Goal: Information Seeking & Learning: Learn about a topic

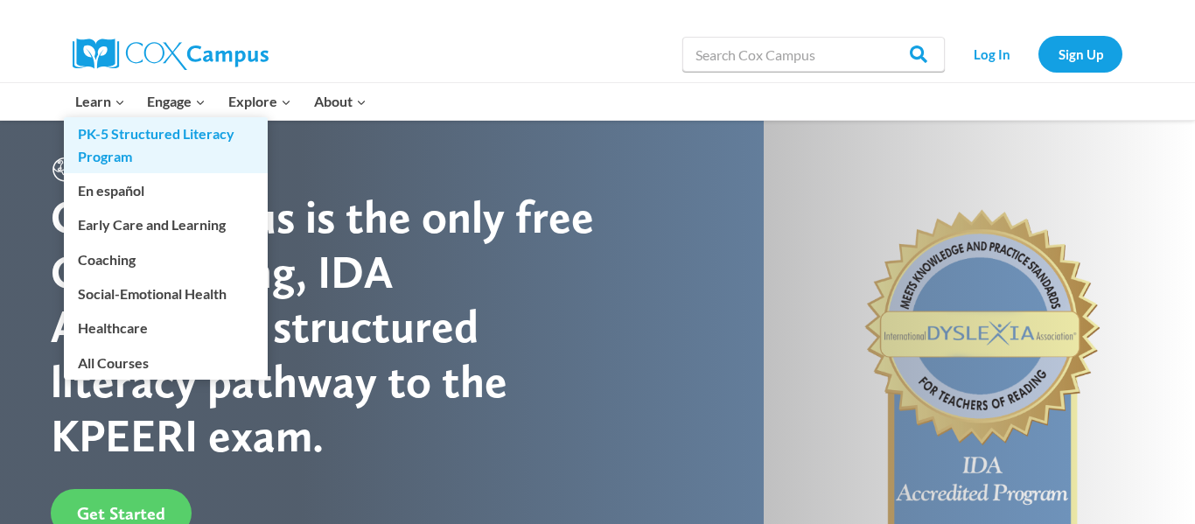
click at [109, 137] on link "PK-5 Structured Literacy Program" at bounding box center [166, 145] width 204 height 56
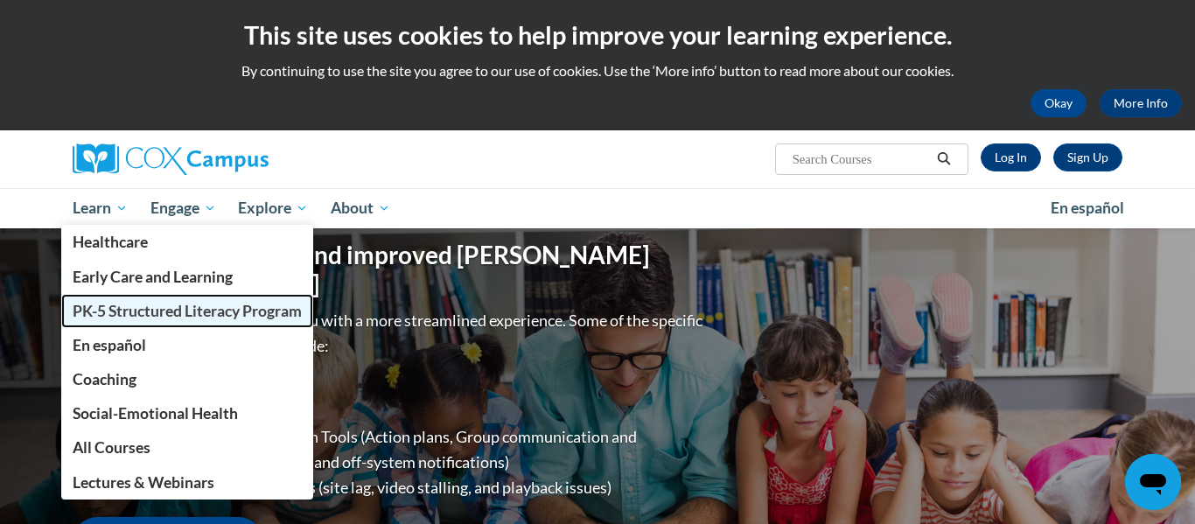
click at [160, 316] on span "PK-5 Structured Literacy Program" at bounding box center [187, 311] width 229 height 18
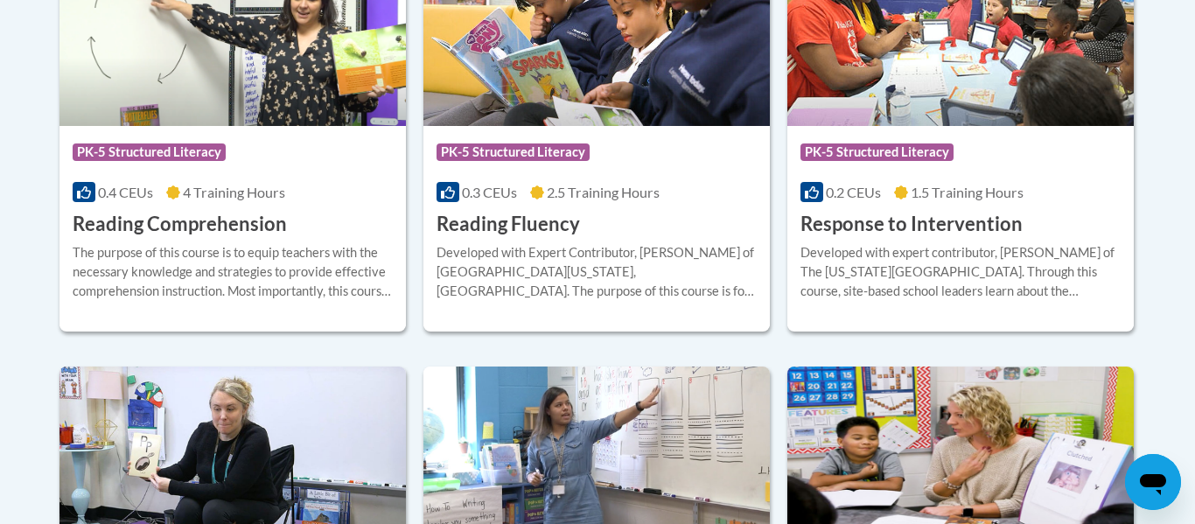
scroll to position [1756, 0]
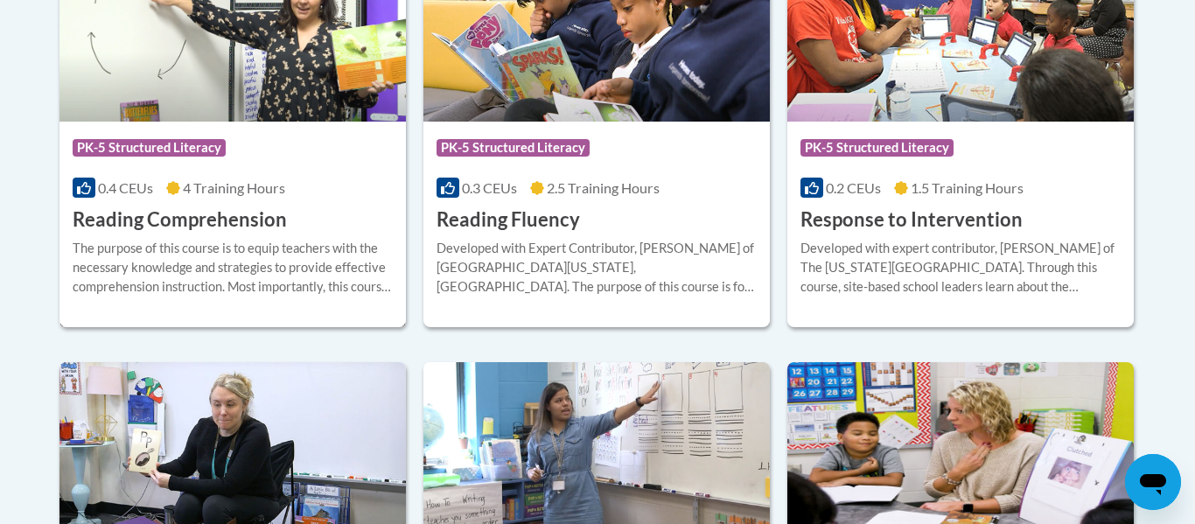
click at [168, 146] on span "PK-5 Structured Literacy" at bounding box center [149, 148] width 153 height 18
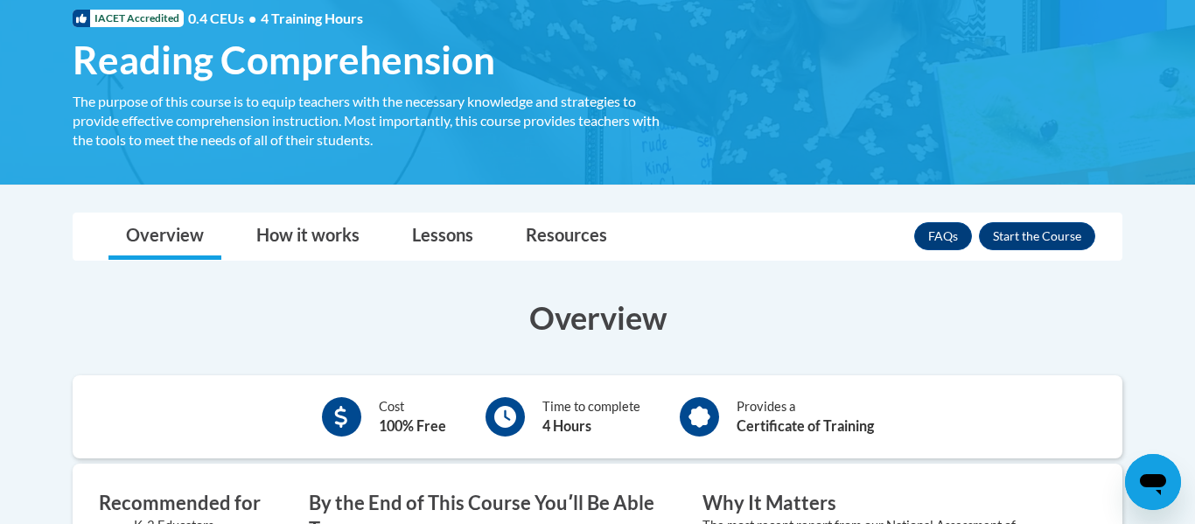
scroll to position [279, 0]
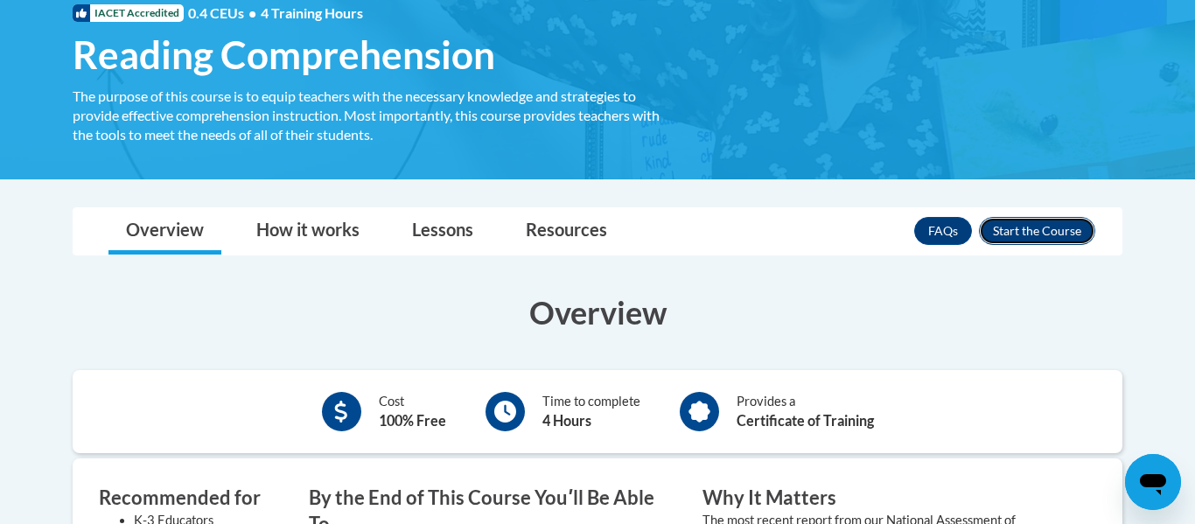
click at [1046, 241] on button "Enroll" at bounding box center [1037, 231] width 116 height 28
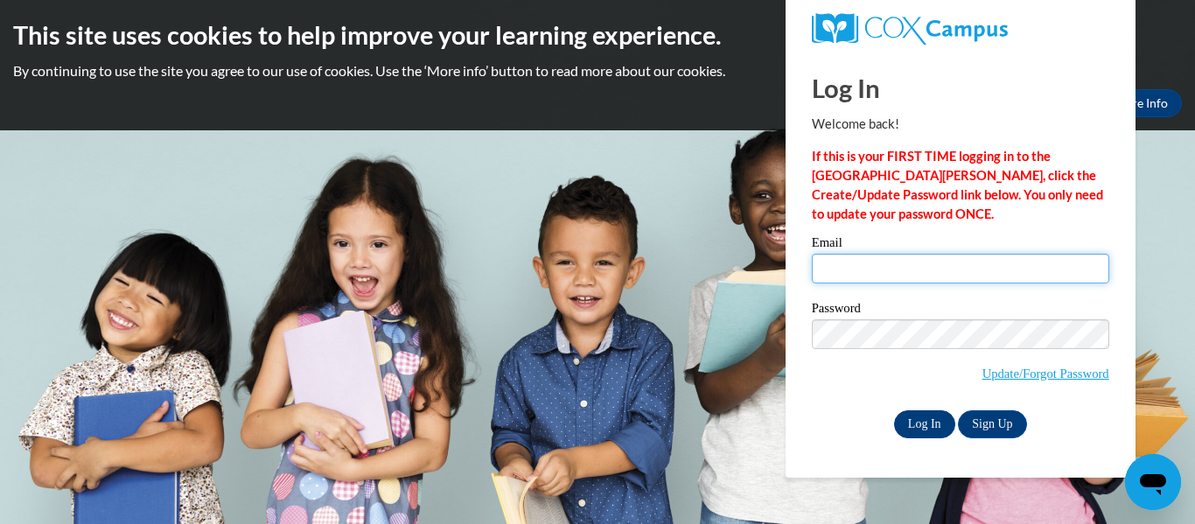
type input "[EMAIL_ADDRESS][DOMAIN_NAME]"
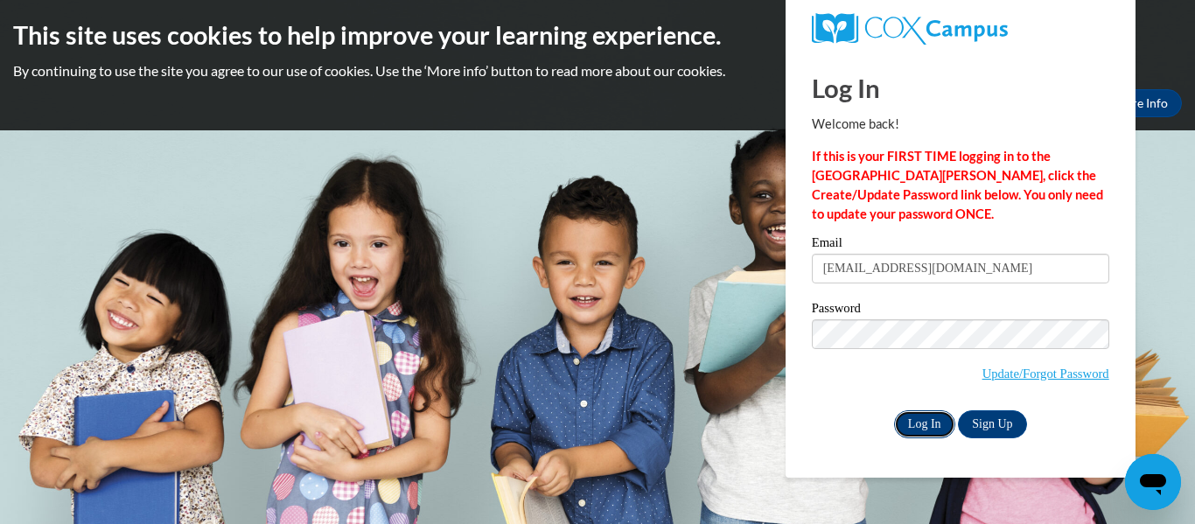
click at [922, 423] on input "Log In" at bounding box center [924, 424] width 61 height 28
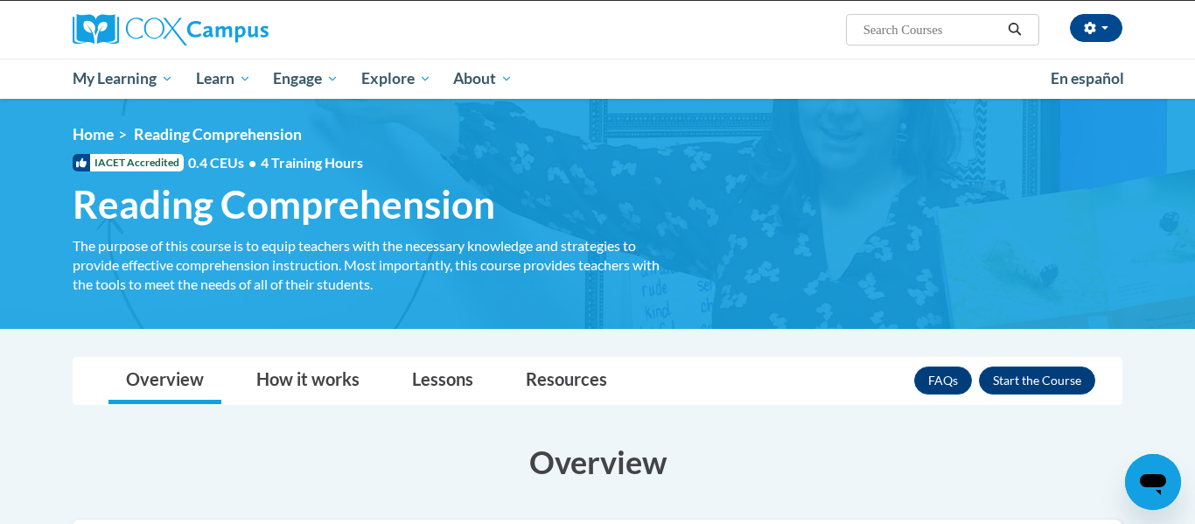
scroll to position [131, 0]
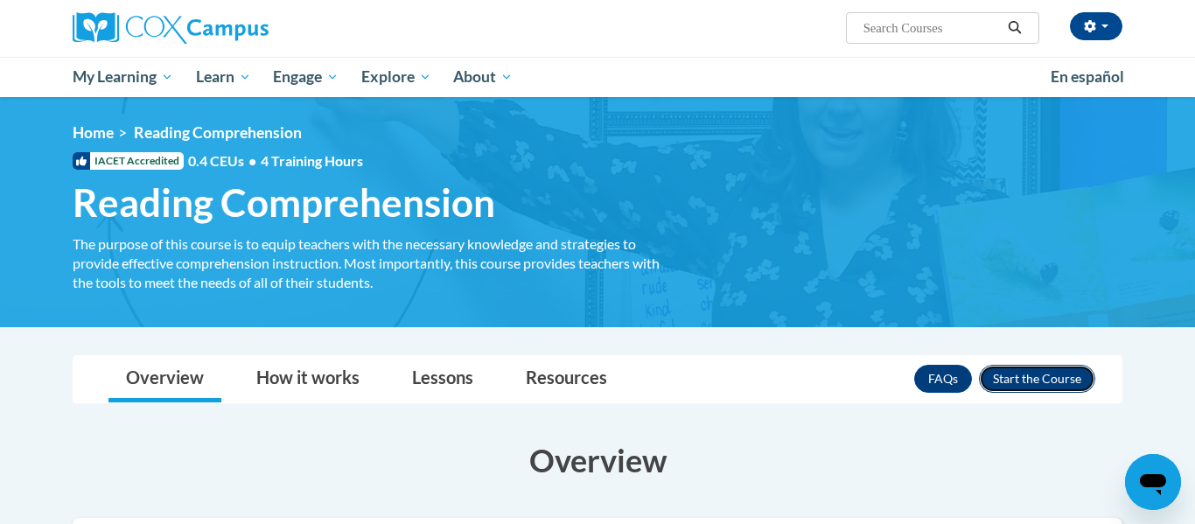
click at [1045, 371] on button "Enroll" at bounding box center [1037, 379] width 116 height 28
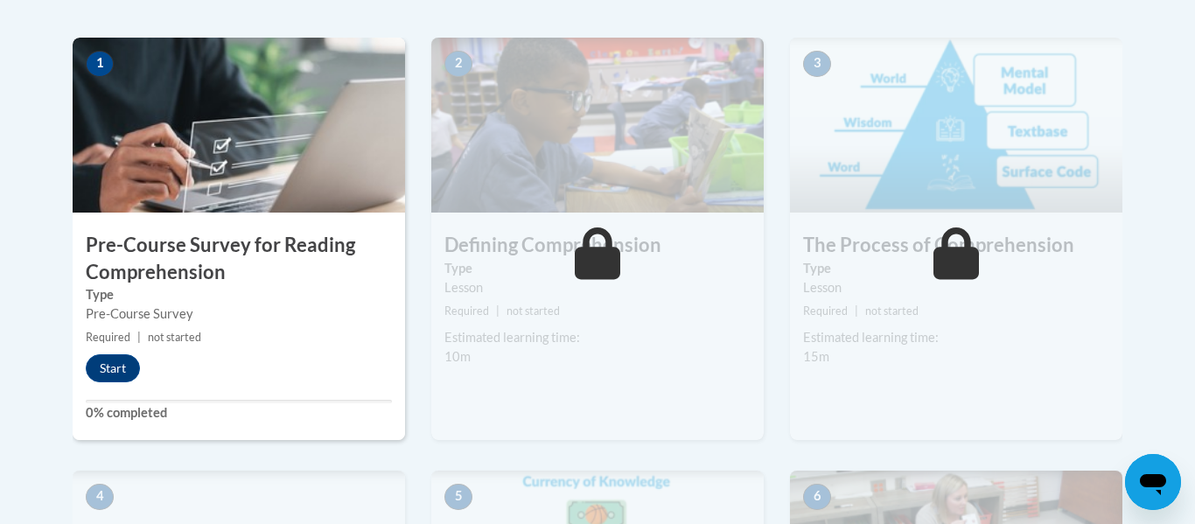
scroll to position [551, 0]
click at [117, 371] on button "Start" at bounding box center [113, 368] width 54 height 28
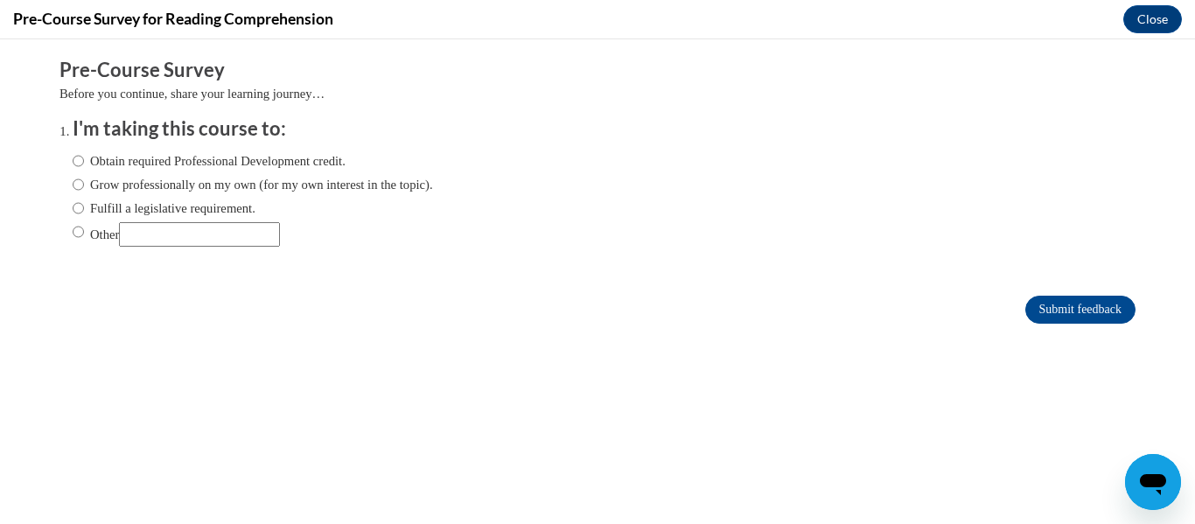
scroll to position [0, 0]
click at [79, 207] on input "Fulfill a legislative requirement." at bounding box center [78, 208] width 11 height 19
radio input "true"
click at [1030, 305] on input "Submit feedback" at bounding box center [1081, 310] width 110 height 28
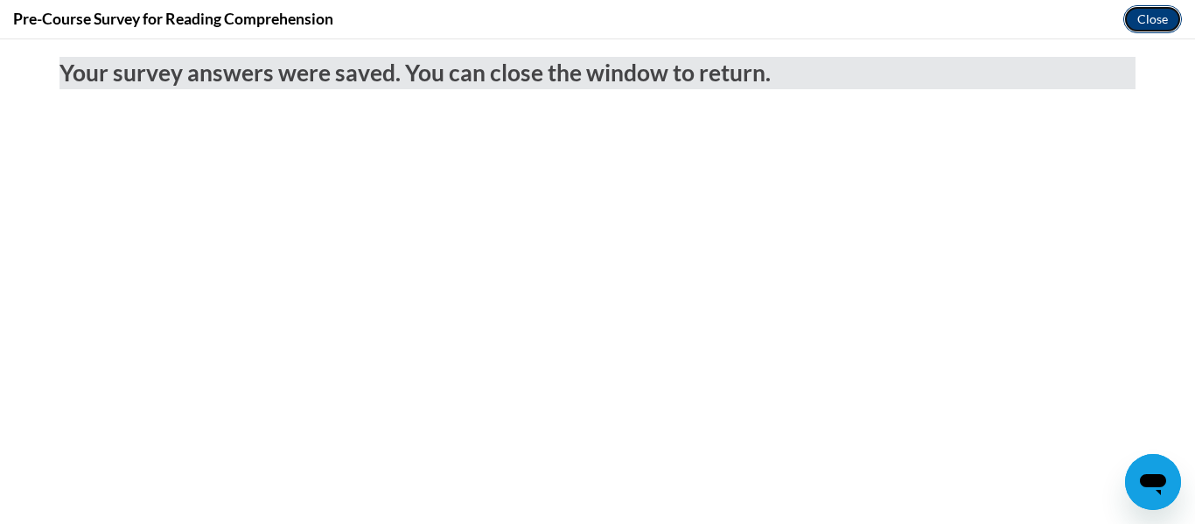
click at [1148, 20] on button "Close" at bounding box center [1153, 19] width 59 height 28
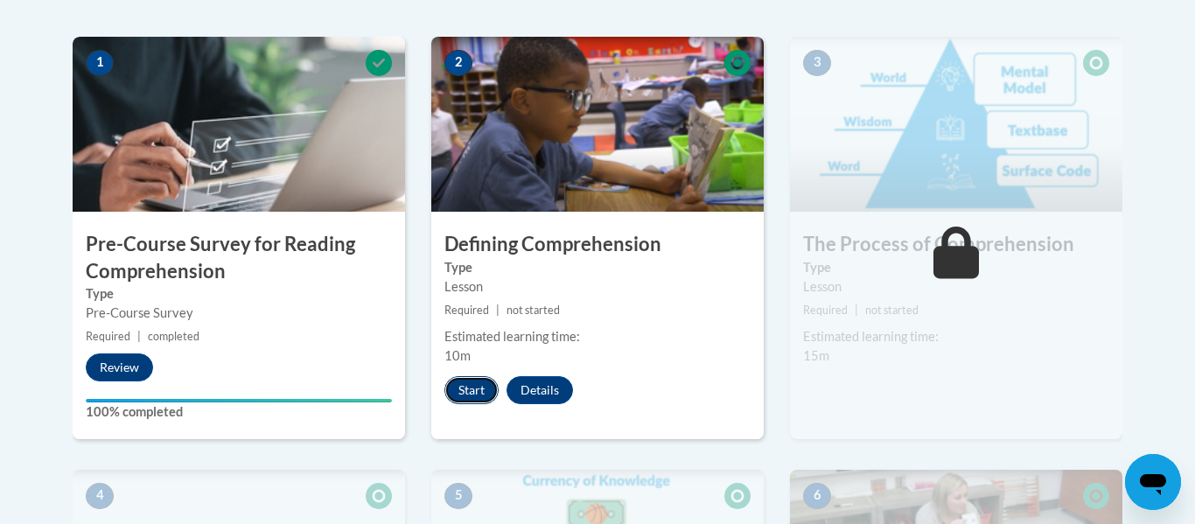
click at [470, 383] on button "Start" at bounding box center [472, 390] width 54 height 28
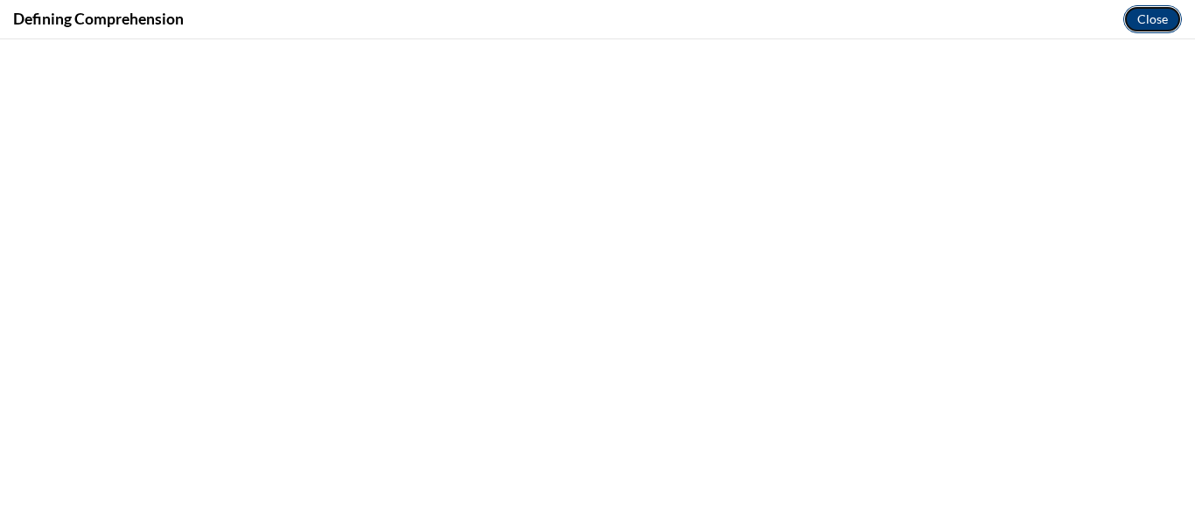
click at [1157, 28] on button "Close" at bounding box center [1153, 19] width 59 height 28
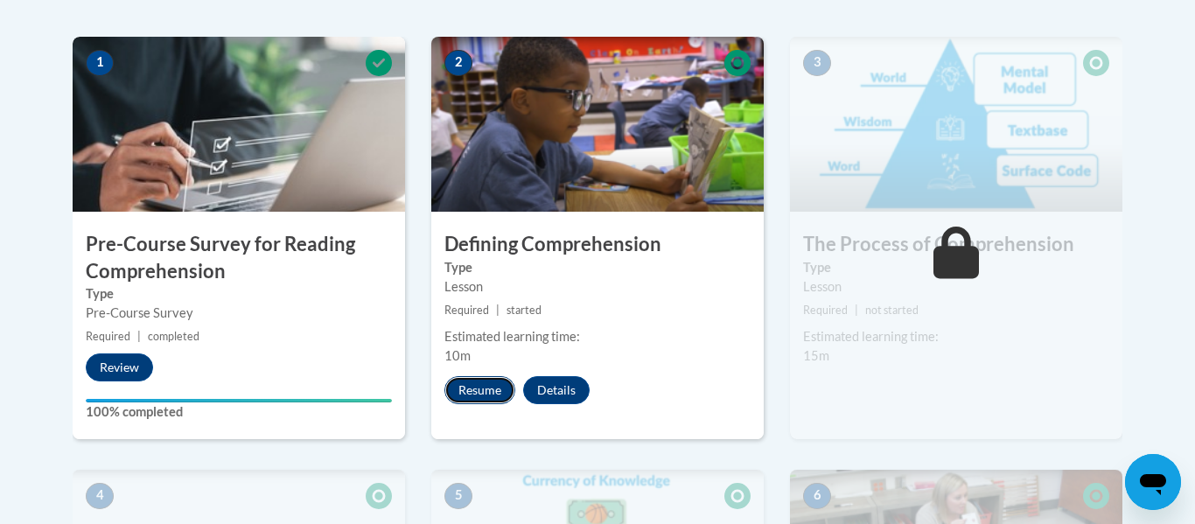
click at [482, 392] on button "Resume" at bounding box center [480, 390] width 71 height 28
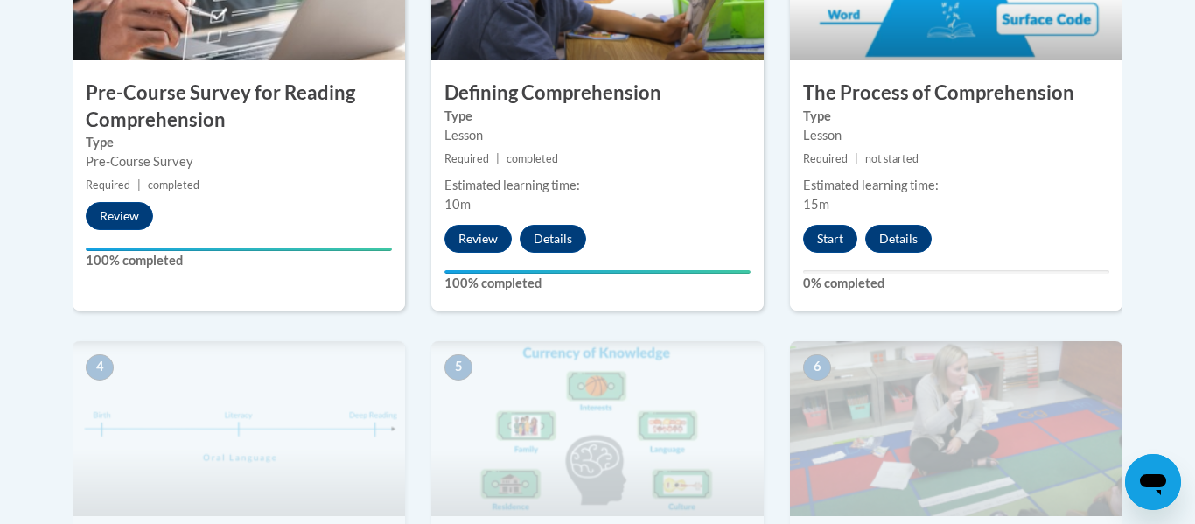
scroll to position [704, 0]
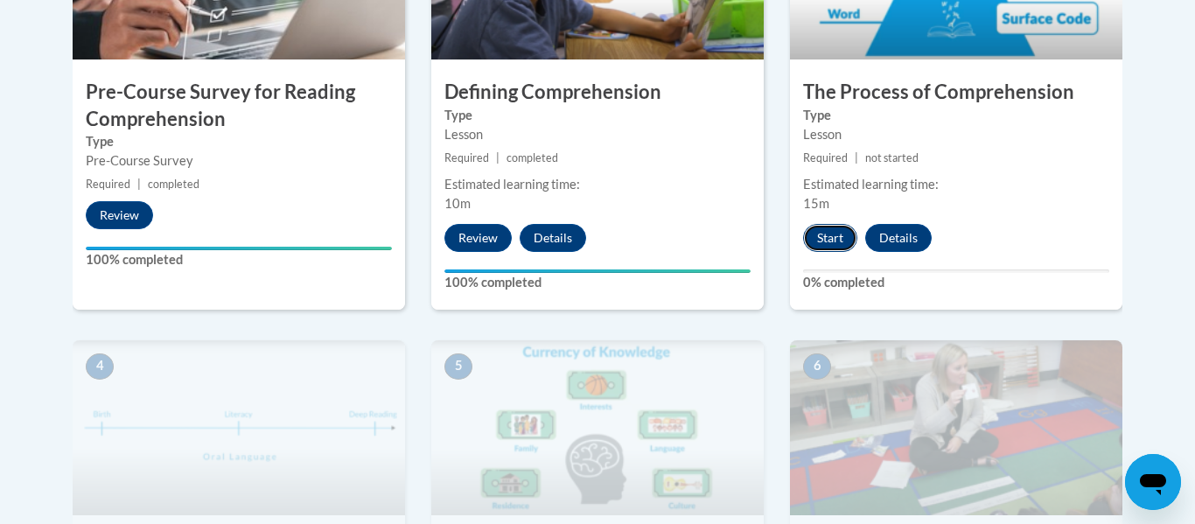
click at [824, 245] on button "Start" at bounding box center [830, 238] width 54 height 28
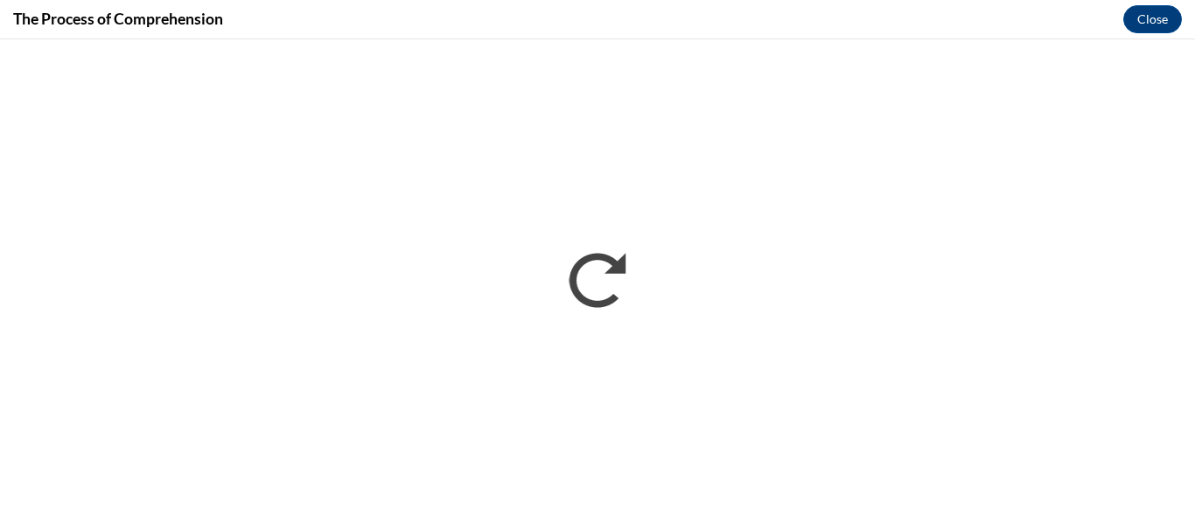
scroll to position [0, 0]
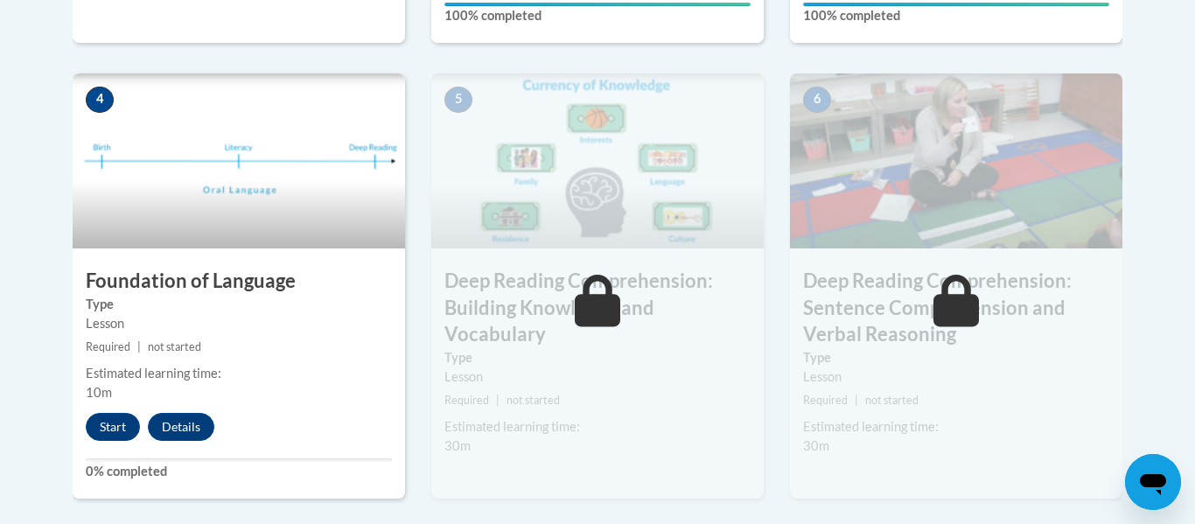
scroll to position [972, 0]
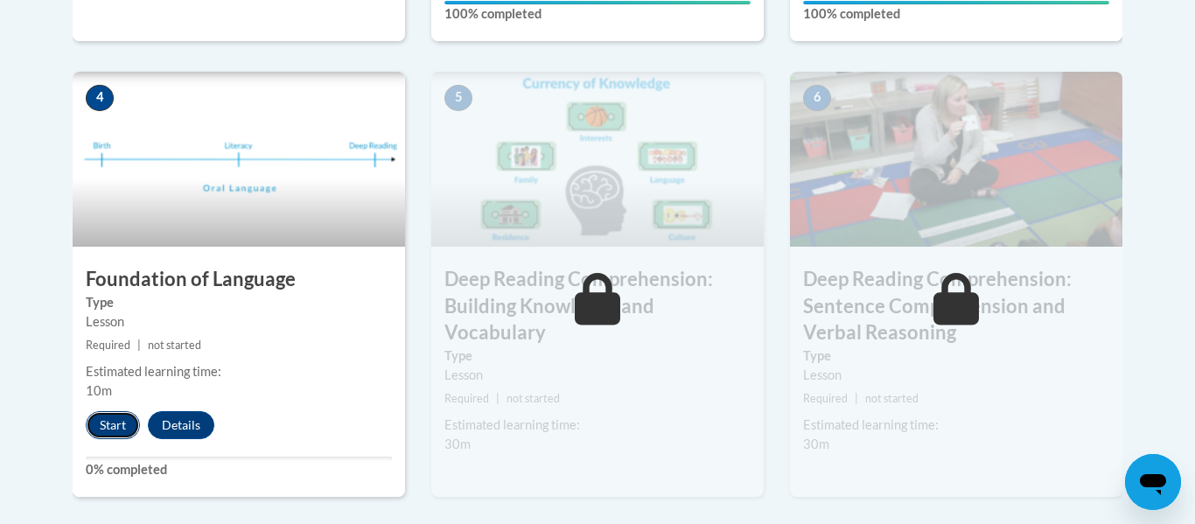
click at [109, 424] on button "Start" at bounding box center [113, 425] width 54 height 28
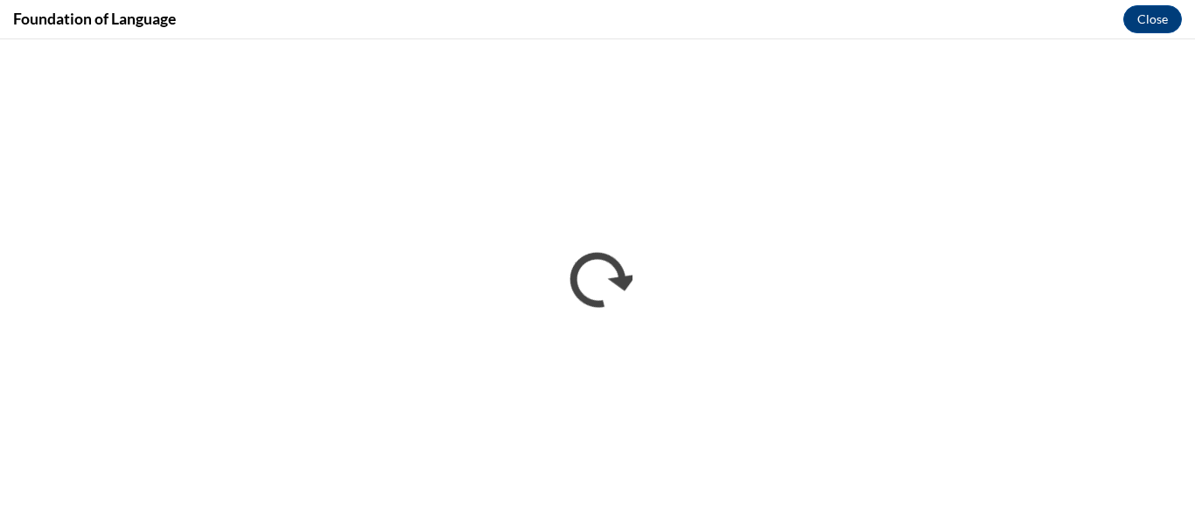
scroll to position [0, 0]
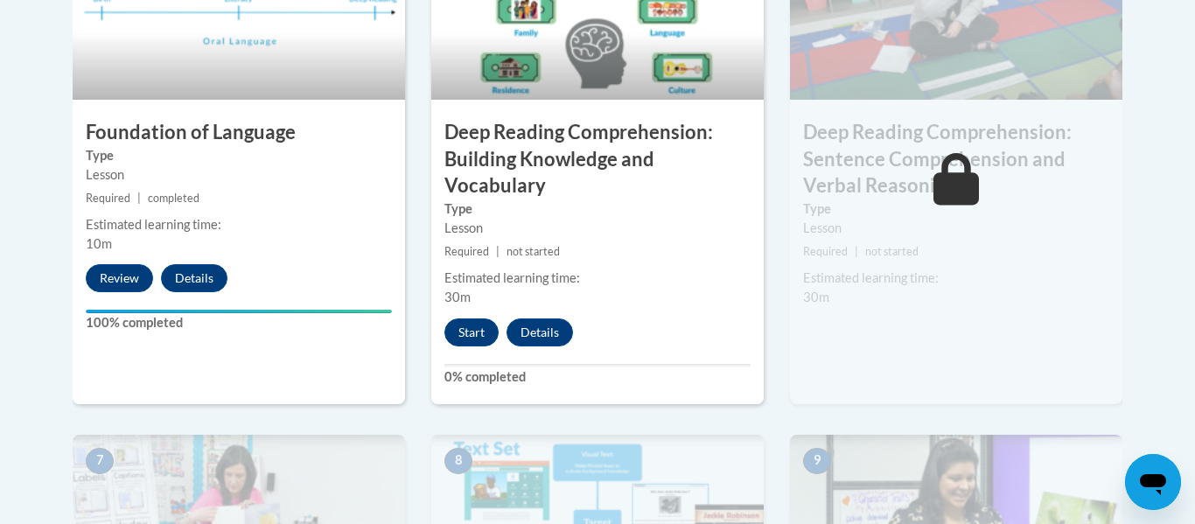
scroll to position [1125, 0]
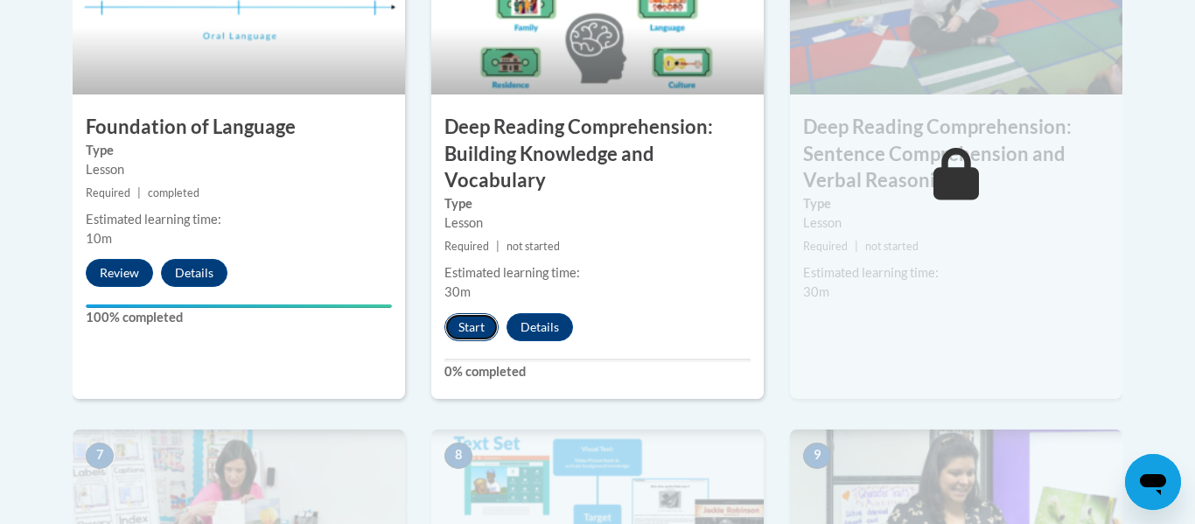
click at [484, 335] on button "Start" at bounding box center [472, 327] width 54 height 28
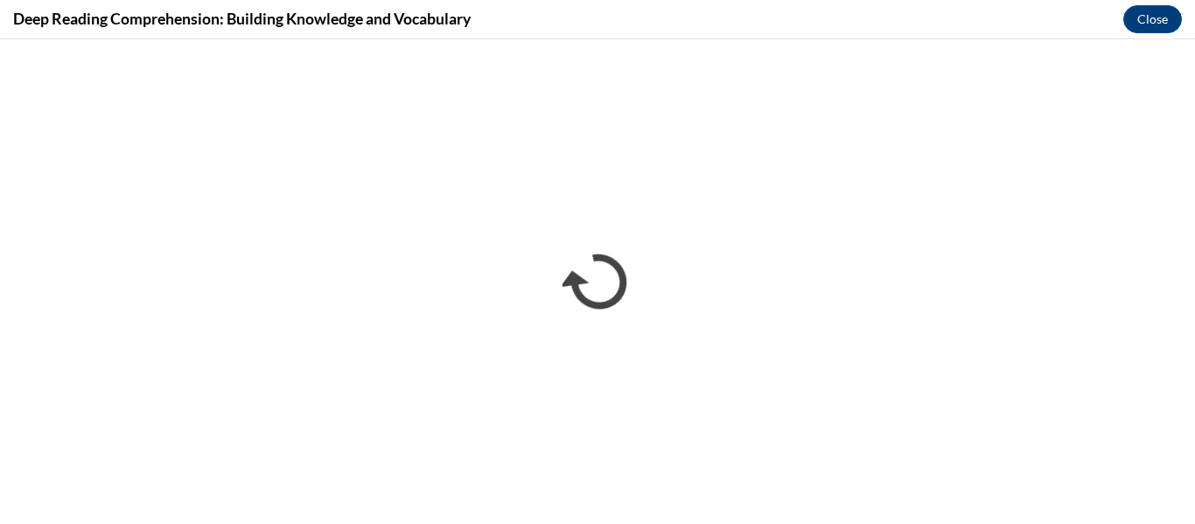
scroll to position [0, 0]
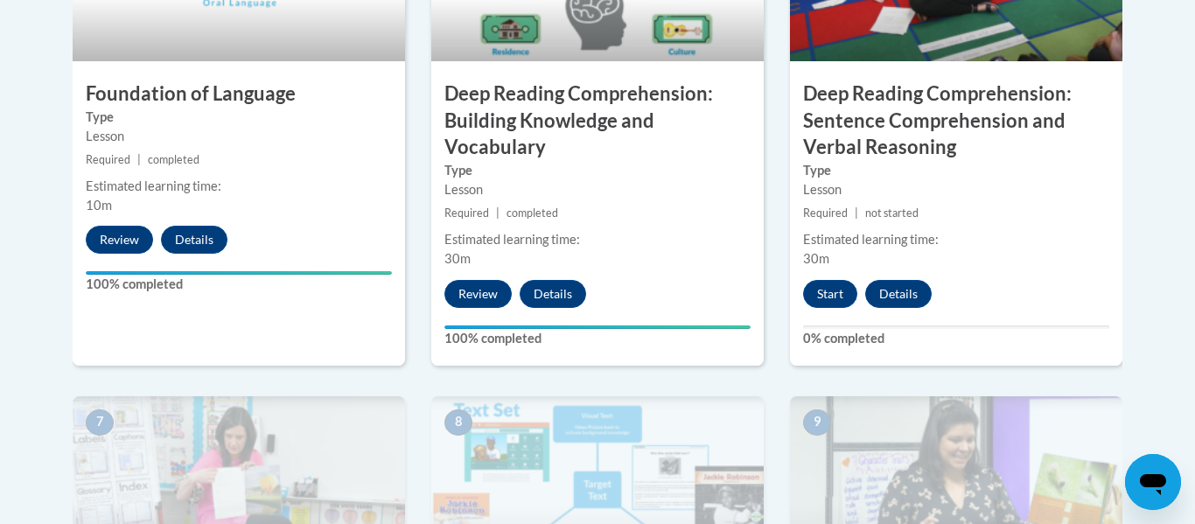
scroll to position [1159, 0]
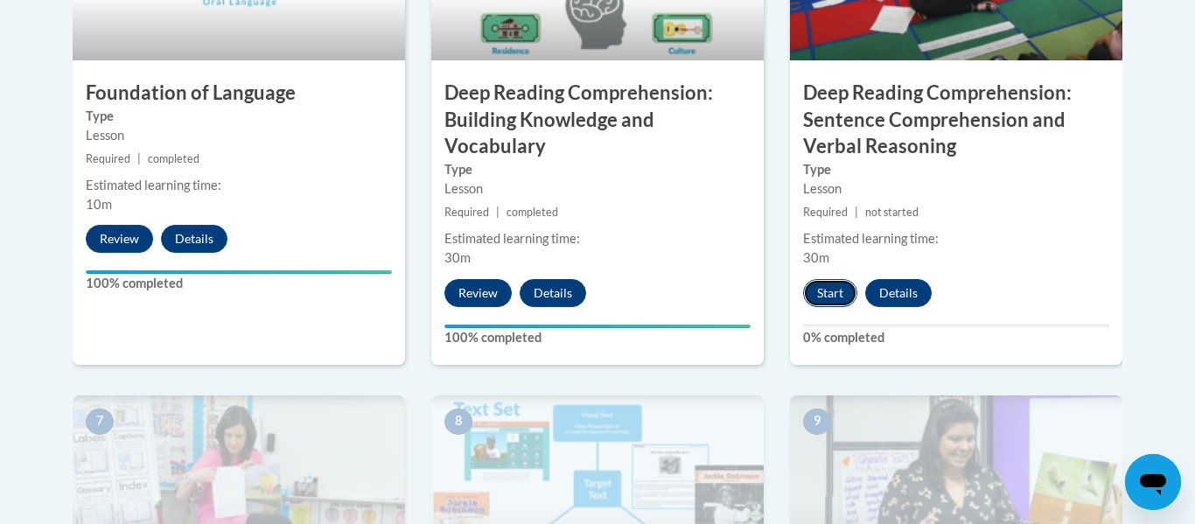
click at [827, 294] on button "Start" at bounding box center [830, 293] width 54 height 28
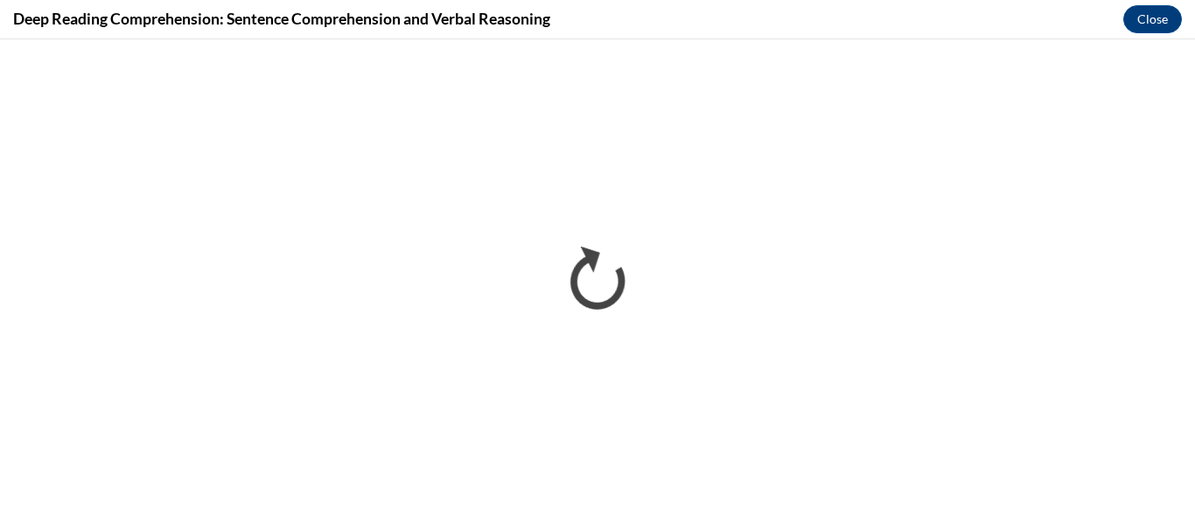
scroll to position [0, 0]
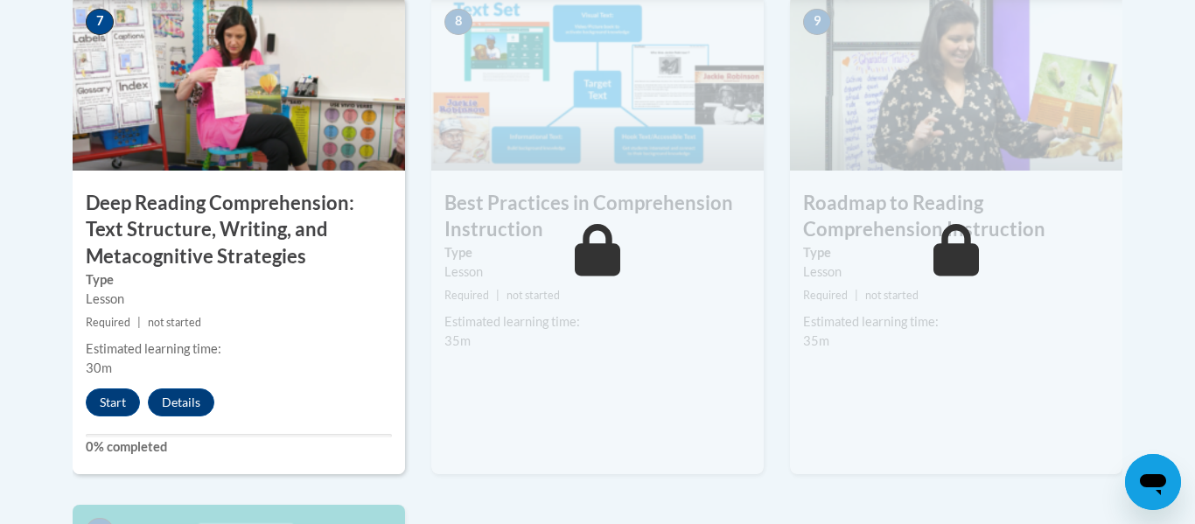
scroll to position [1558, 0]
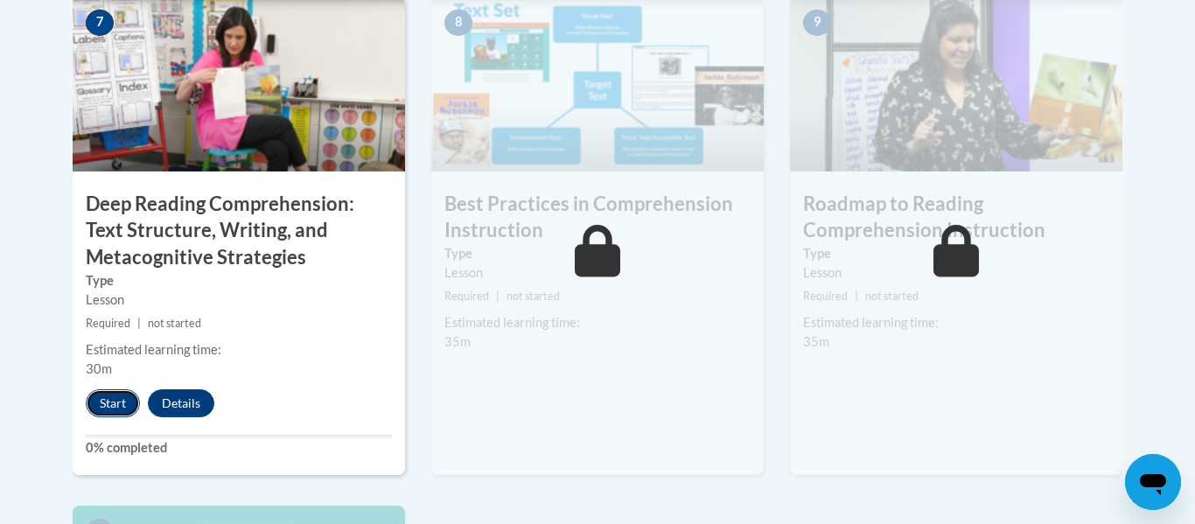
click at [123, 392] on button "Start" at bounding box center [113, 403] width 54 height 28
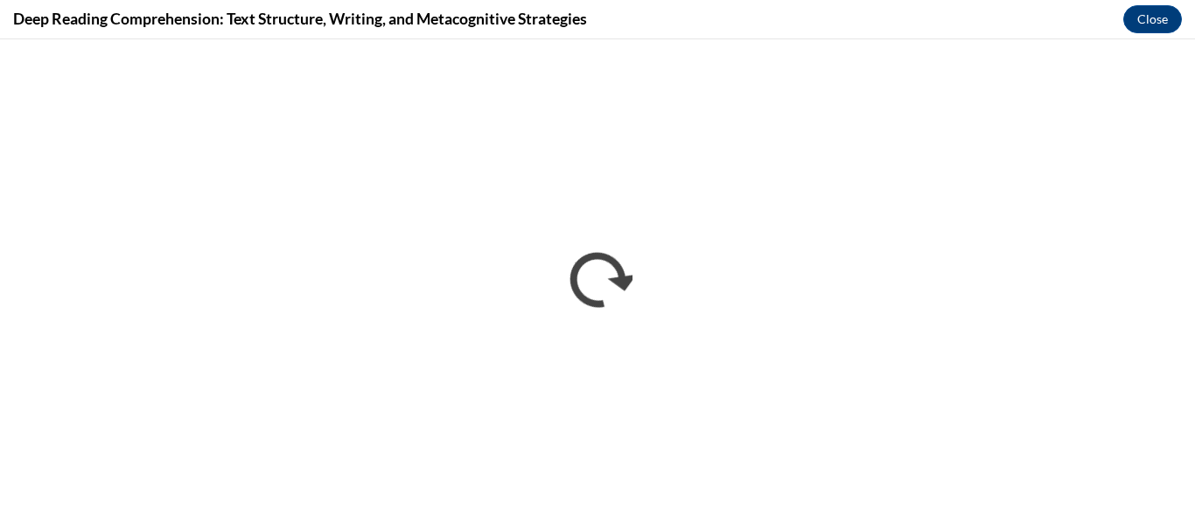
scroll to position [0, 0]
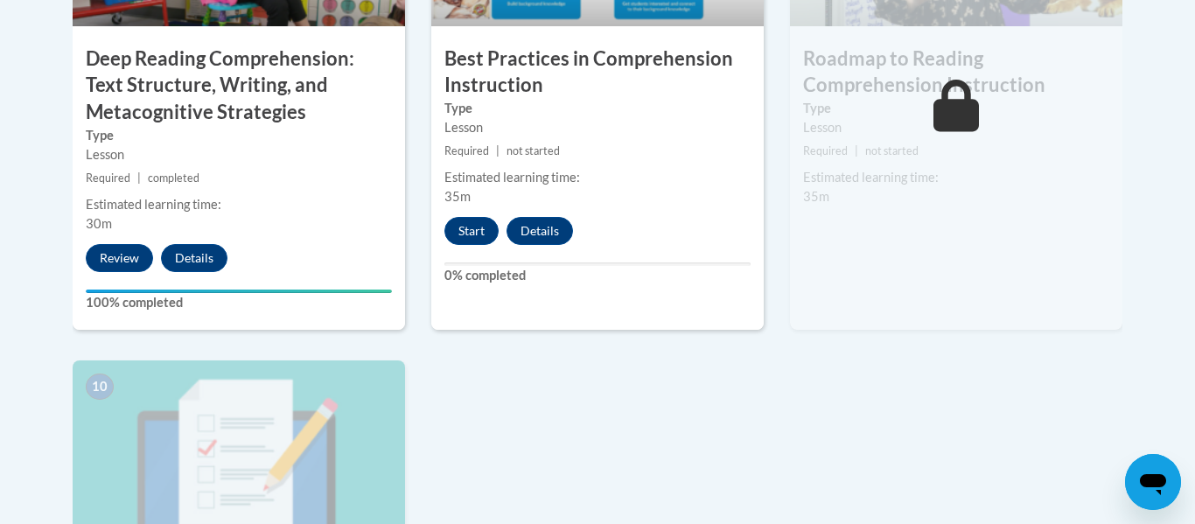
scroll to position [1705, 0]
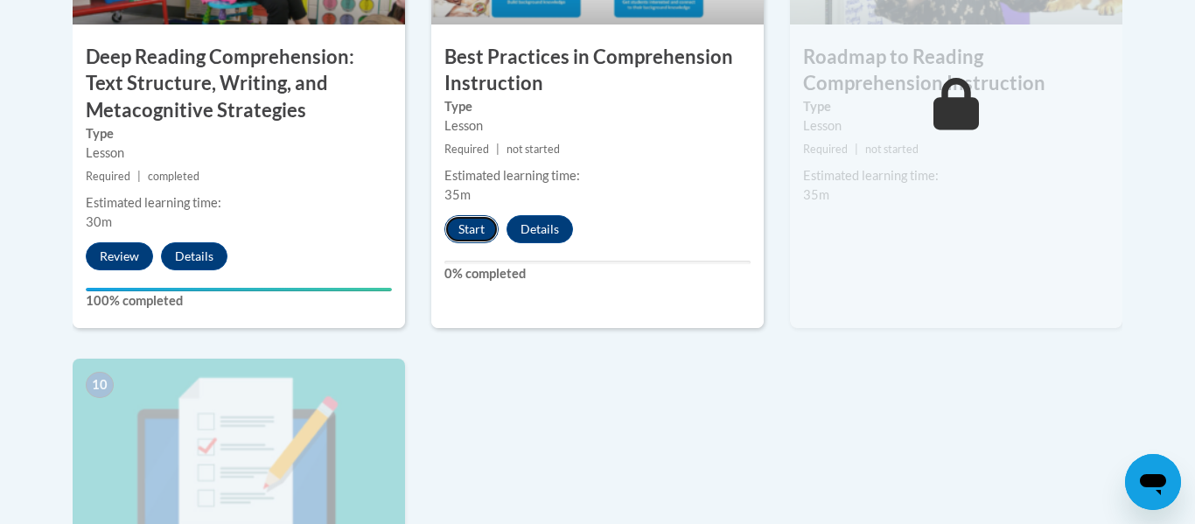
click at [463, 228] on button "Start" at bounding box center [472, 229] width 54 height 28
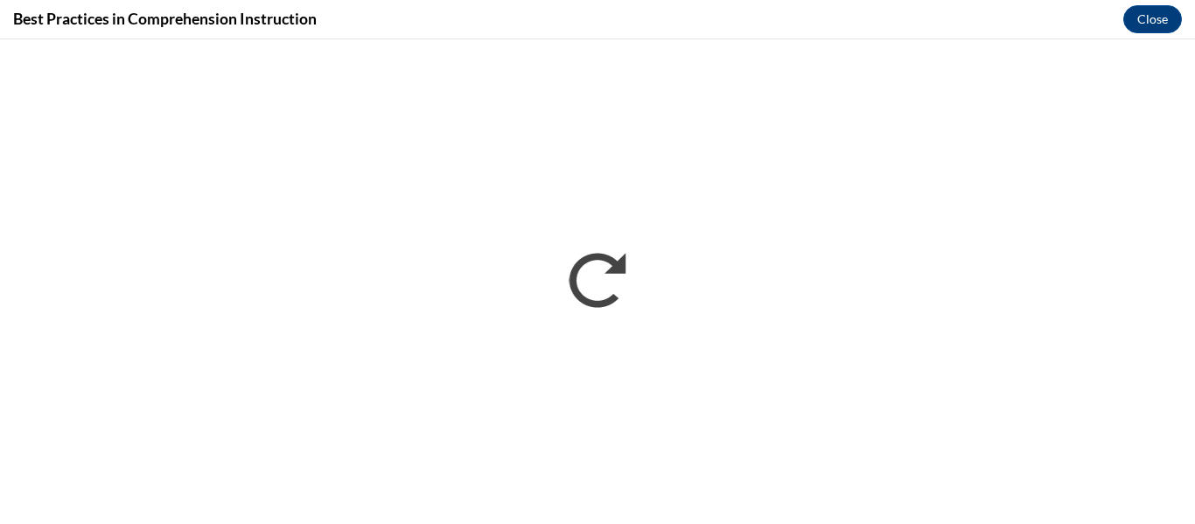
scroll to position [0, 0]
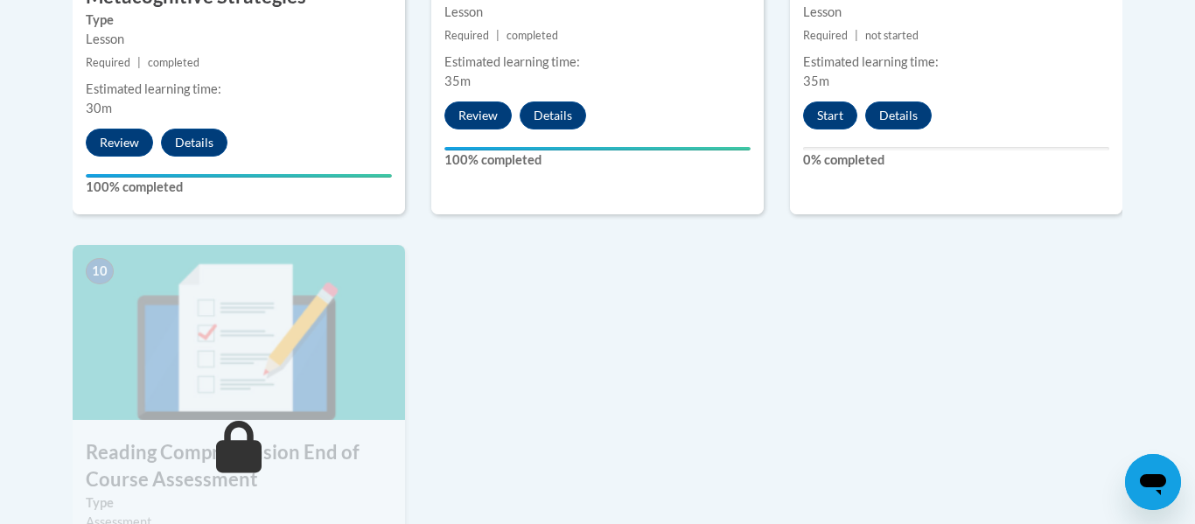
scroll to position [1815, 0]
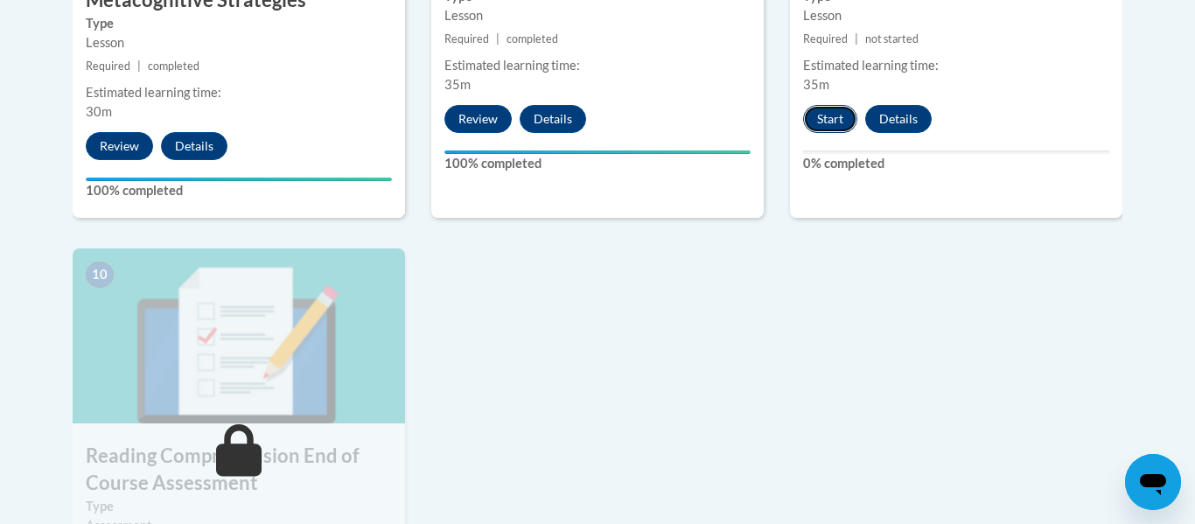
click at [833, 123] on button "Start" at bounding box center [830, 119] width 54 height 28
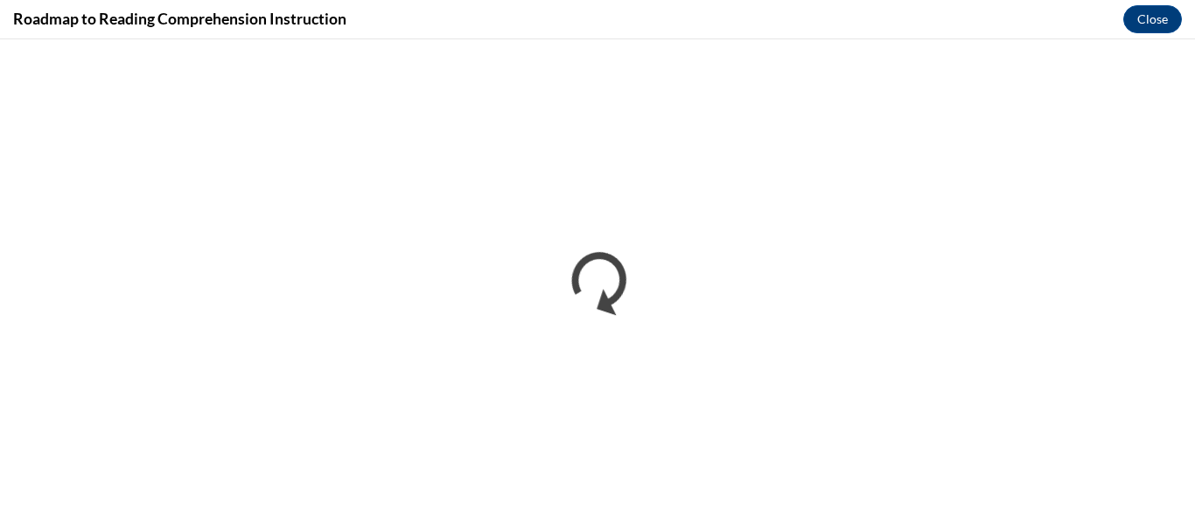
scroll to position [0, 0]
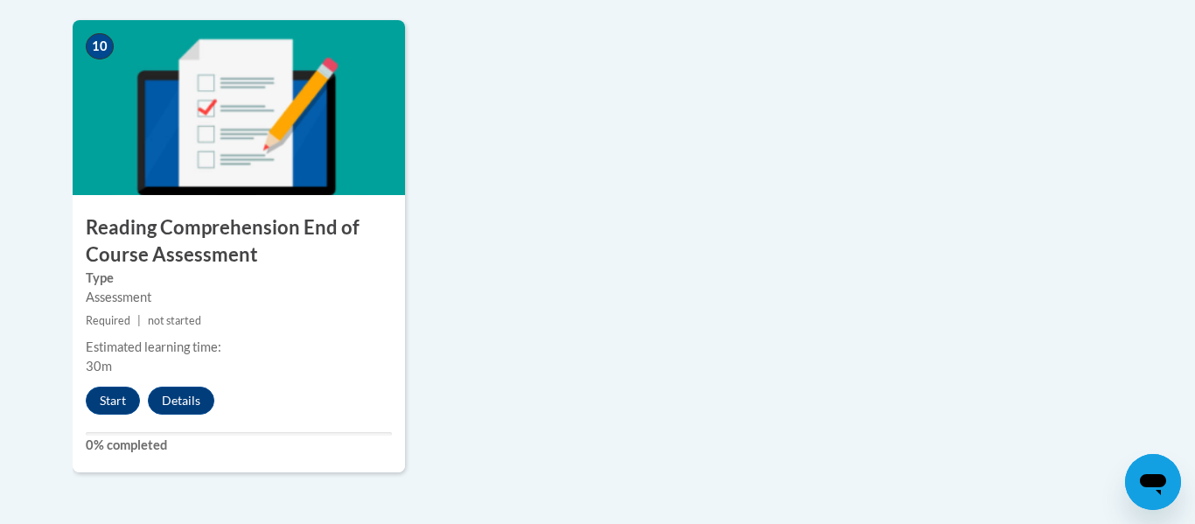
scroll to position [2044, 0]
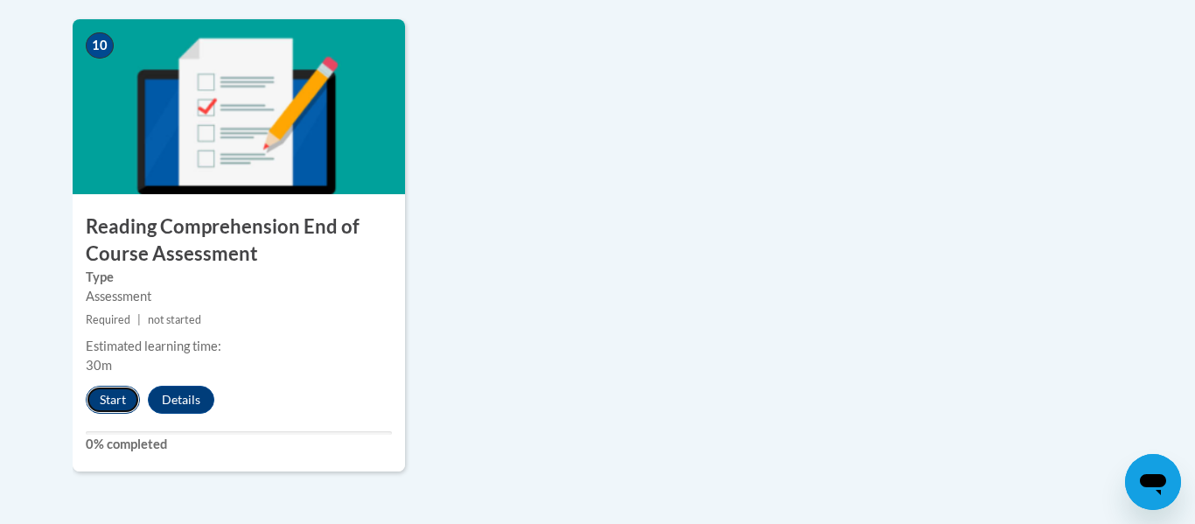
click at [120, 402] on button "Start" at bounding box center [113, 400] width 54 height 28
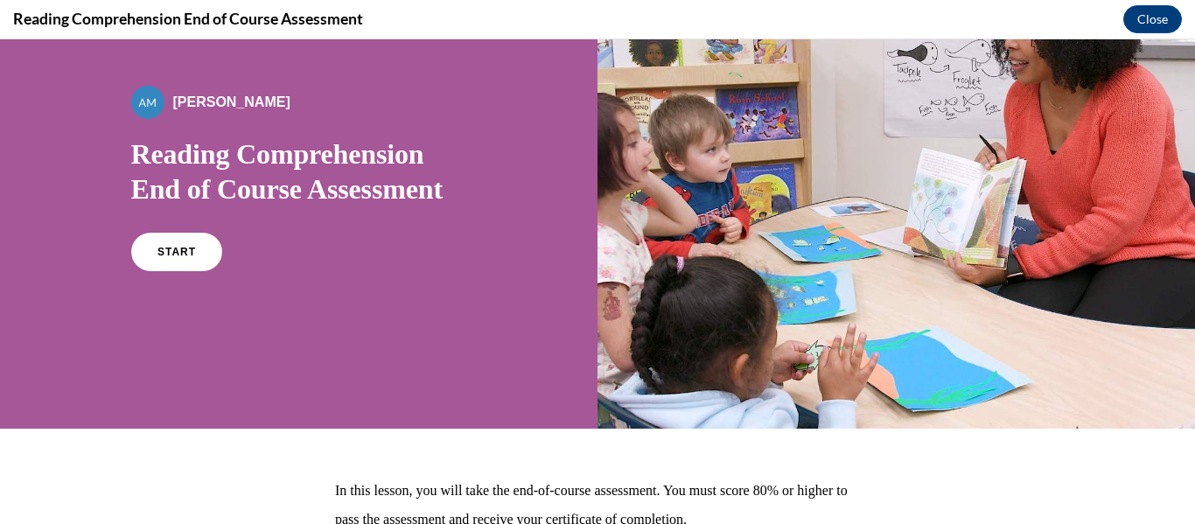
scroll to position [96, 0]
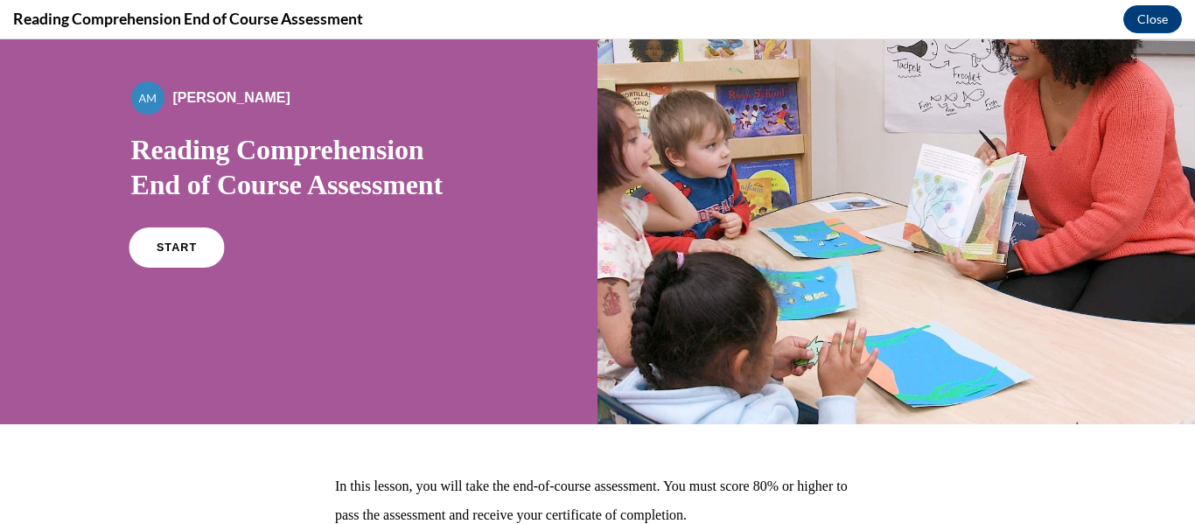
click at [184, 249] on span "START" at bounding box center [176, 248] width 40 height 13
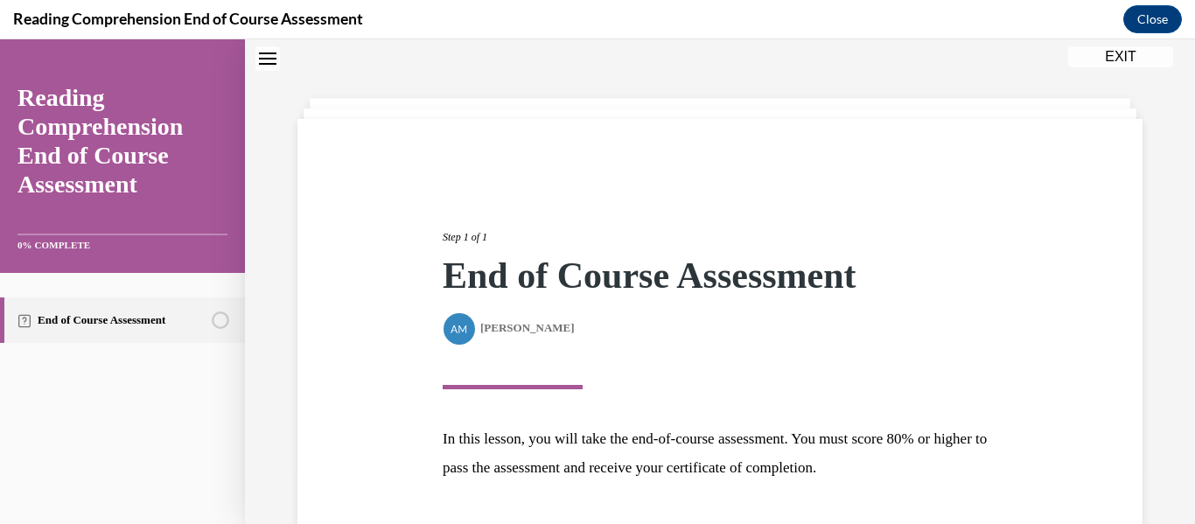
scroll to position [186, 0]
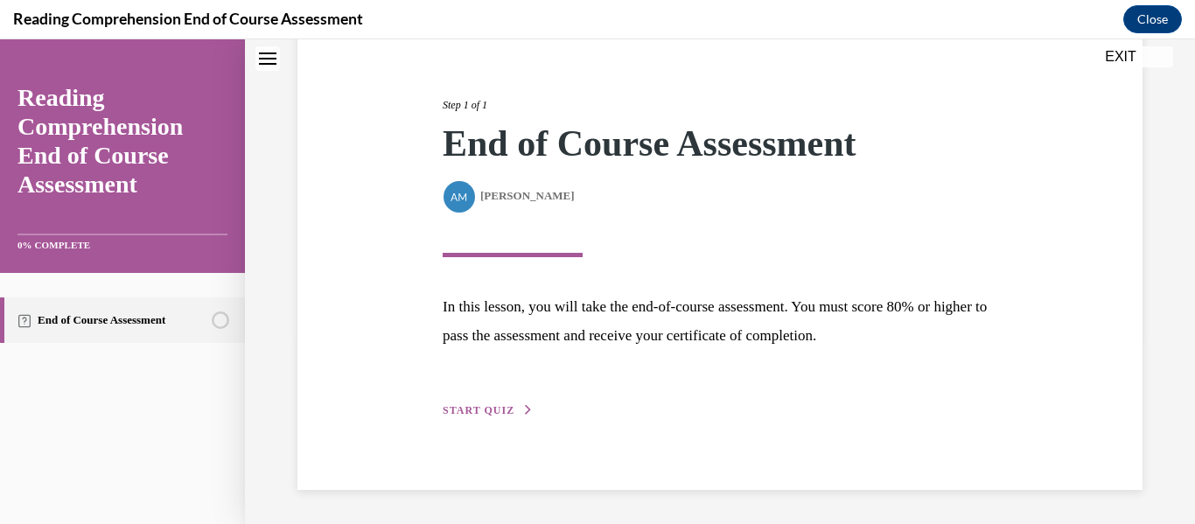
click at [477, 411] on span "START QUIZ" at bounding box center [479, 410] width 72 height 12
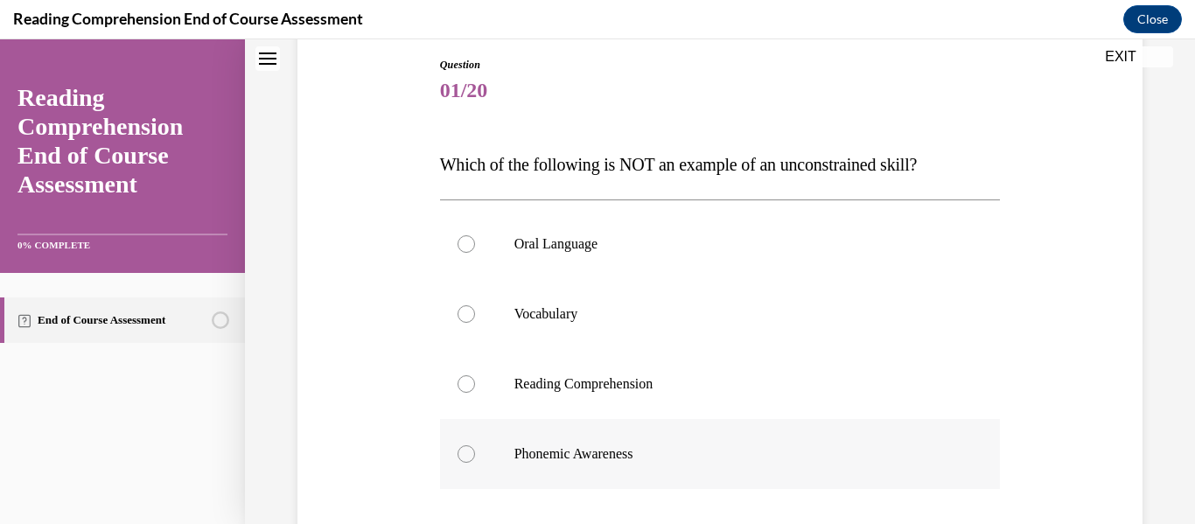
click at [606, 457] on p "Phonemic Awareness" at bounding box center [736, 454] width 443 height 18
click at [475, 457] on input "Phonemic Awareness" at bounding box center [467, 454] width 18 height 18
radio input "true"
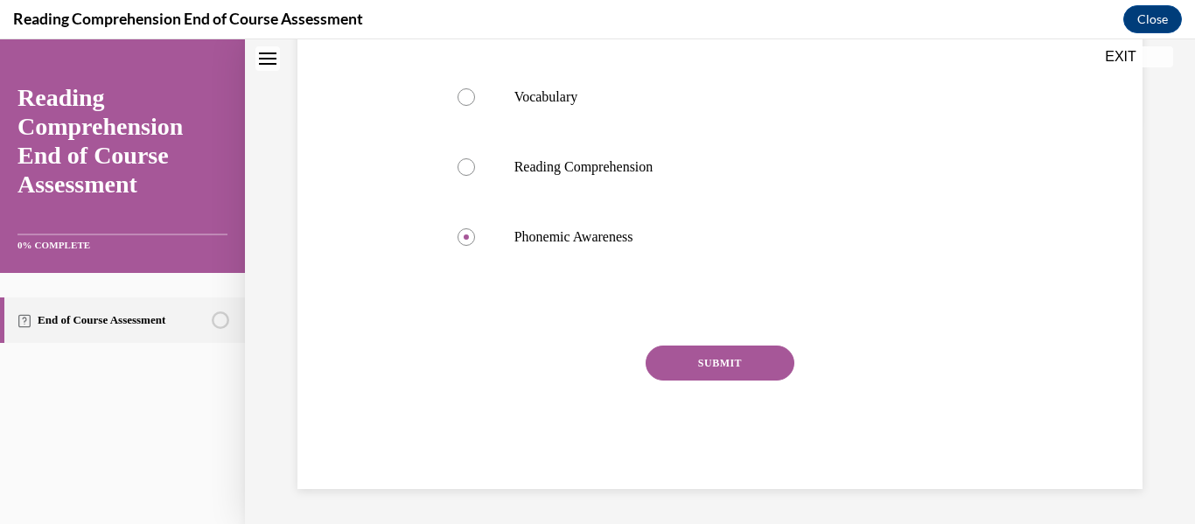
click at [711, 370] on button "SUBMIT" at bounding box center [720, 363] width 149 height 35
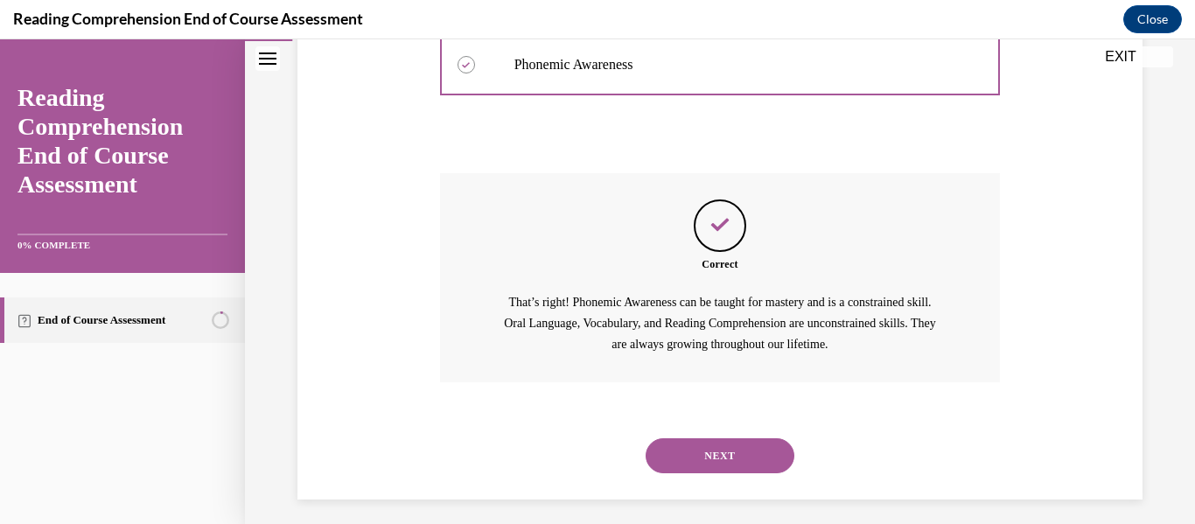
scroll to position [586, 0]
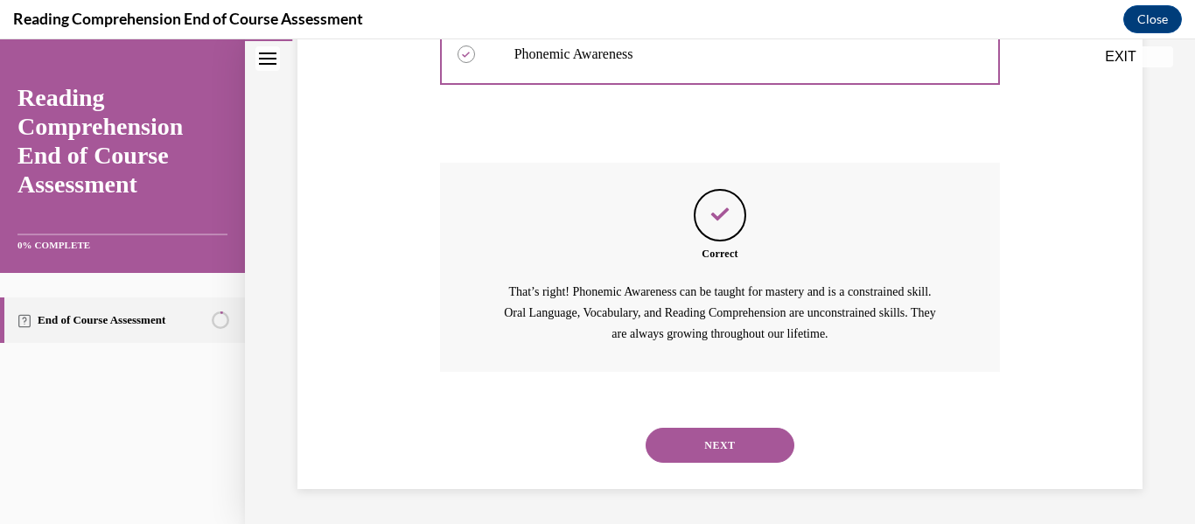
click at [709, 448] on button "NEXT" at bounding box center [720, 445] width 149 height 35
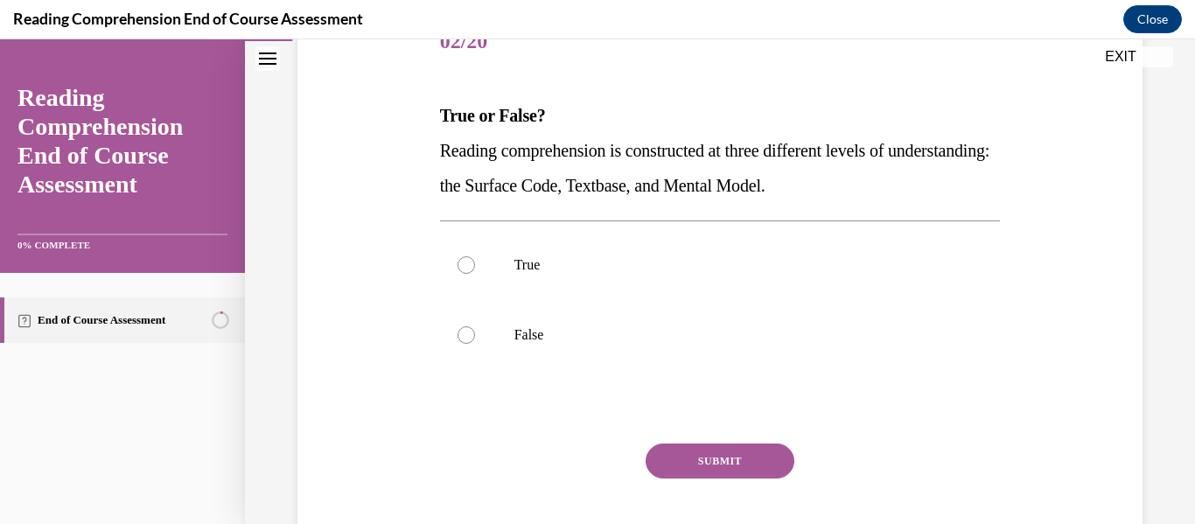
scroll to position [237, 0]
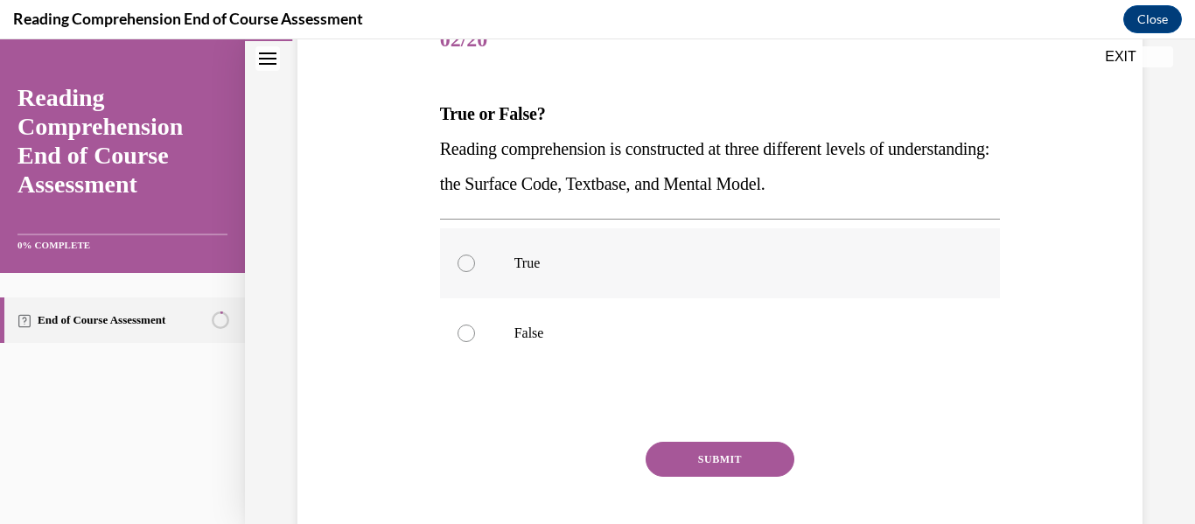
click at [498, 262] on label "True" at bounding box center [720, 263] width 561 height 70
click at [475, 262] on input "True" at bounding box center [467, 264] width 18 height 18
radio input "true"
click at [701, 460] on button "SUBMIT" at bounding box center [720, 459] width 149 height 35
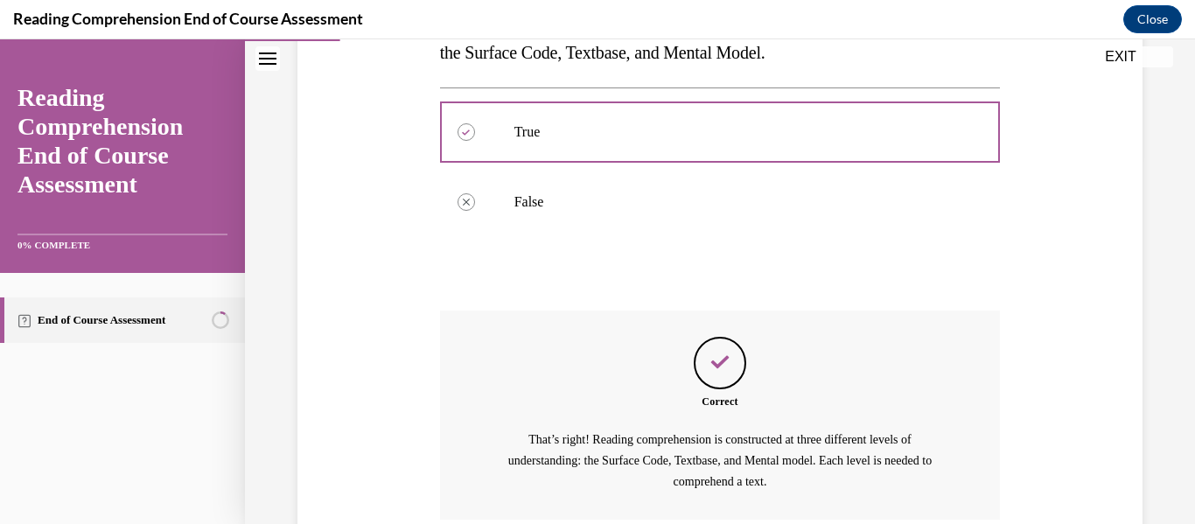
scroll to position [516, 0]
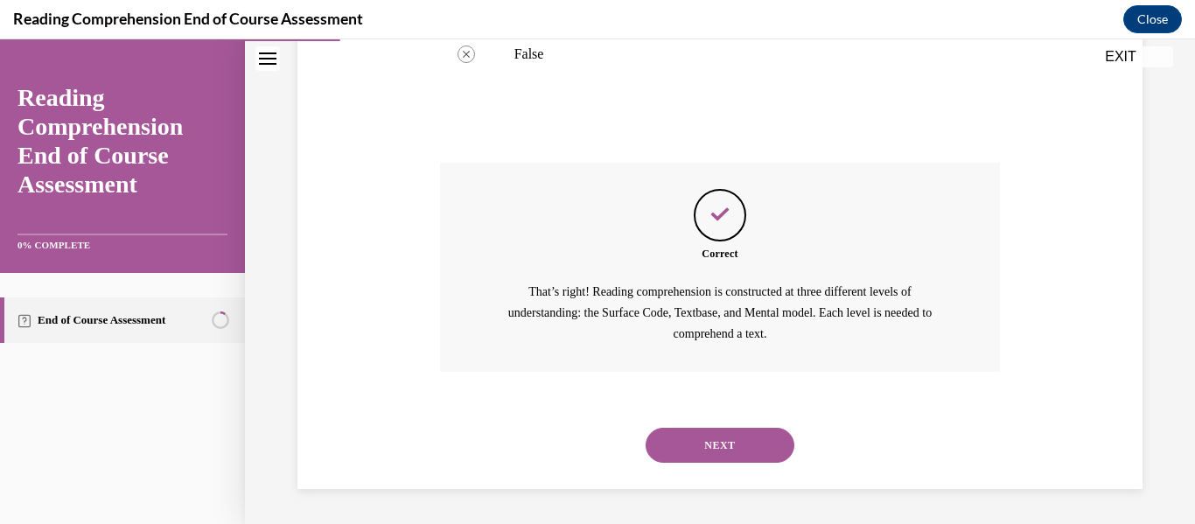
click at [699, 454] on button "NEXT" at bounding box center [720, 445] width 149 height 35
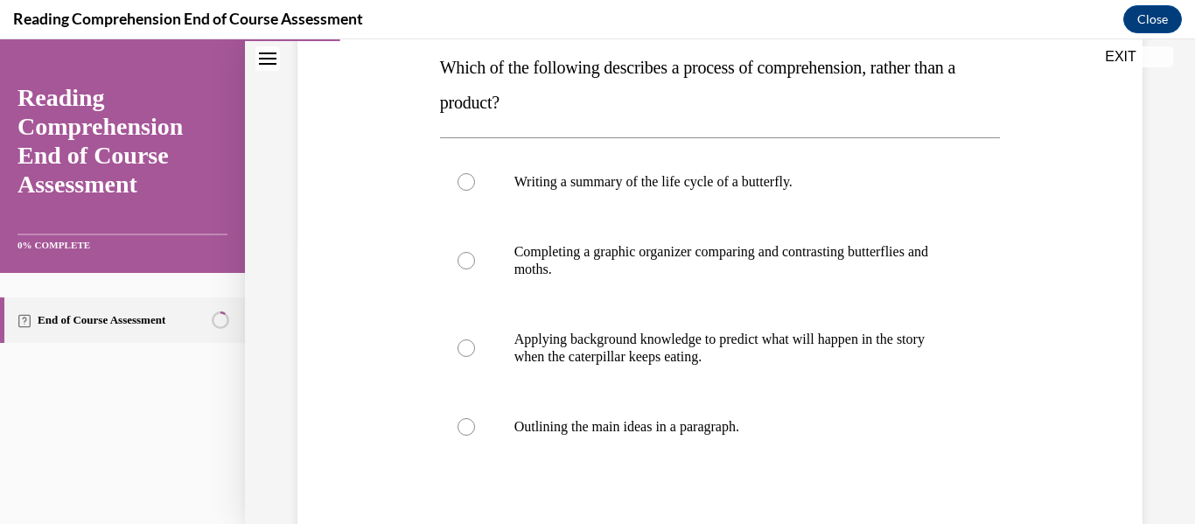
scroll to position [283, 0]
click at [622, 348] on p "Applying background knowledge to predict what will happen in the story when the…" at bounding box center [736, 349] width 443 height 35
click at [475, 348] on input "Applying background knowledge to predict what will happen in the story when the…" at bounding box center [467, 349] width 18 height 18
radio input "true"
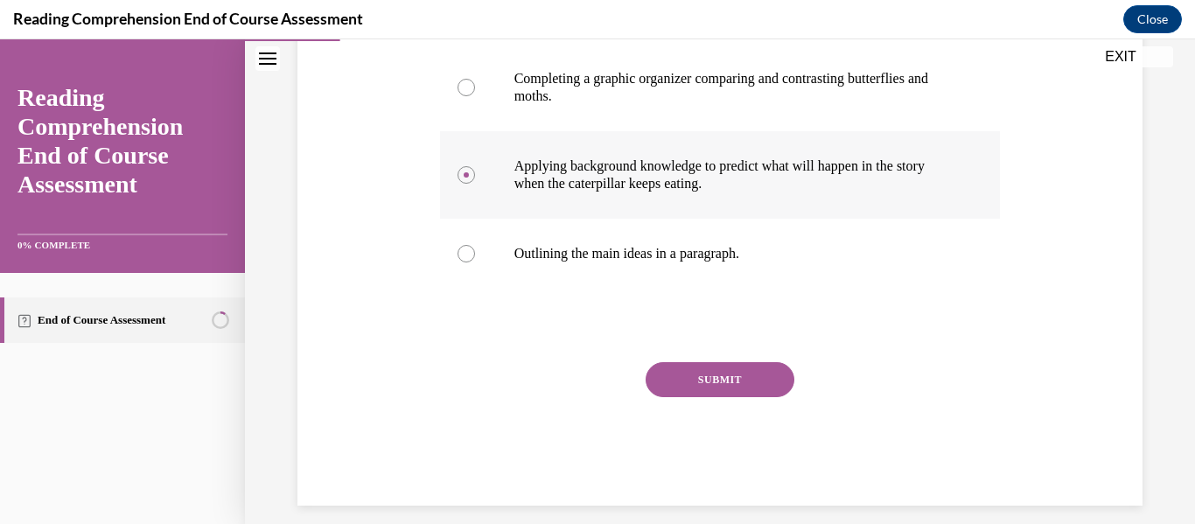
scroll to position [462, 0]
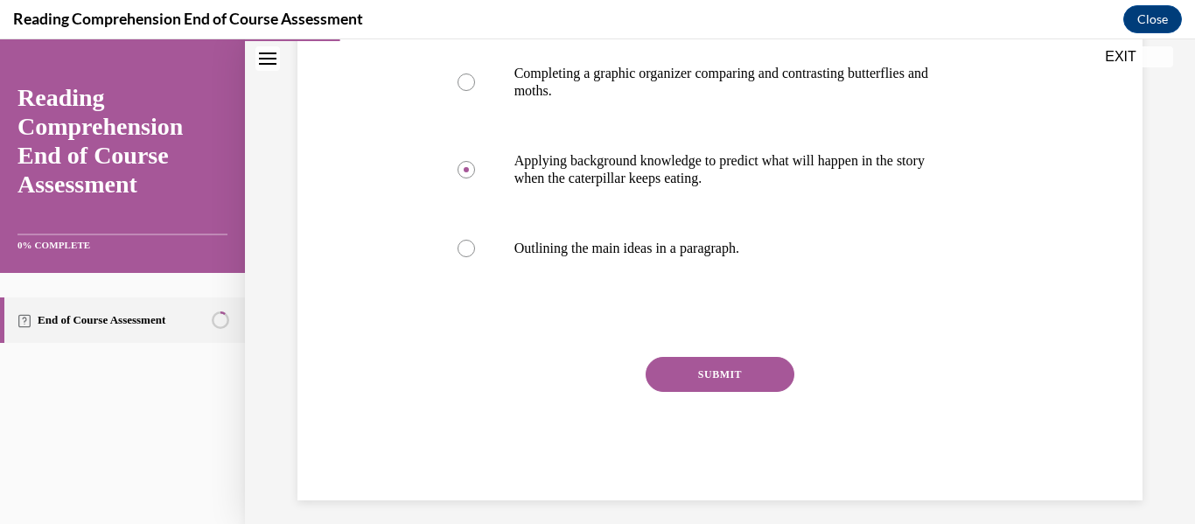
click at [685, 375] on button "SUBMIT" at bounding box center [720, 374] width 149 height 35
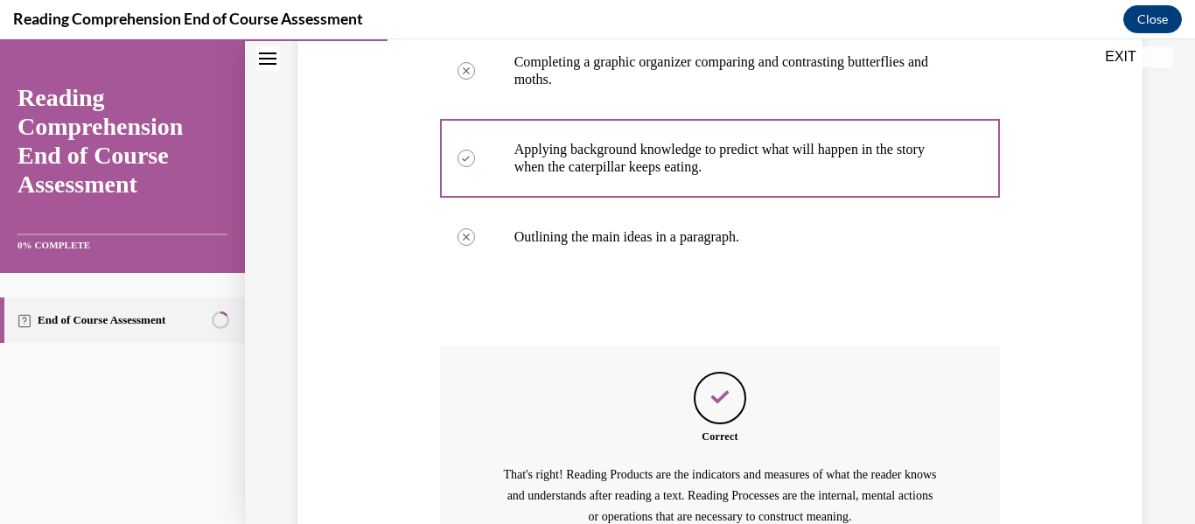
scroll to position [656, 0]
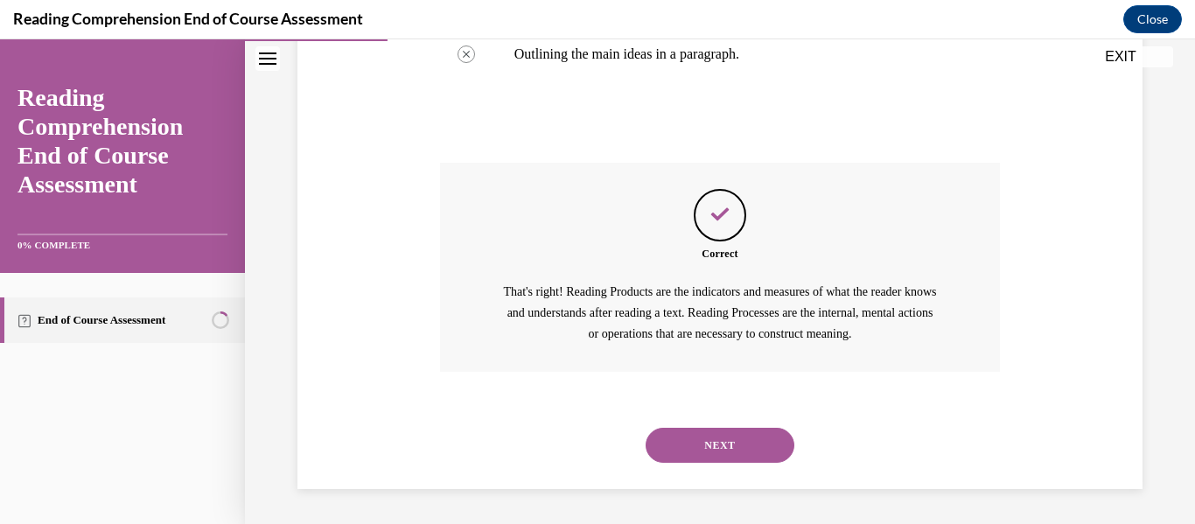
click at [703, 453] on button "NEXT" at bounding box center [720, 445] width 149 height 35
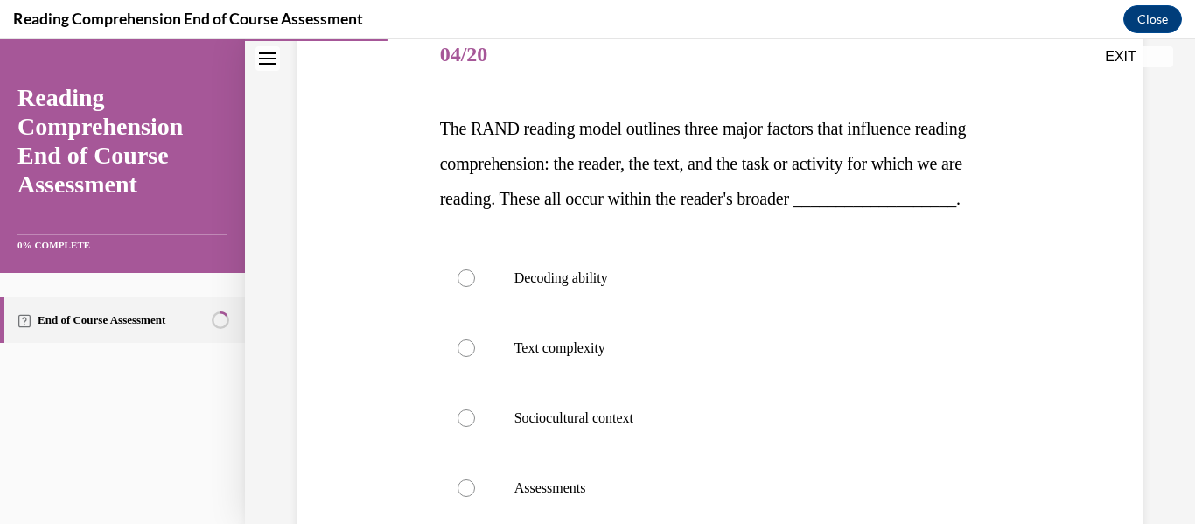
scroll to position [223, 0]
click at [628, 426] on p "Sociocultural context" at bounding box center [736, 418] width 443 height 18
click at [475, 426] on input "Sociocultural context" at bounding box center [467, 418] width 18 height 18
radio input "true"
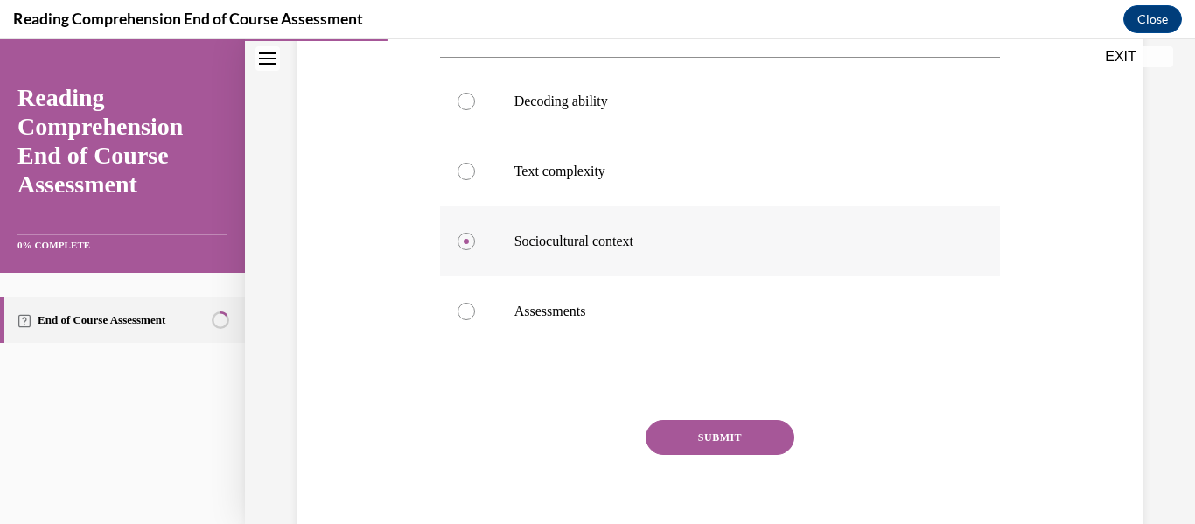
scroll to position [402, 0]
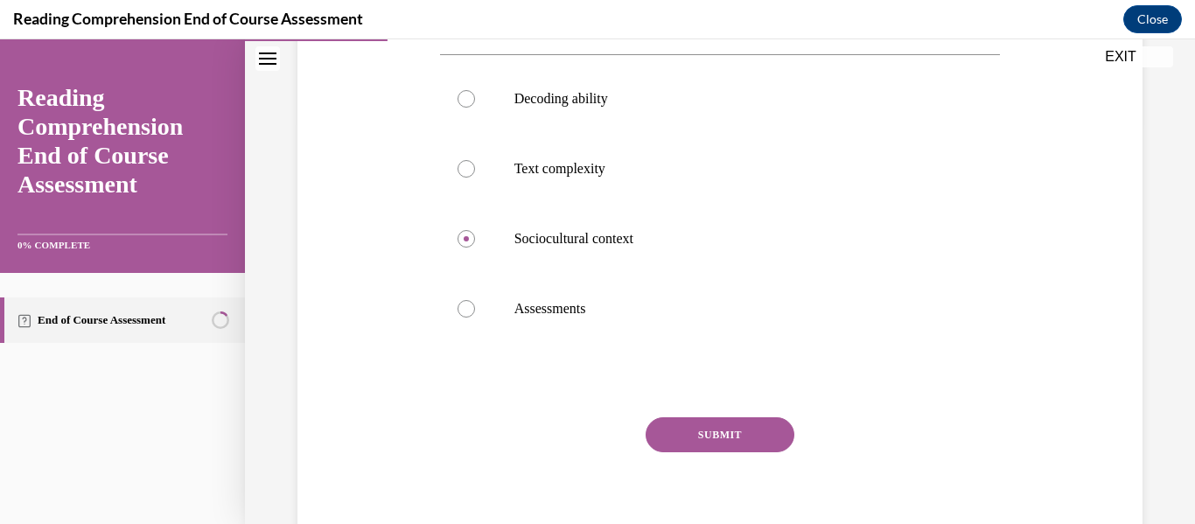
click at [719, 452] on button "SUBMIT" at bounding box center [720, 434] width 149 height 35
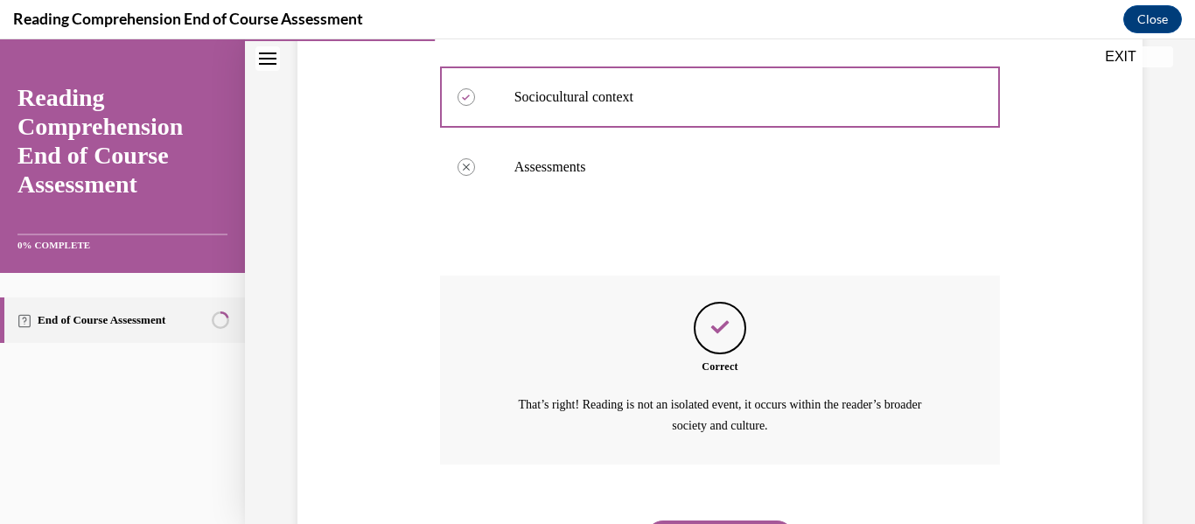
scroll to position [671, 0]
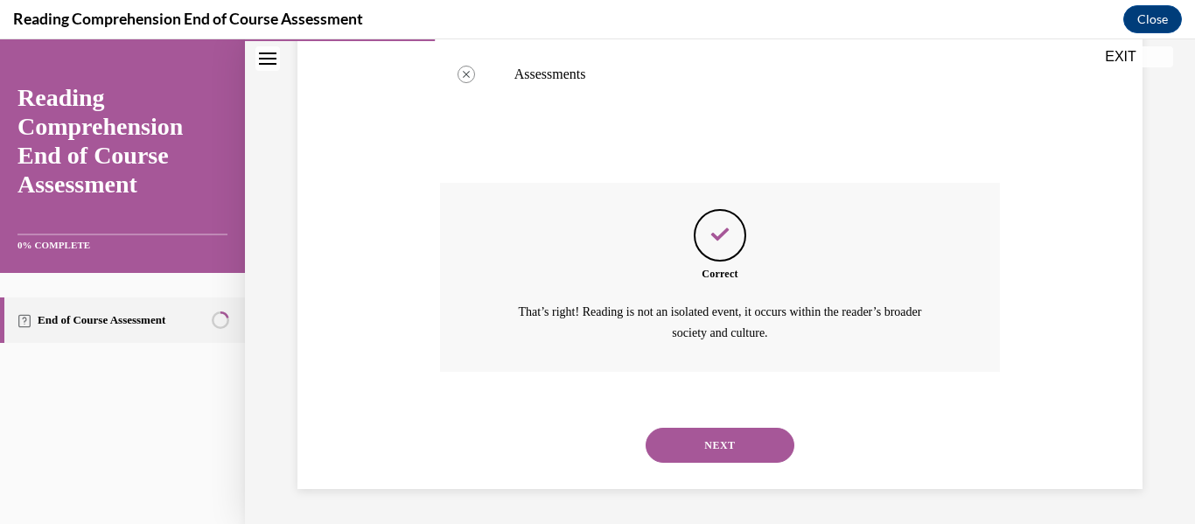
click at [717, 446] on button "NEXT" at bounding box center [720, 445] width 149 height 35
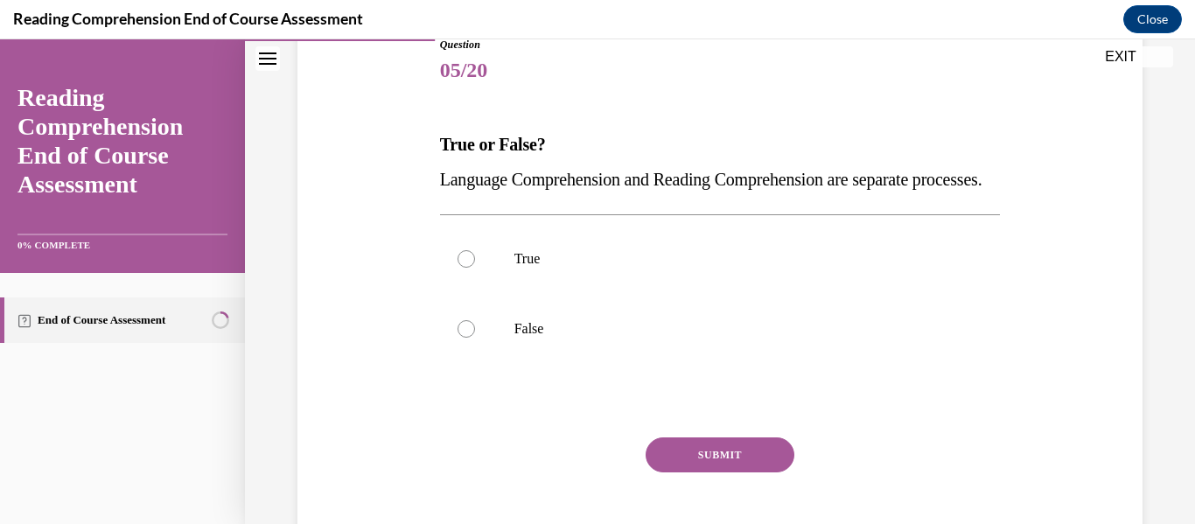
scroll to position [210, 0]
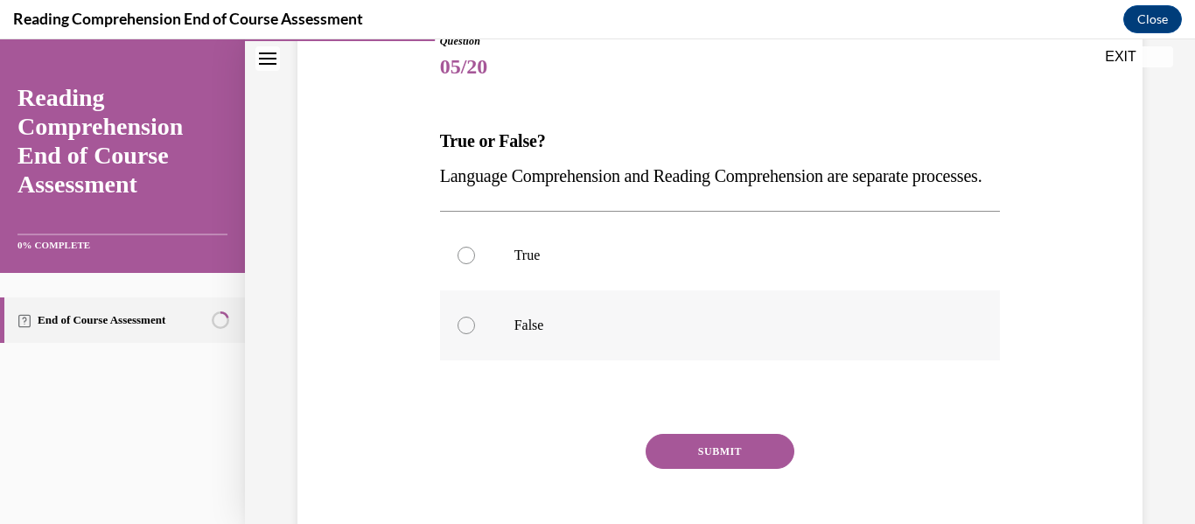
click at [534, 334] on p "False" at bounding box center [736, 326] width 443 height 18
click at [475, 334] on input "False" at bounding box center [467, 326] width 18 height 18
radio input "true"
click at [691, 469] on button "SUBMIT" at bounding box center [720, 451] width 149 height 35
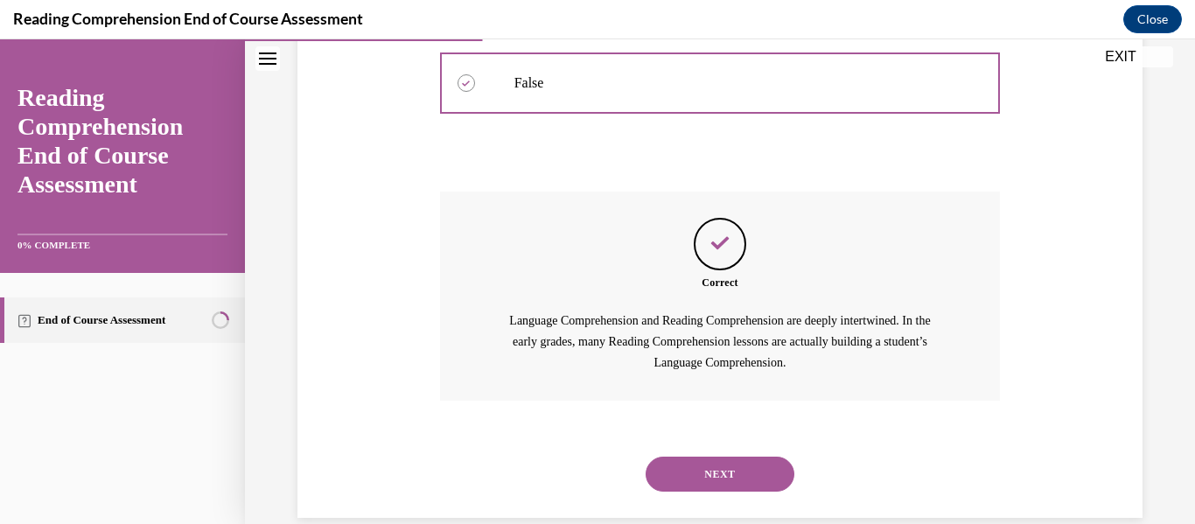
scroll to position [516, 0]
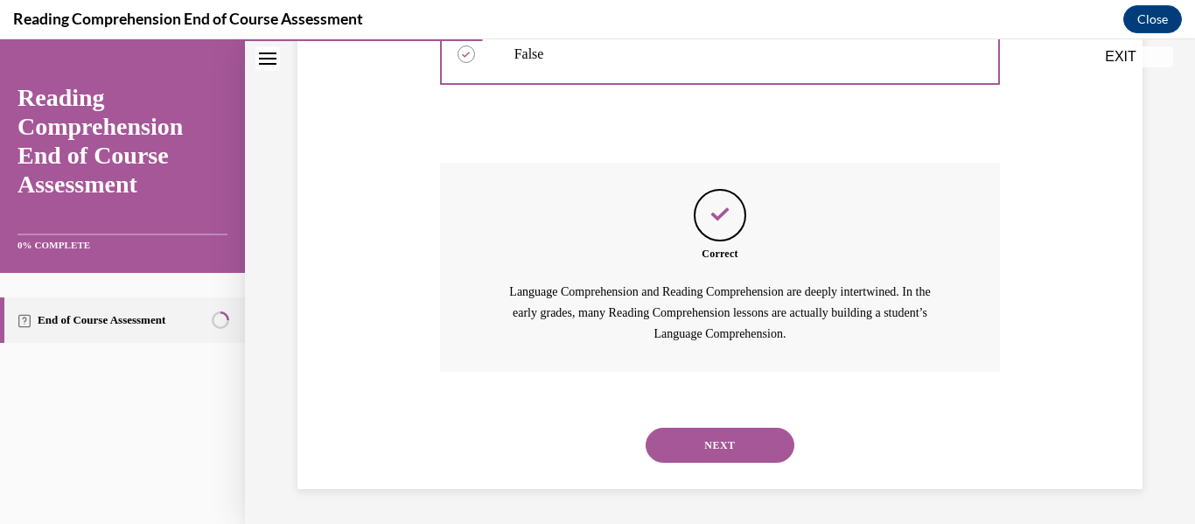
click at [706, 440] on button "NEXT" at bounding box center [720, 445] width 149 height 35
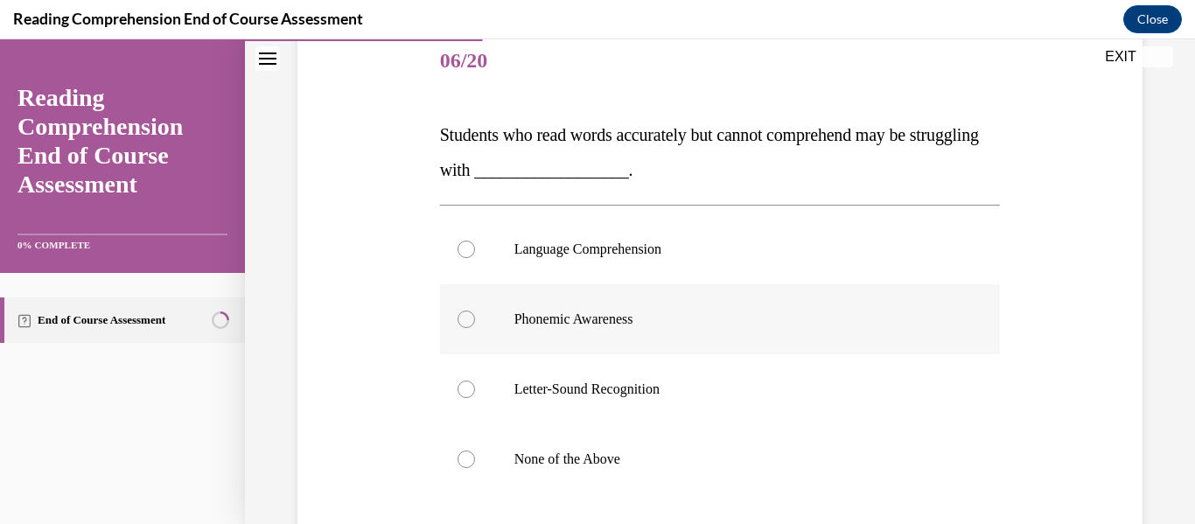
scroll to position [220, 0]
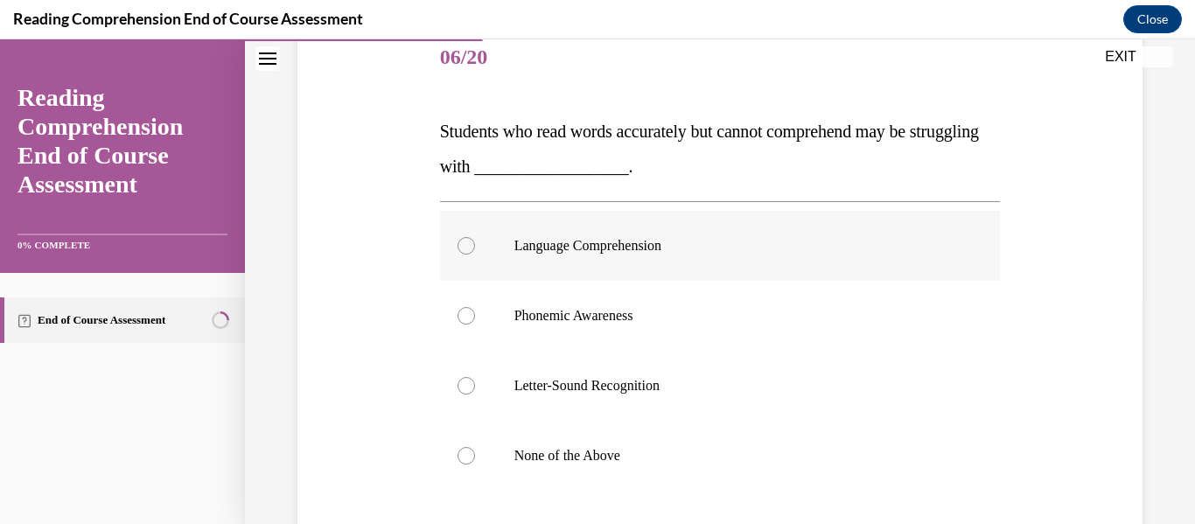
click at [657, 245] on p "Language Comprehension" at bounding box center [736, 246] width 443 height 18
click at [475, 245] on input "Language Comprehension" at bounding box center [467, 246] width 18 height 18
radio input "true"
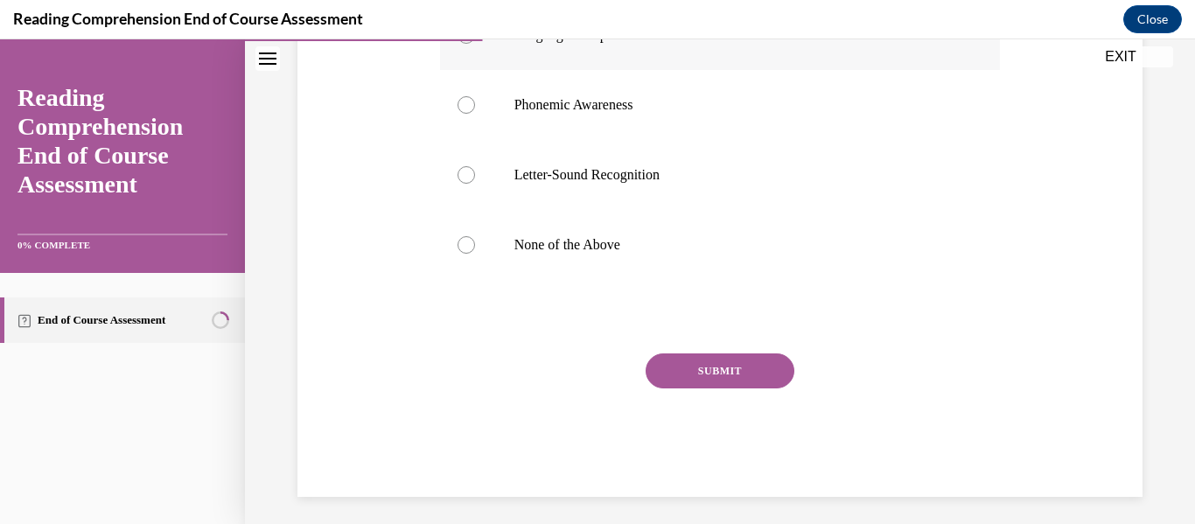
scroll to position [438, 0]
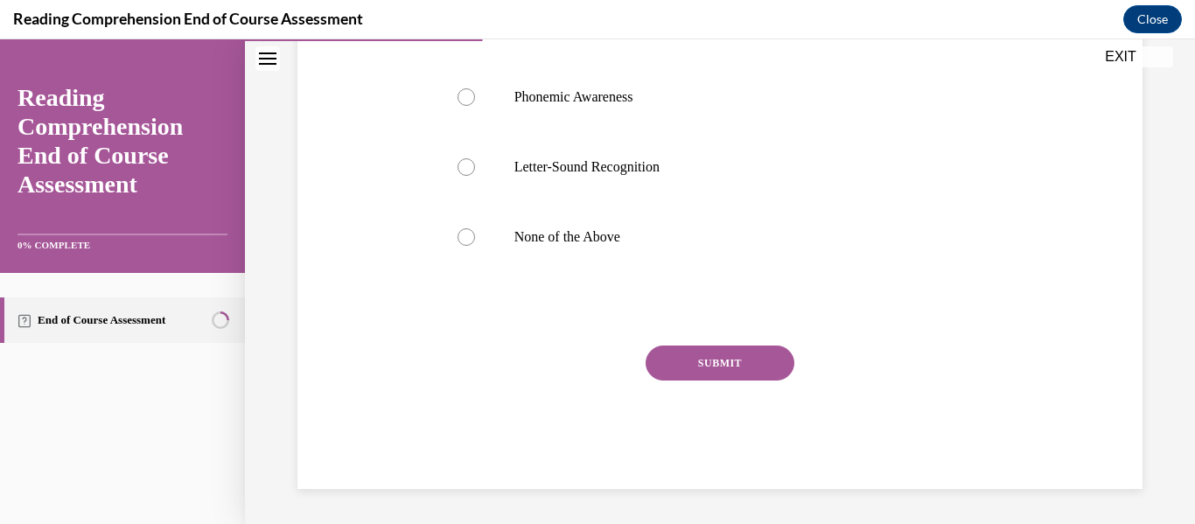
click at [705, 363] on button "SUBMIT" at bounding box center [720, 363] width 149 height 35
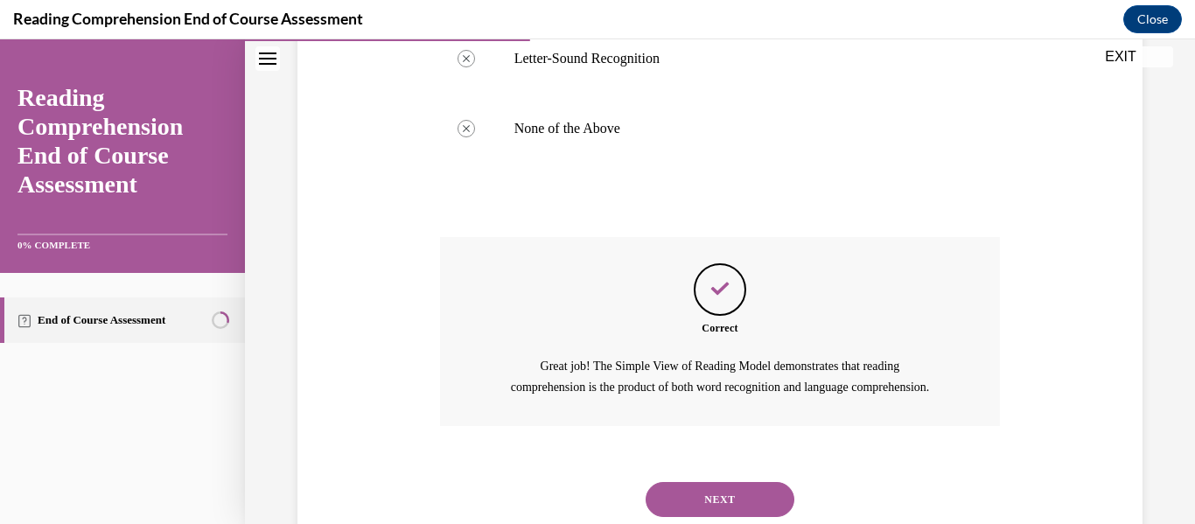
scroll to position [621, 0]
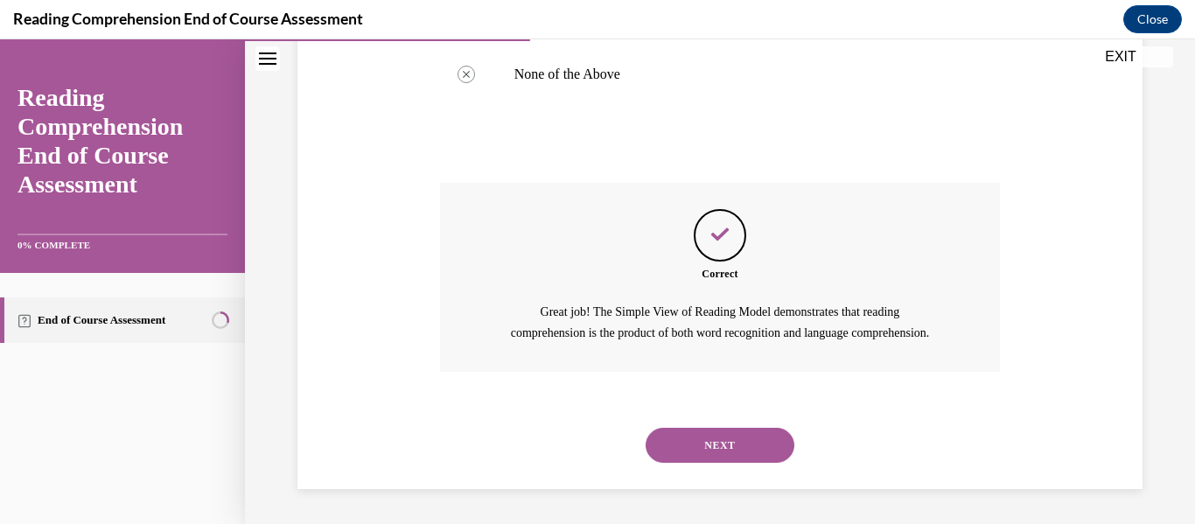
click at [716, 451] on button "NEXT" at bounding box center [720, 445] width 149 height 35
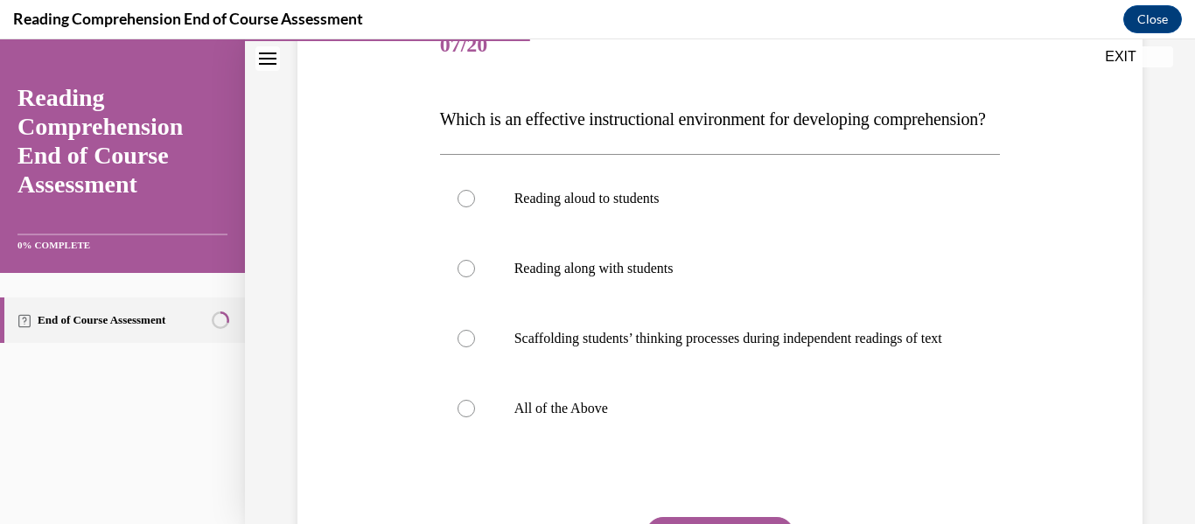
scroll to position [233, 0]
click at [562, 417] on p "All of the Above" at bounding box center [736, 408] width 443 height 18
click at [475, 417] on input "All of the Above" at bounding box center [467, 408] width 18 height 18
radio input "true"
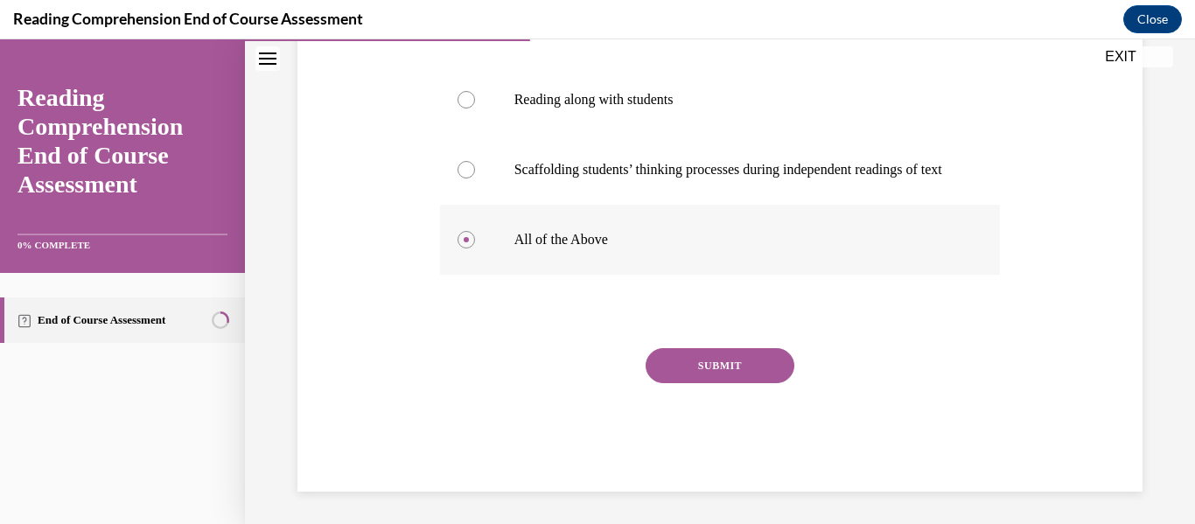
scroll to position [406, 0]
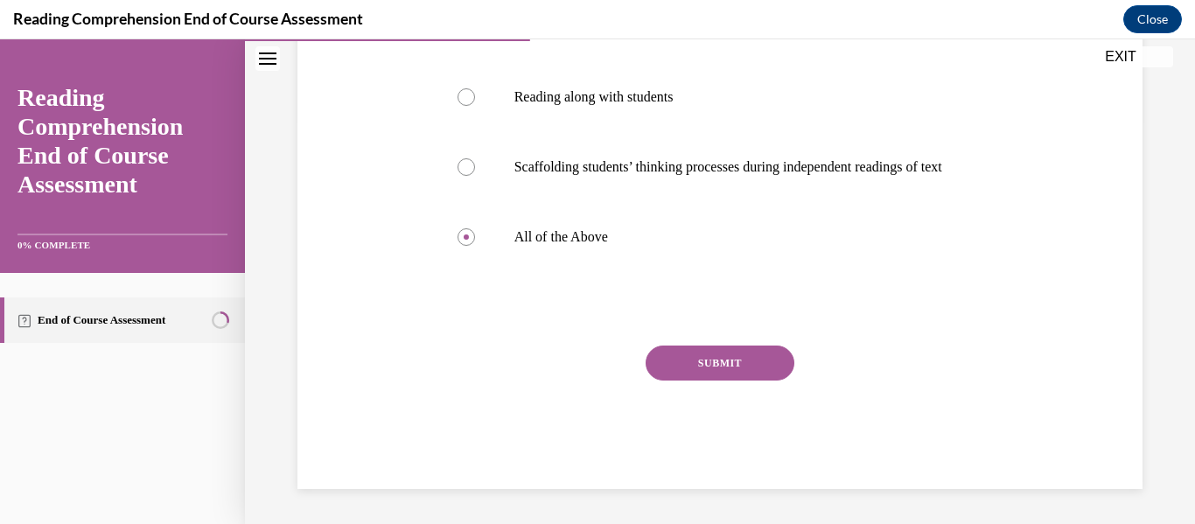
click at [729, 381] on button "SUBMIT" at bounding box center [720, 363] width 149 height 35
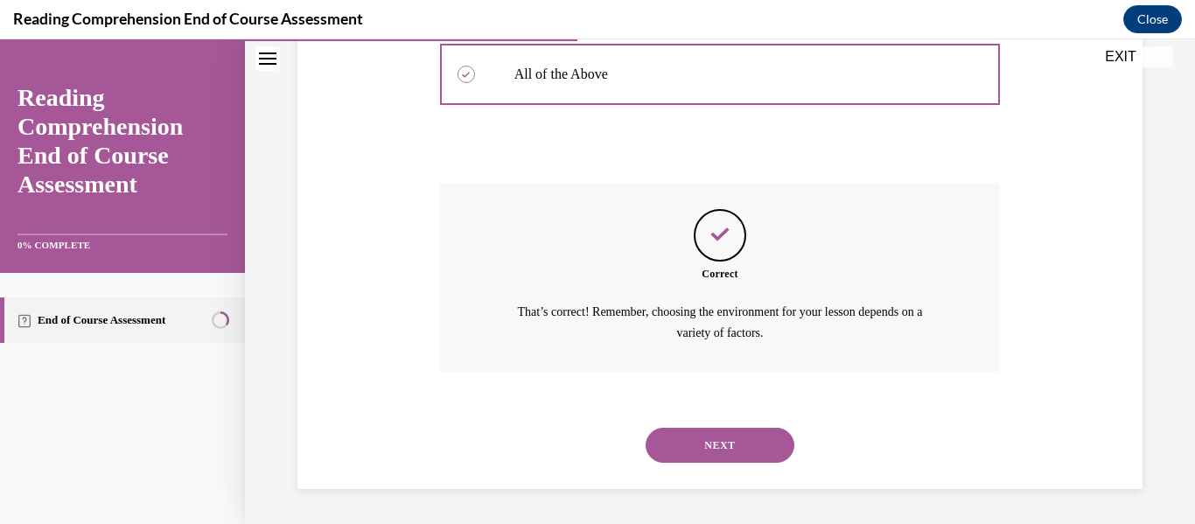
scroll to position [619, 0]
click at [714, 452] on button "NEXT" at bounding box center [720, 445] width 149 height 35
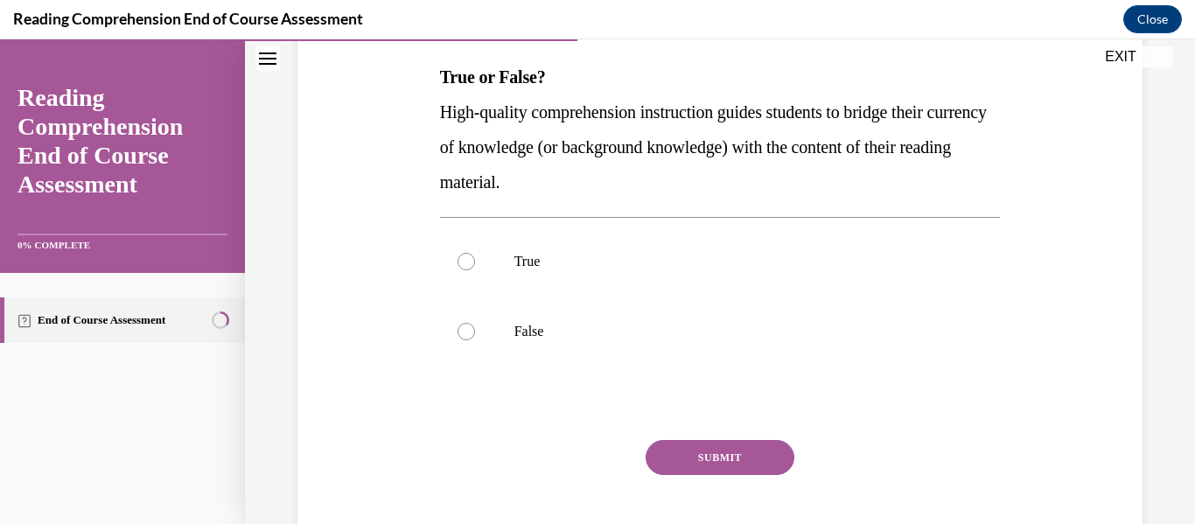
scroll to position [275, 0]
click at [567, 275] on label "True" at bounding box center [720, 261] width 561 height 70
click at [475, 270] on input "True" at bounding box center [467, 261] width 18 height 18
radio input "true"
click at [715, 461] on button "SUBMIT" at bounding box center [720, 456] width 149 height 35
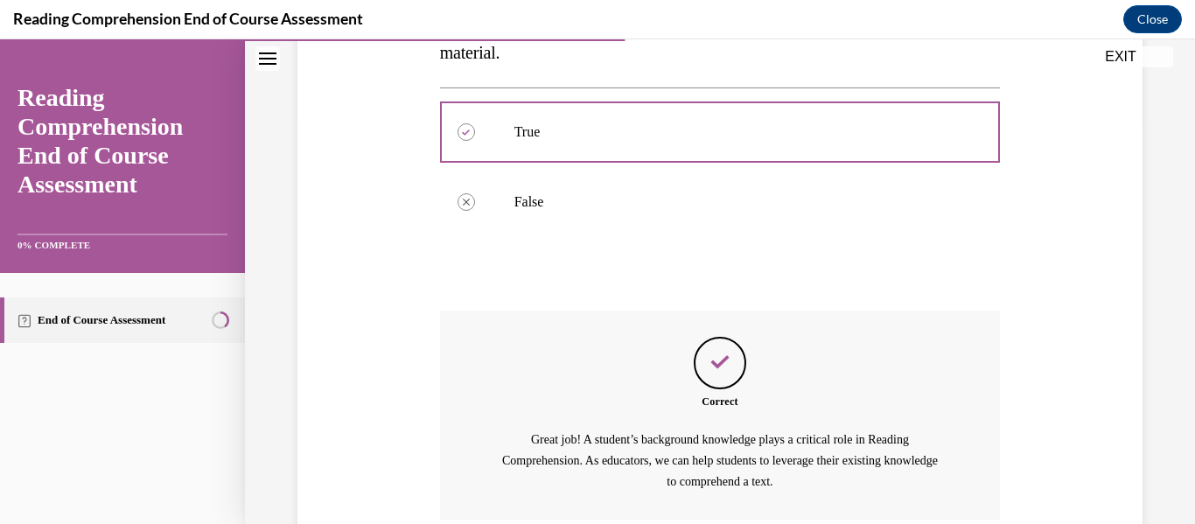
scroll to position [551, 0]
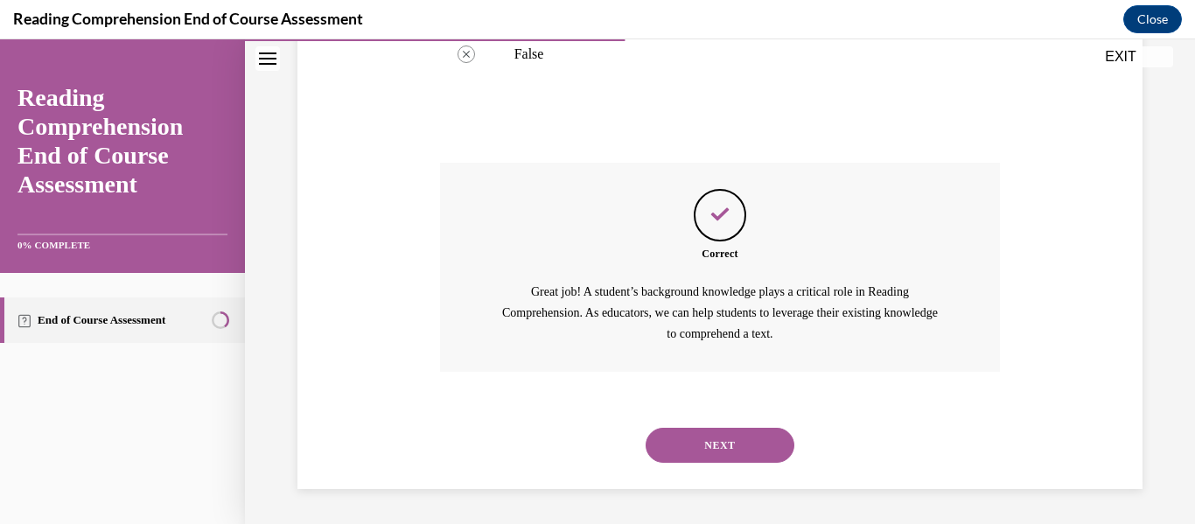
click at [719, 439] on button "NEXT" at bounding box center [720, 445] width 149 height 35
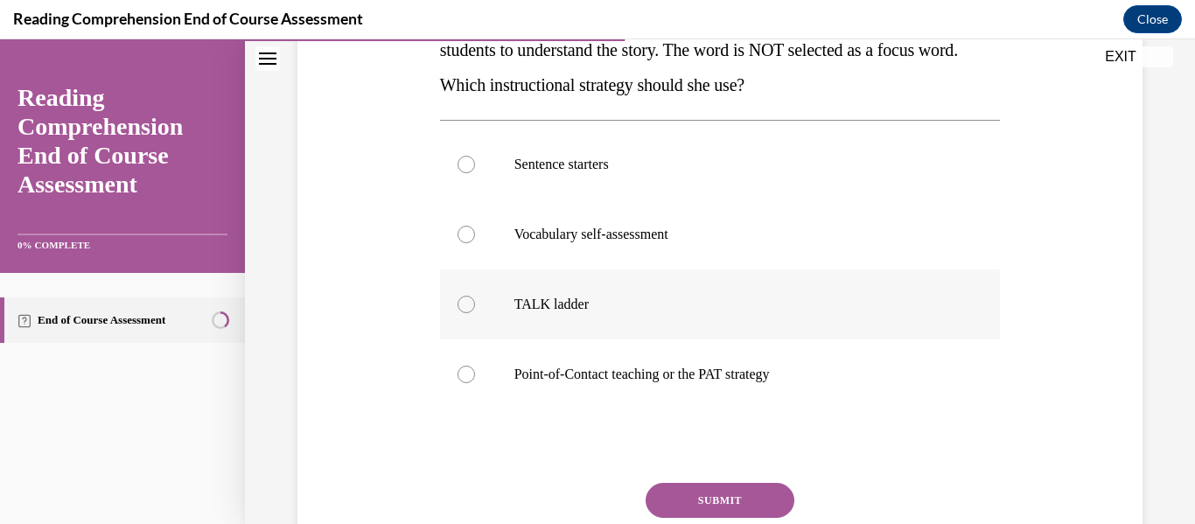
scroll to position [340, 0]
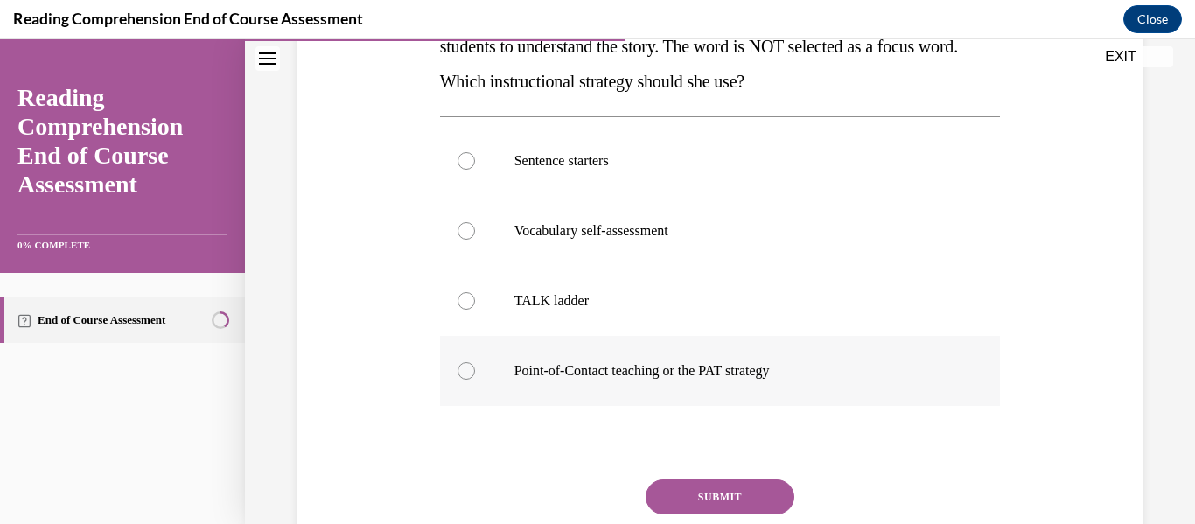
click at [775, 377] on p "Point-of-Contact teaching or the PAT strategy" at bounding box center [736, 371] width 443 height 18
click at [475, 377] on input "Point-of-Contact teaching or the PAT strategy" at bounding box center [467, 371] width 18 height 18
radio input "true"
click at [733, 500] on button "SUBMIT" at bounding box center [720, 497] width 149 height 35
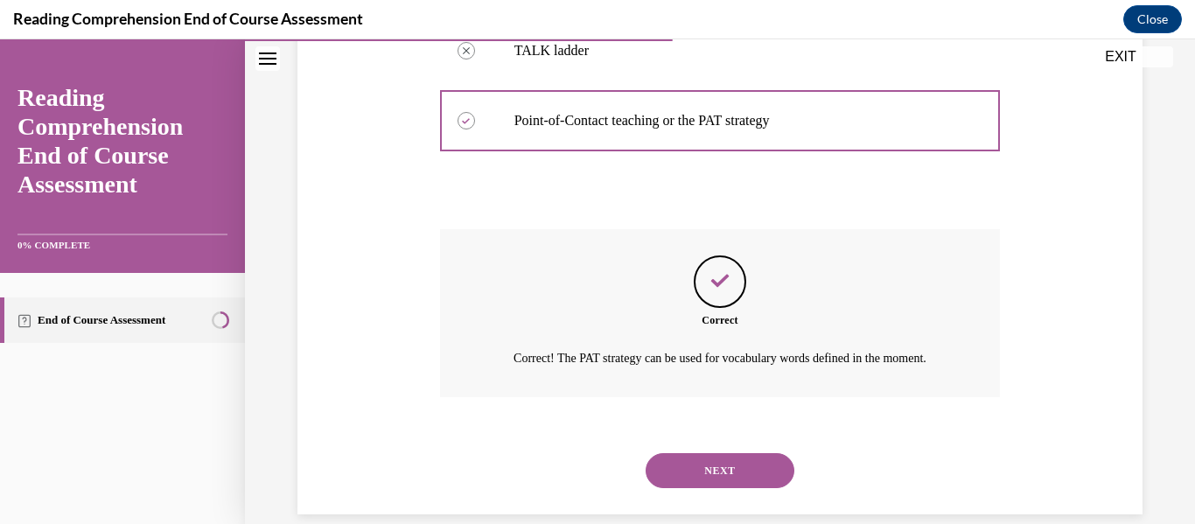
scroll to position [636, 0]
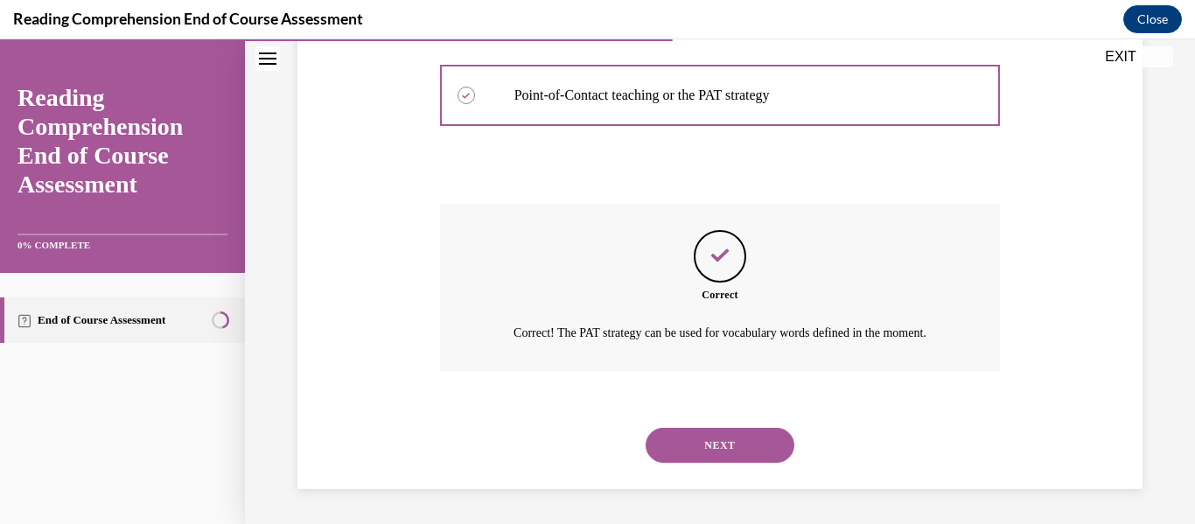
click at [719, 448] on button "NEXT" at bounding box center [720, 445] width 149 height 35
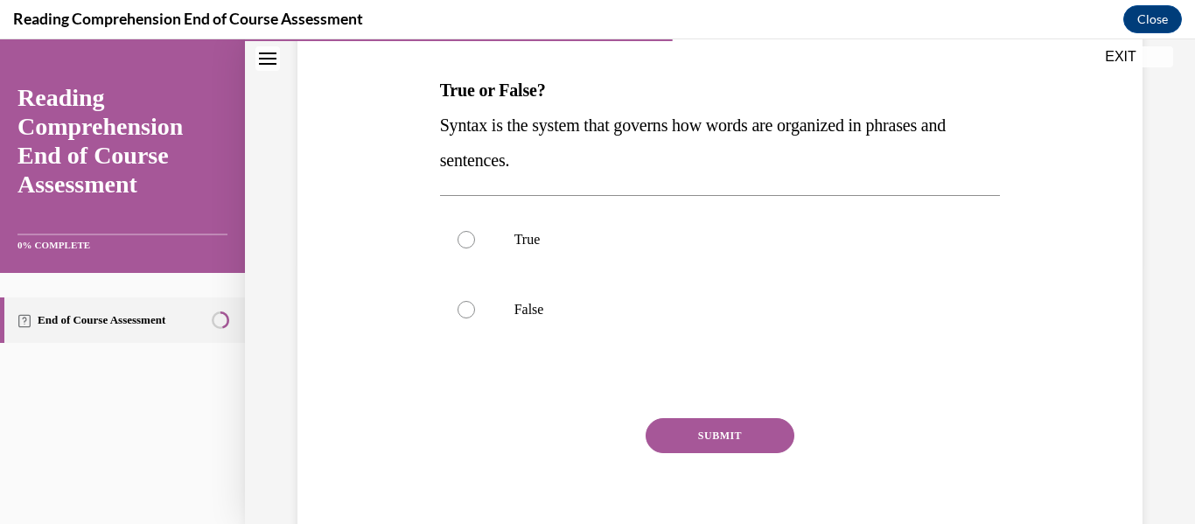
scroll to position [260, 0]
click at [574, 245] on p "True" at bounding box center [736, 241] width 443 height 18
click at [475, 245] on input "True" at bounding box center [467, 241] width 18 height 18
radio input "true"
click at [691, 442] on button "SUBMIT" at bounding box center [720, 436] width 149 height 35
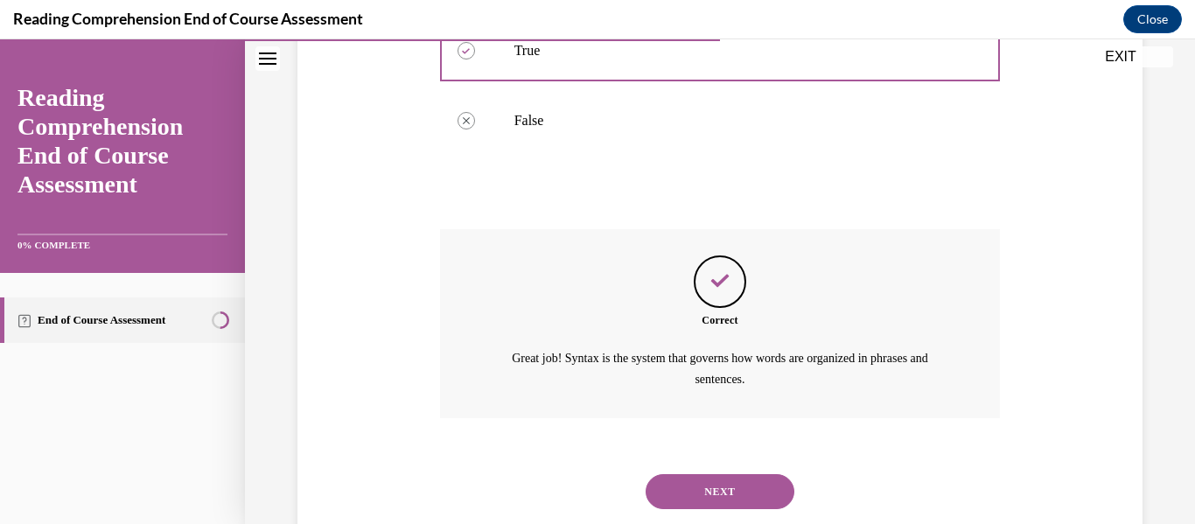
scroll to position [496, 0]
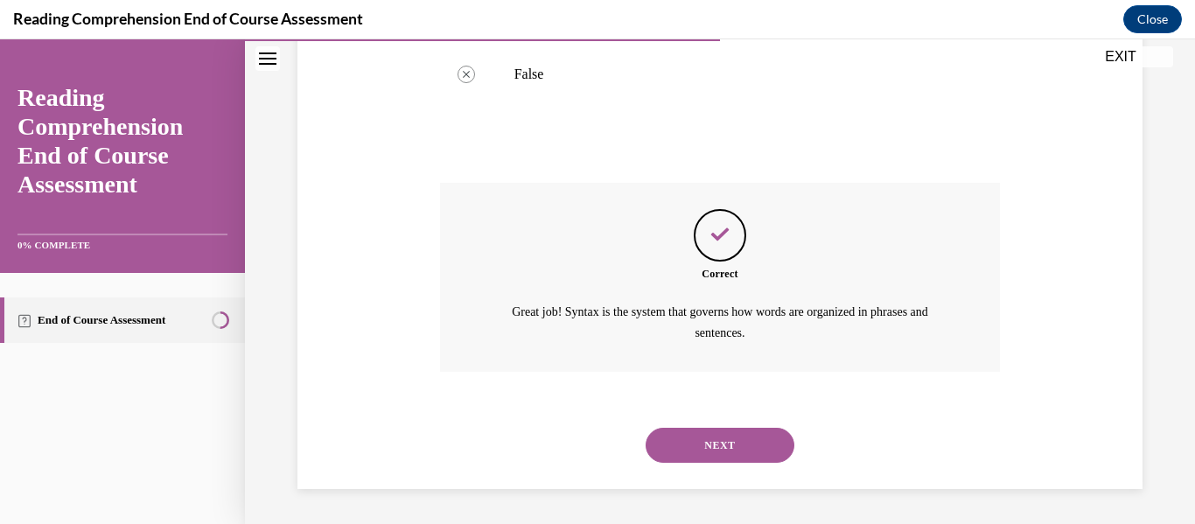
click at [692, 447] on button "NEXT" at bounding box center [720, 445] width 149 height 35
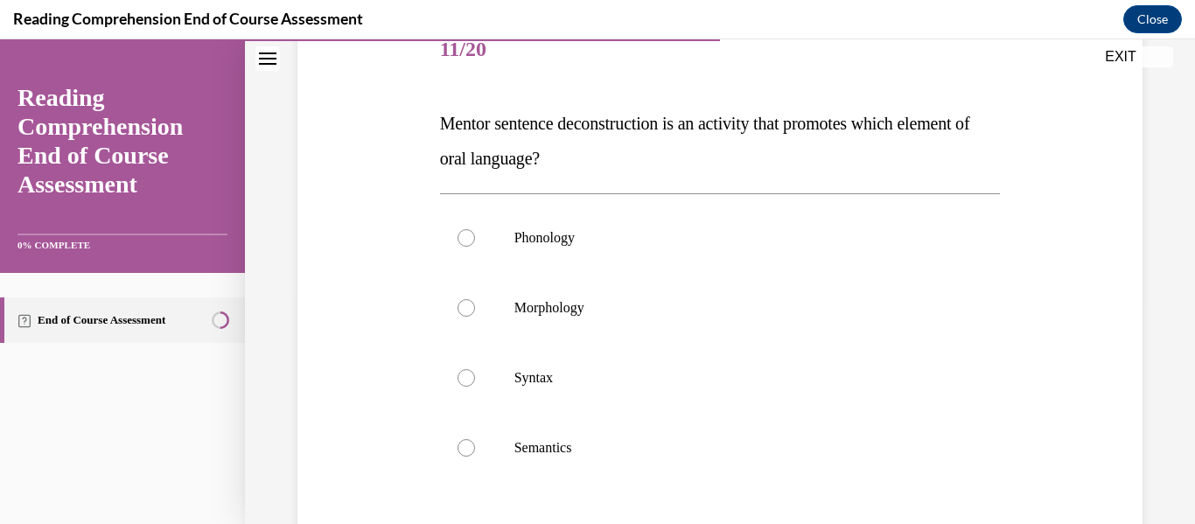
scroll to position [224, 0]
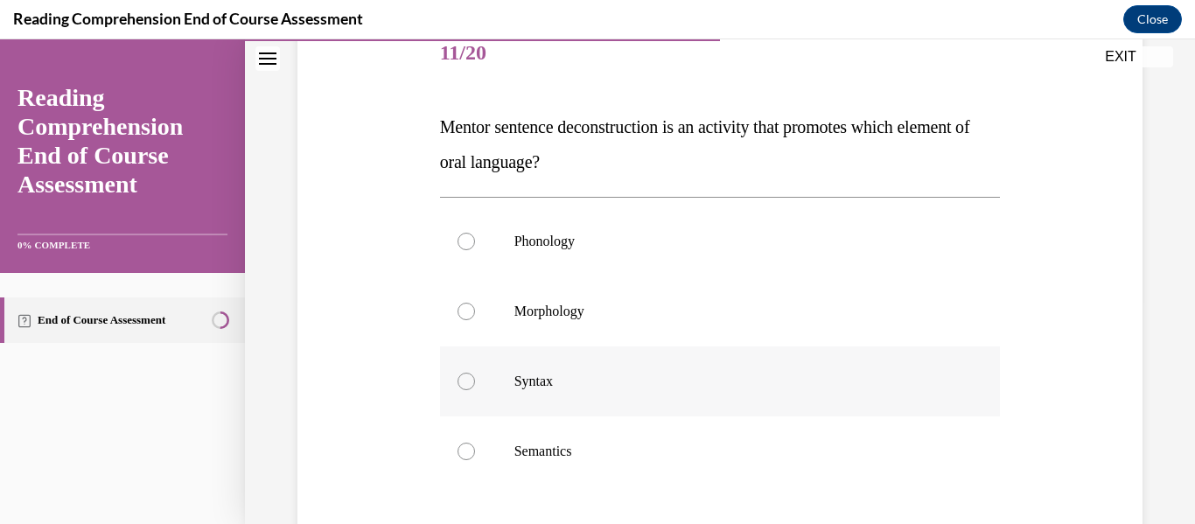
click at [570, 396] on label "Syntax" at bounding box center [720, 382] width 561 height 70
click at [475, 390] on input "Syntax" at bounding box center [467, 382] width 18 height 18
radio input "true"
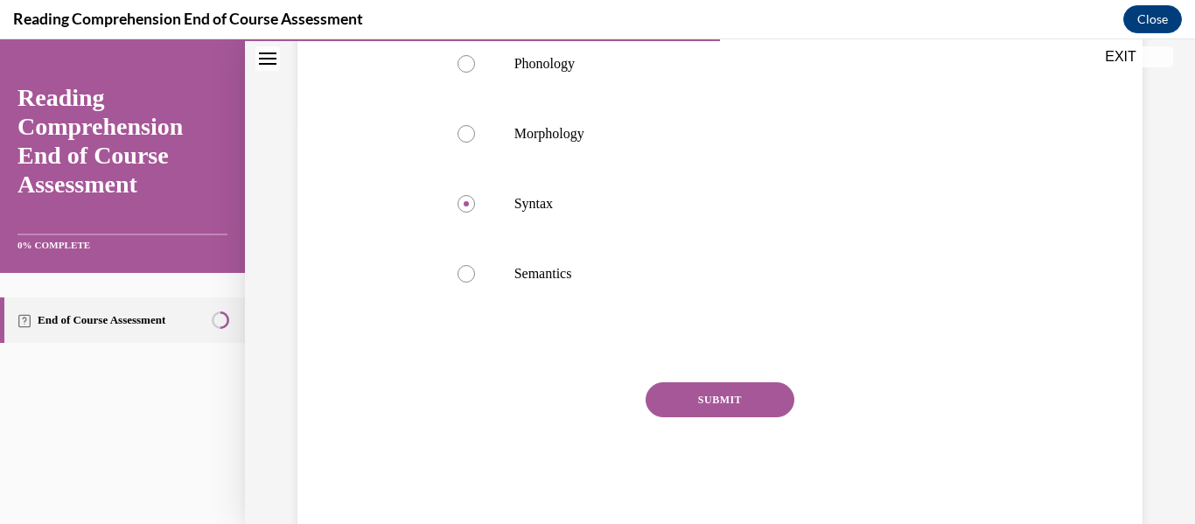
click at [684, 399] on button "SUBMIT" at bounding box center [720, 399] width 149 height 35
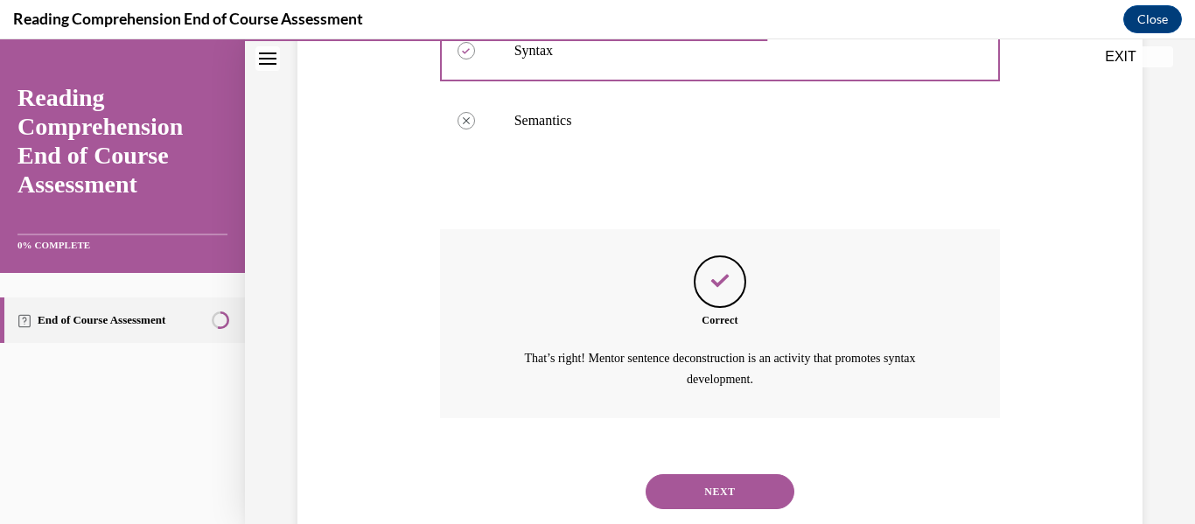
scroll to position [601, 0]
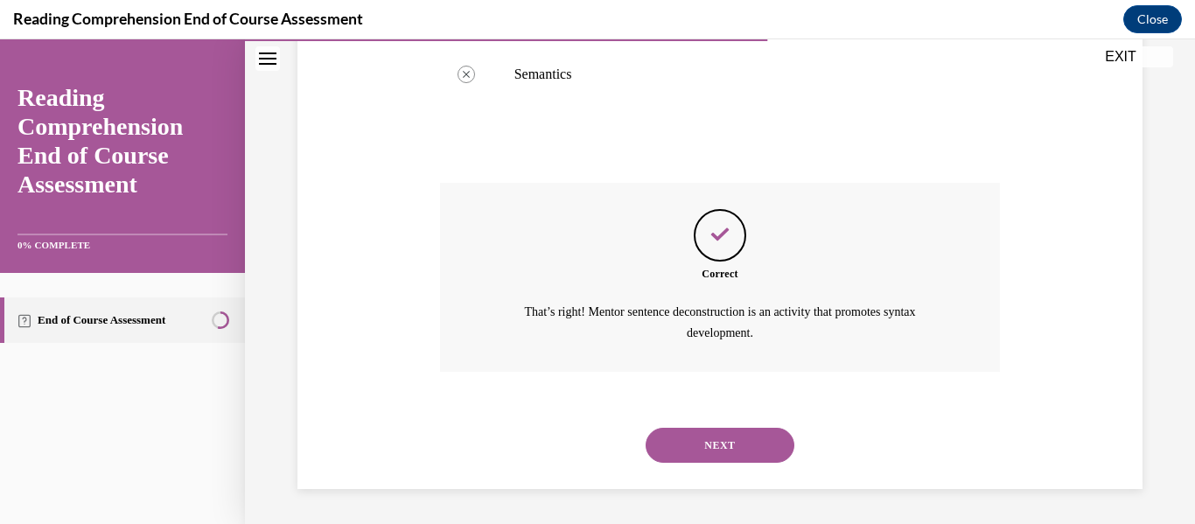
click at [700, 445] on button "NEXT" at bounding box center [720, 445] width 149 height 35
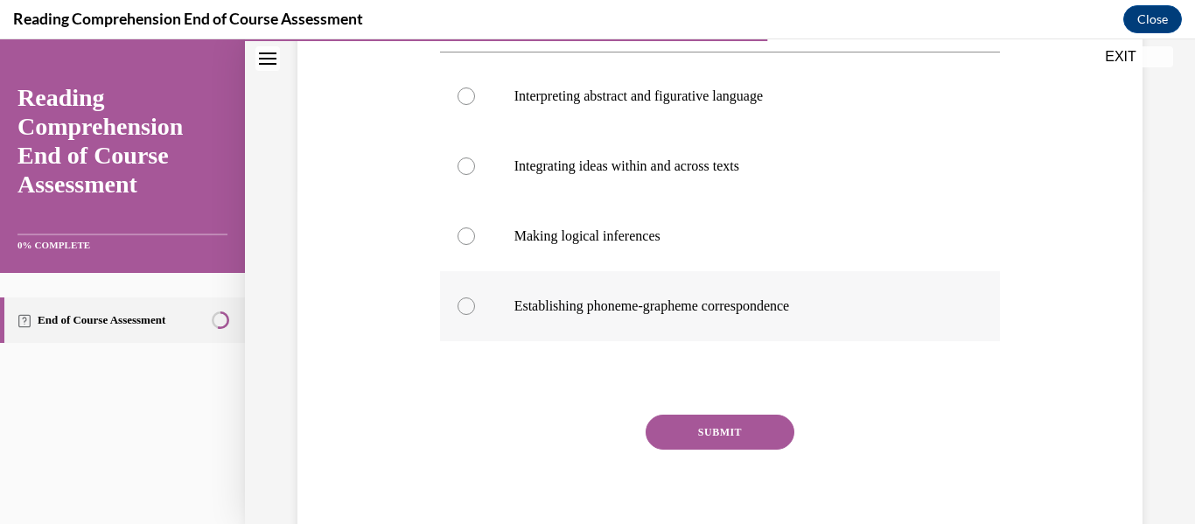
scroll to position [336, 0]
click at [713, 310] on p "Establishing phoneme-grapheme correspondence" at bounding box center [736, 305] width 443 height 18
click at [475, 310] on input "Establishing phoneme-grapheme correspondence" at bounding box center [467, 305] width 18 height 18
radio input "true"
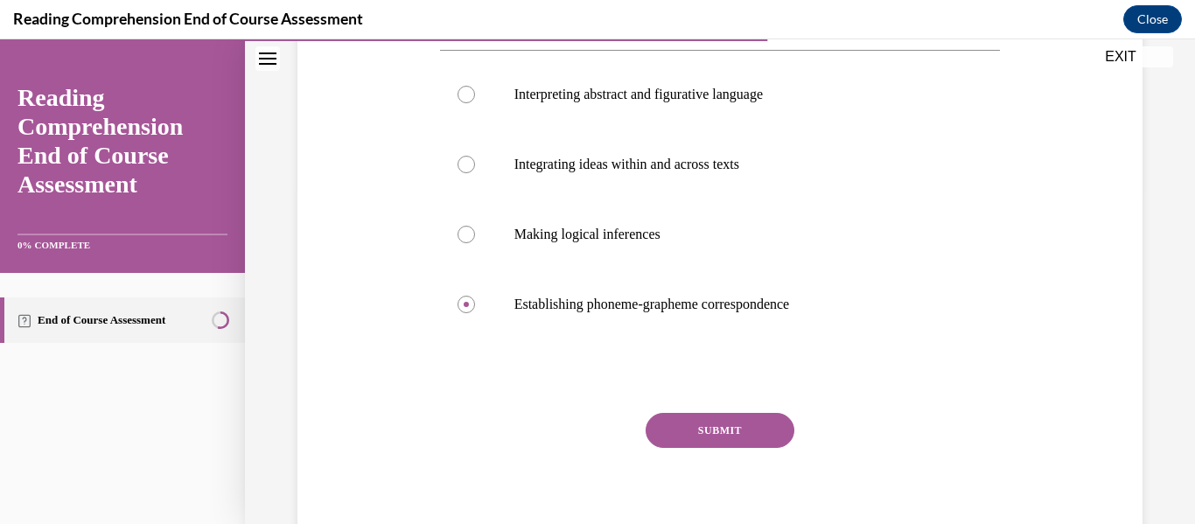
click at [704, 432] on button "SUBMIT" at bounding box center [720, 430] width 149 height 35
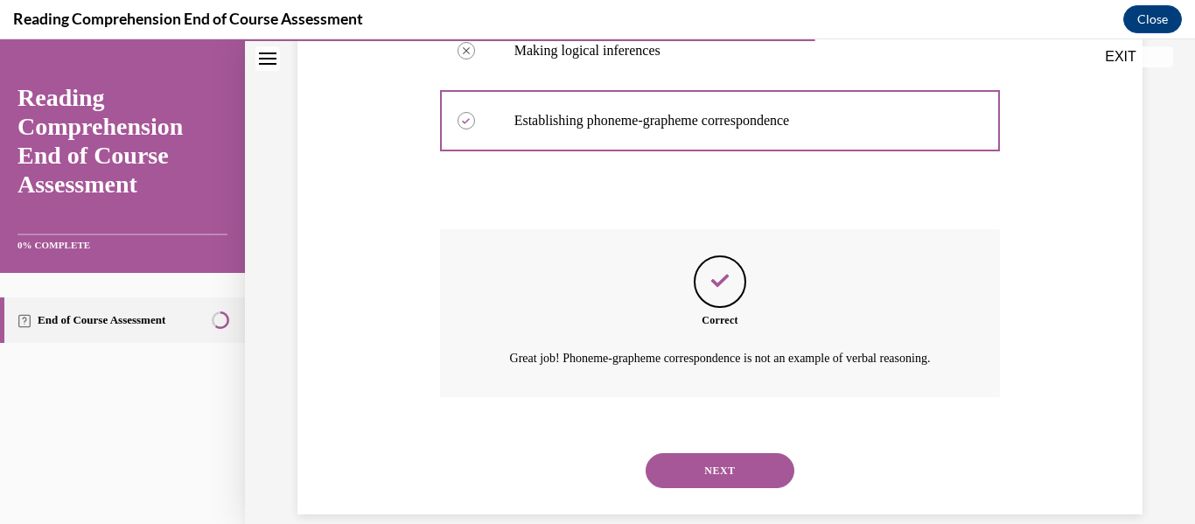
scroll to position [566, 0]
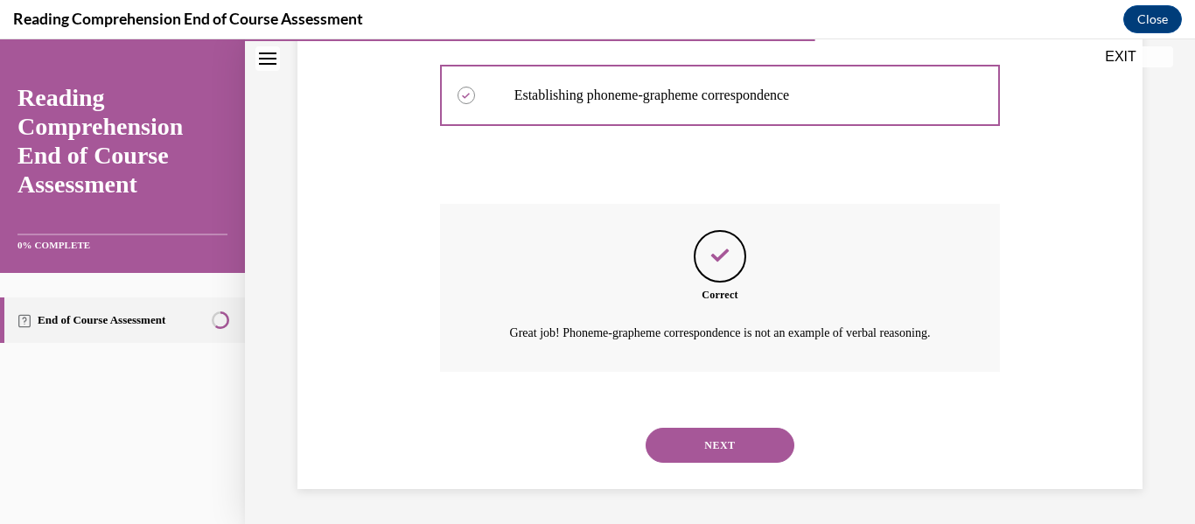
click at [710, 452] on button "NEXT" at bounding box center [720, 445] width 149 height 35
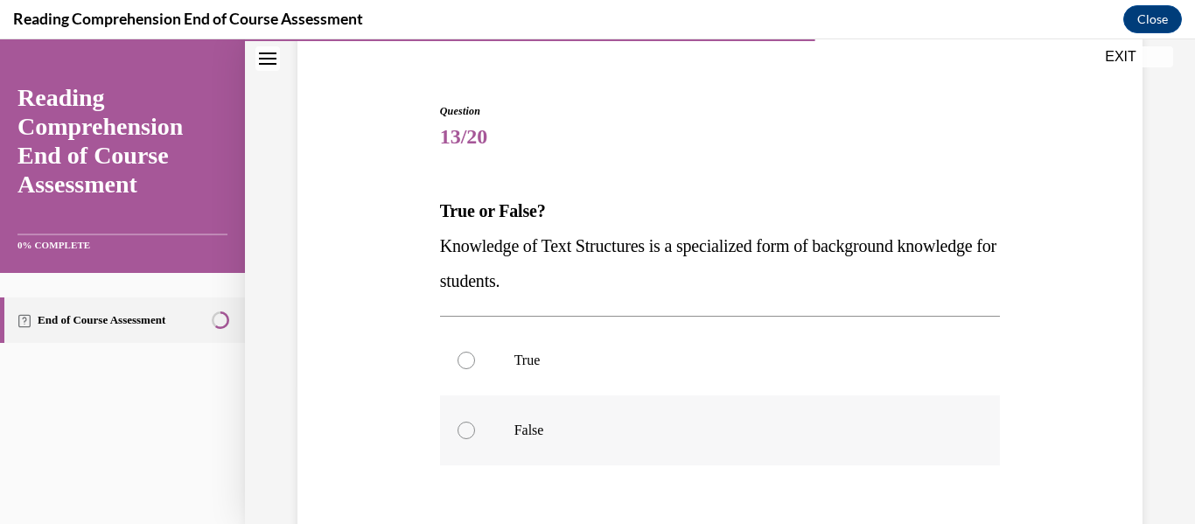
scroll to position [138, 0]
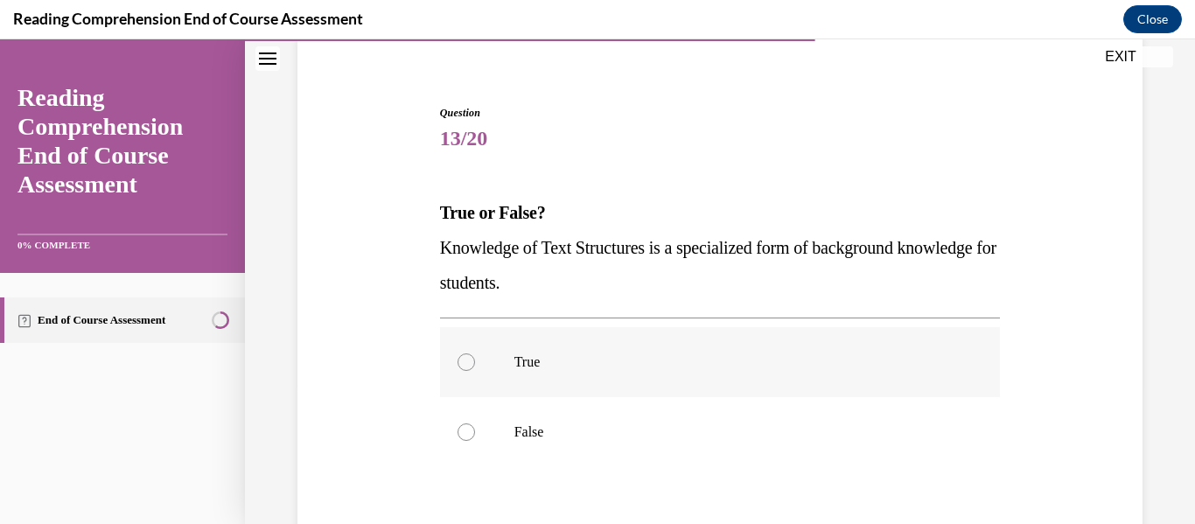
click at [745, 345] on label "True" at bounding box center [720, 362] width 561 height 70
click at [475, 354] on input "True" at bounding box center [467, 363] width 18 height 18
radio input "true"
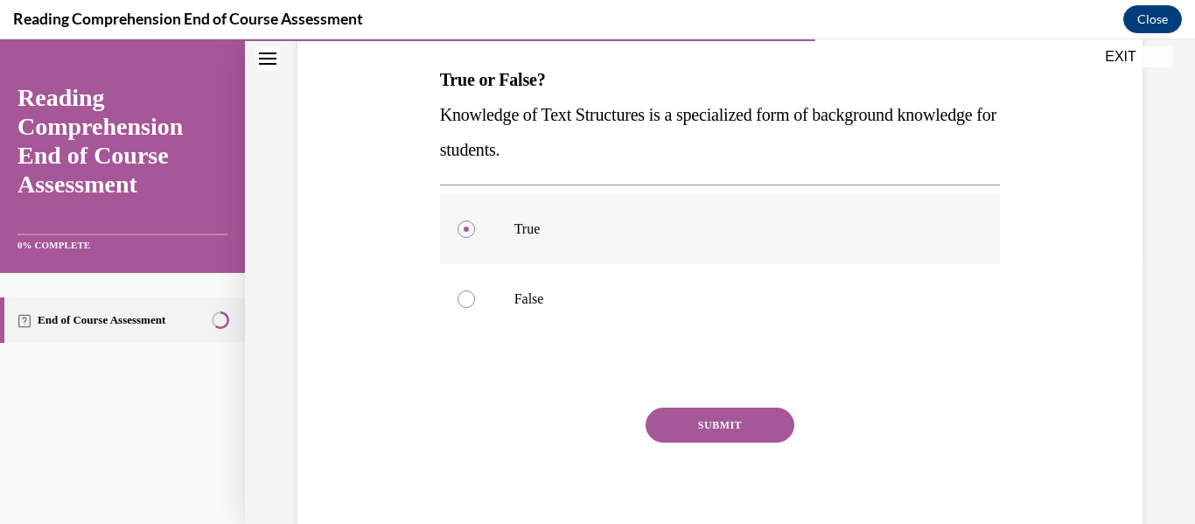
scroll to position [276, 0]
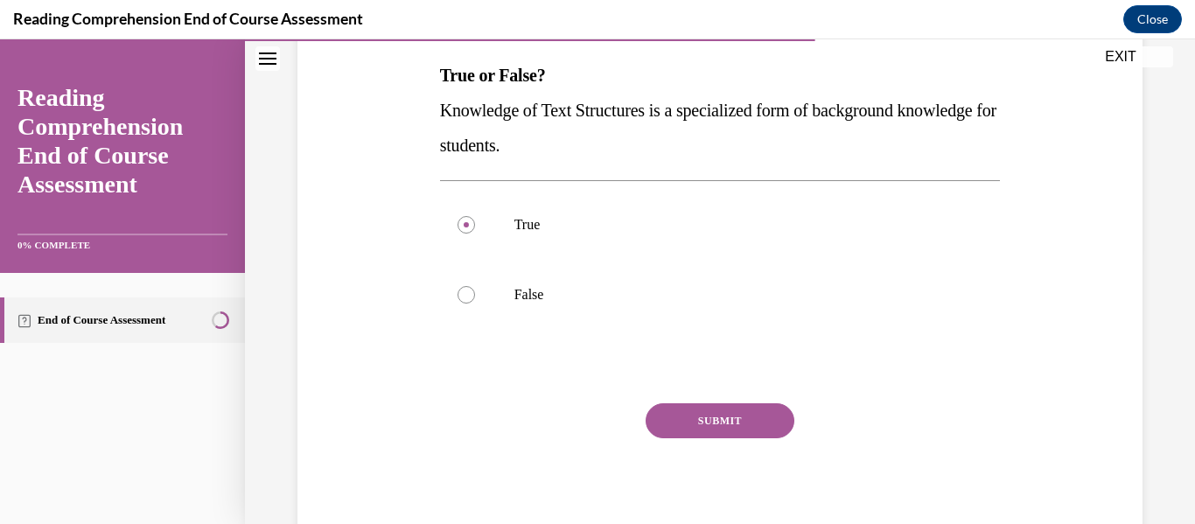
click at [707, 424] on button "SUBMIT" at bounding box center [720, 420] width 149 height 35
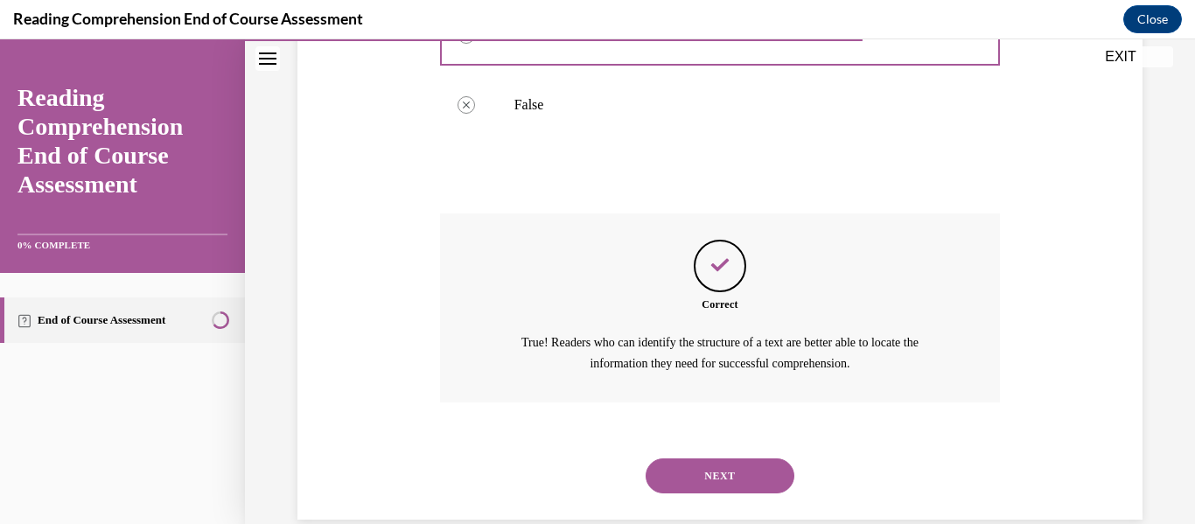
scroll to position [496, 0]
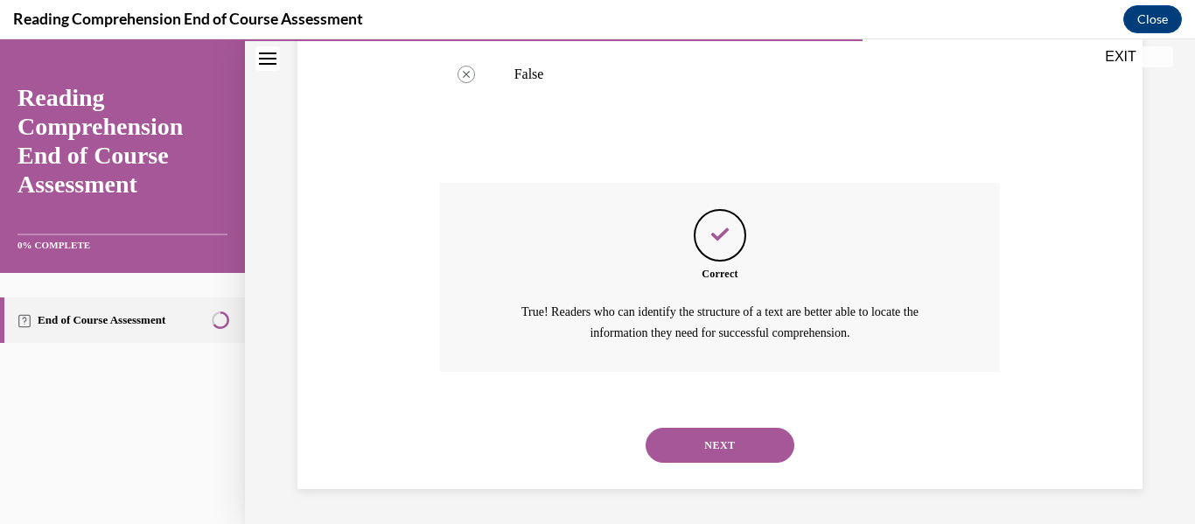
click at [714, 448] on button "NEXT" at bounding box center [720, 445] width 149 height 35
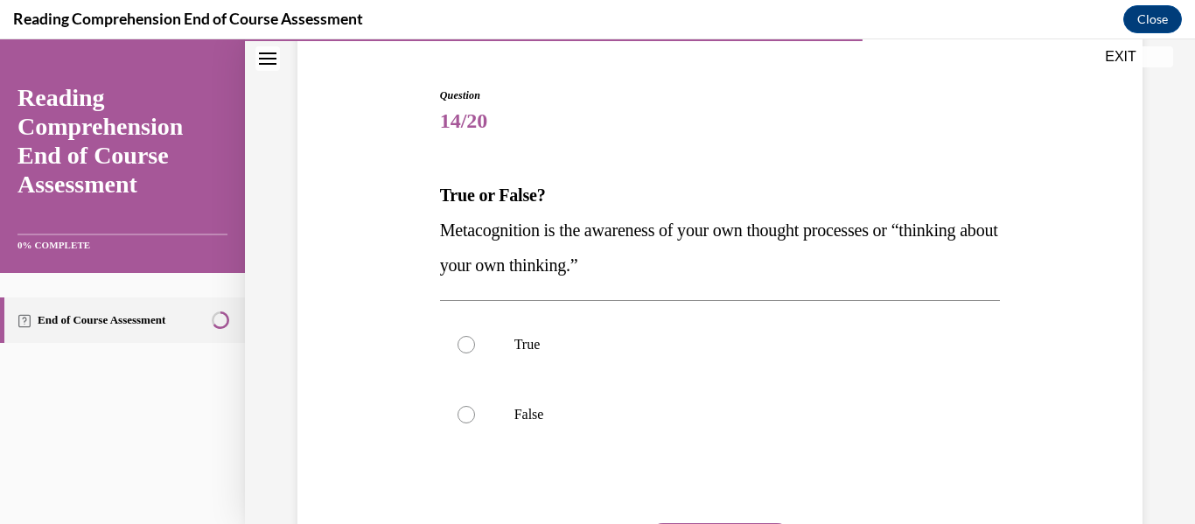
scroll to position [152, 0]
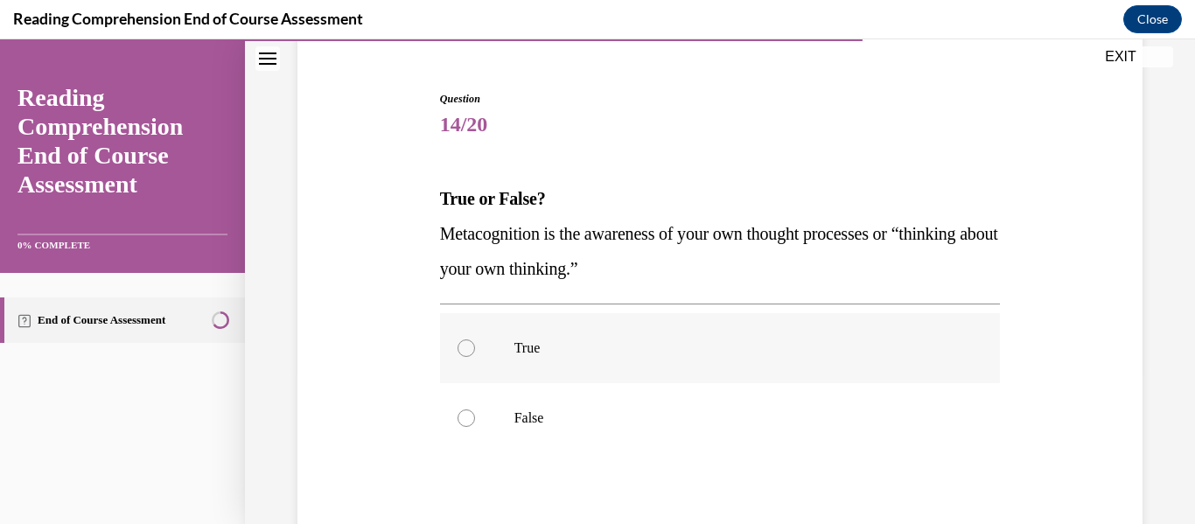
click at [587, 368] on label "True" at bounding box center [720, 348] width 561 height 70
click at [475, 357] on input "True" at bounding box center [467, 349] width 18 height 18
radio input "true"
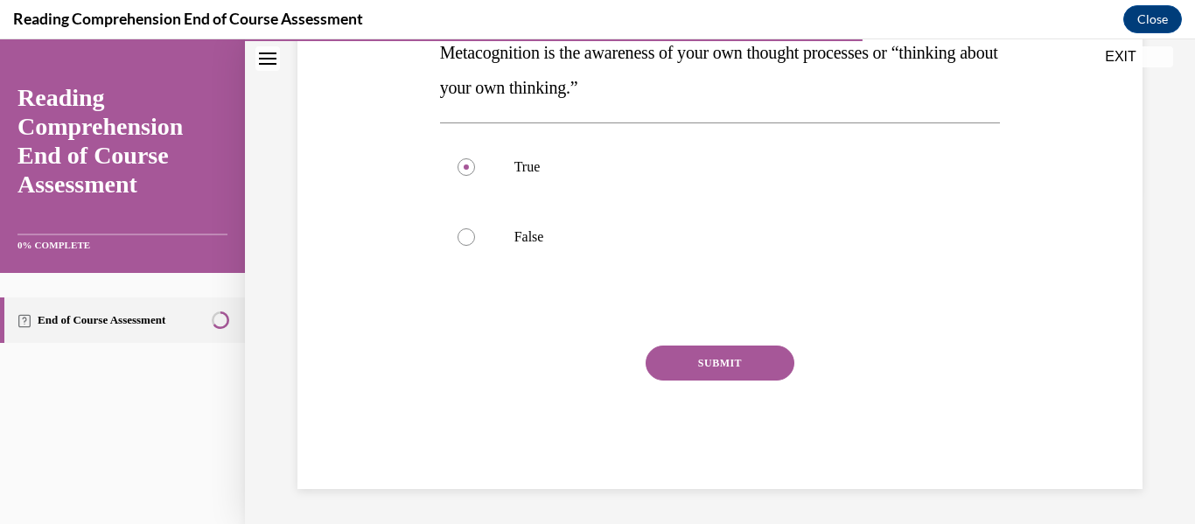
click at [680, 378] on button "SUBMIT" at bounding box center [720, 363] width 149 height 35
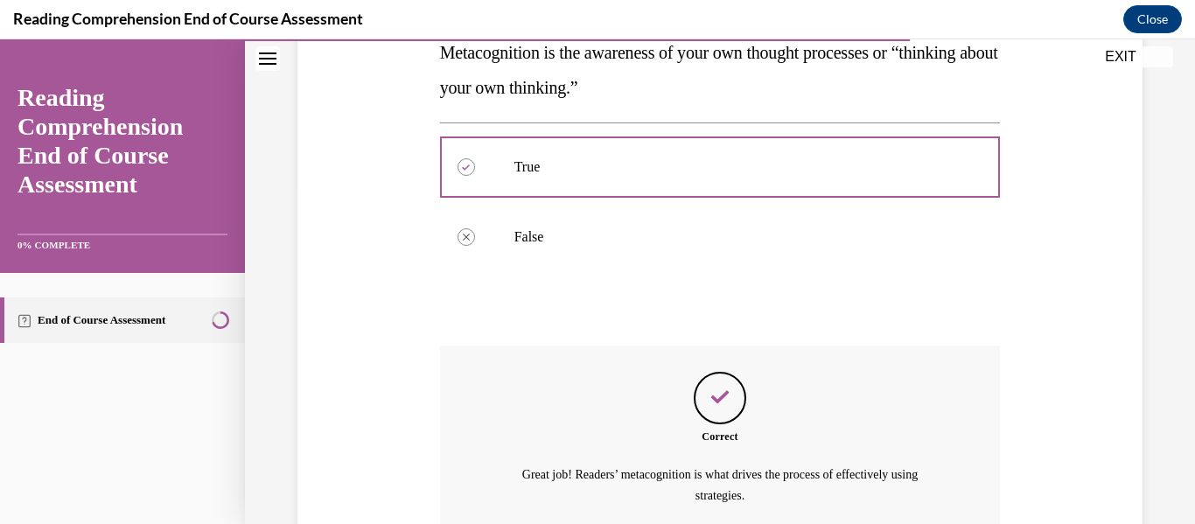
scroll to position [496, 0]
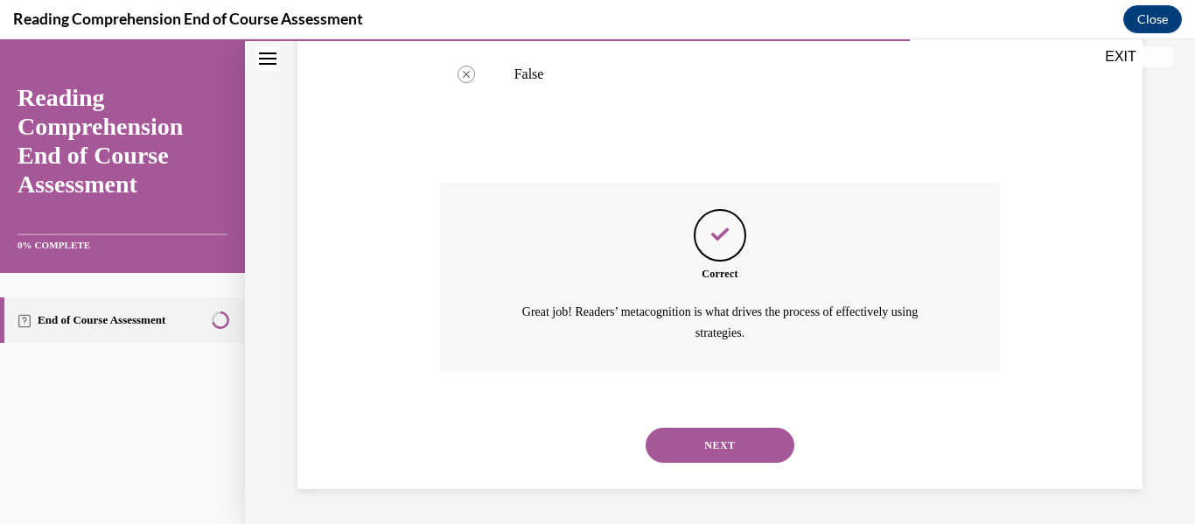
click at [709, 453] on button "NEXT" at bounding box center [720, 445] width 149 height 35
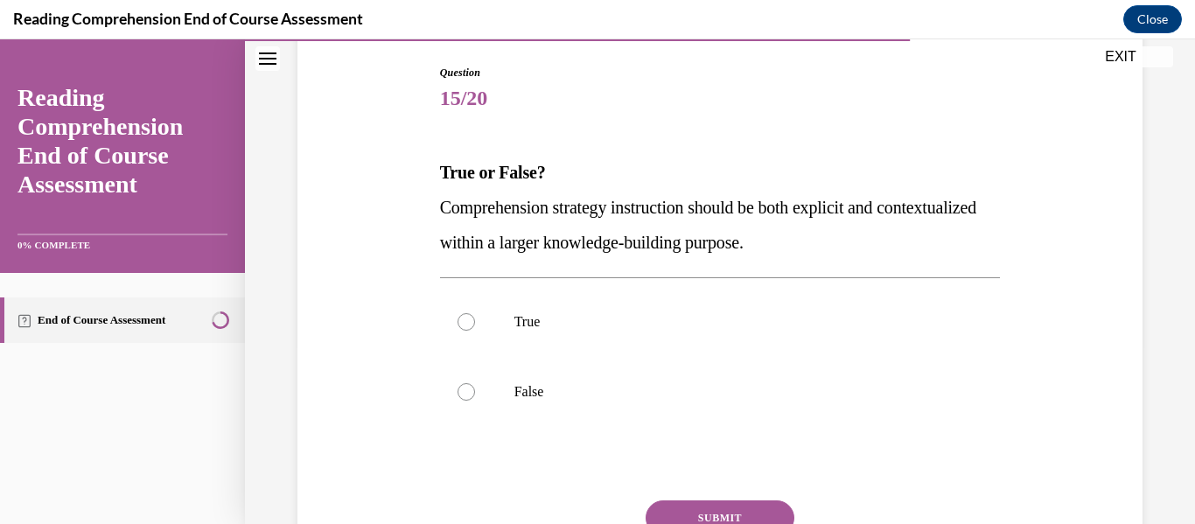
scroll to position [178, 0]
click at [700, 289] on label "True" at bounding box center [720, 323] width 561 height 70
click at [475, 314] on input "True" at bounding box center [467, 323] width 18 height 18
radio input "true"
click at [719, 517] on button "SUBMIT" at bounding box center [720, 518] width 149 height 35
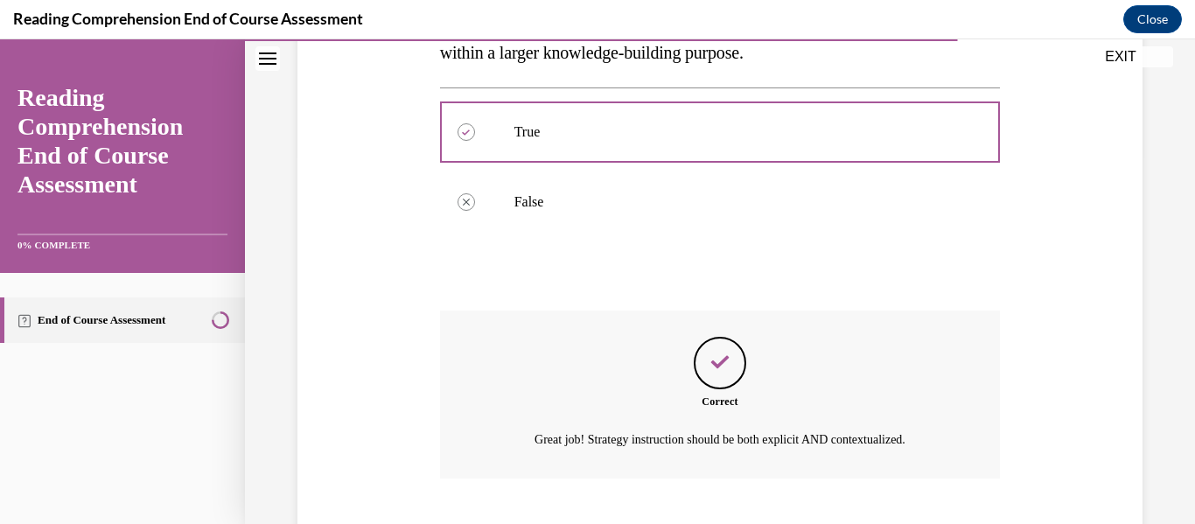
scroll to position [475, 0]
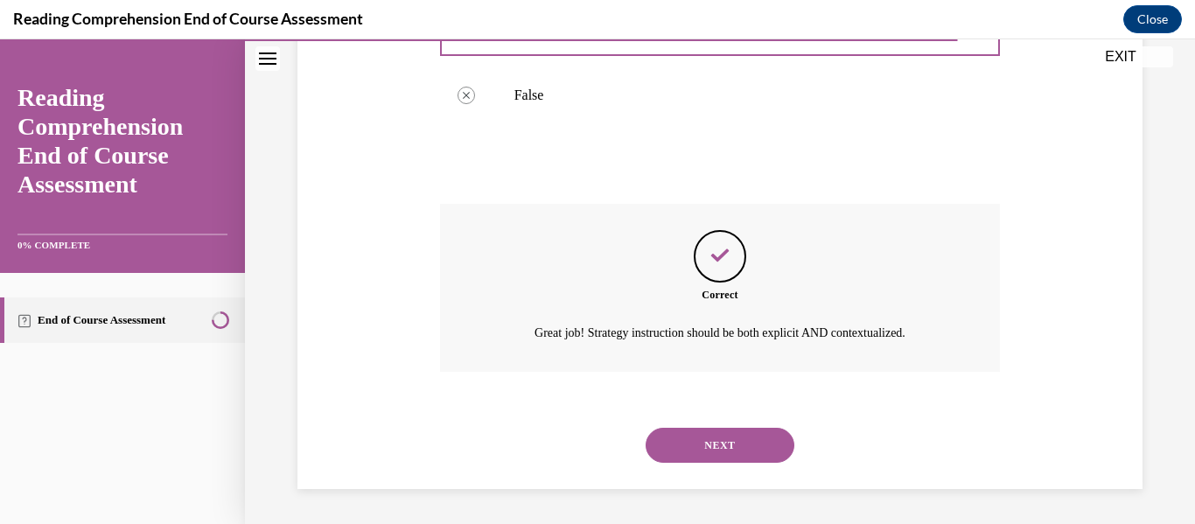
click at [721, 437] on button "NEXT" at bounding box center [720, 445] width 149 height 35
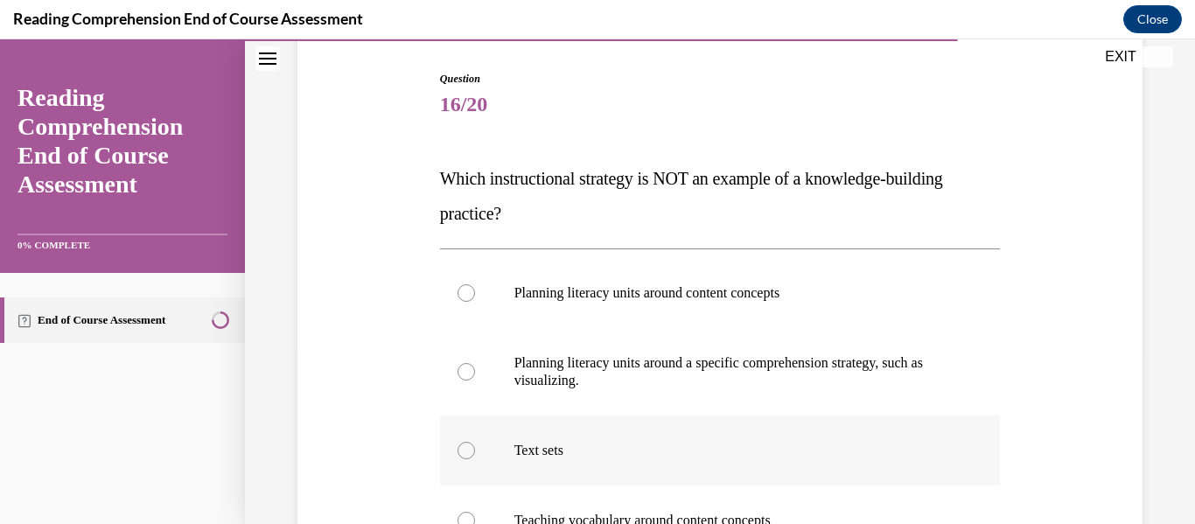
scroll to position [172, 0]
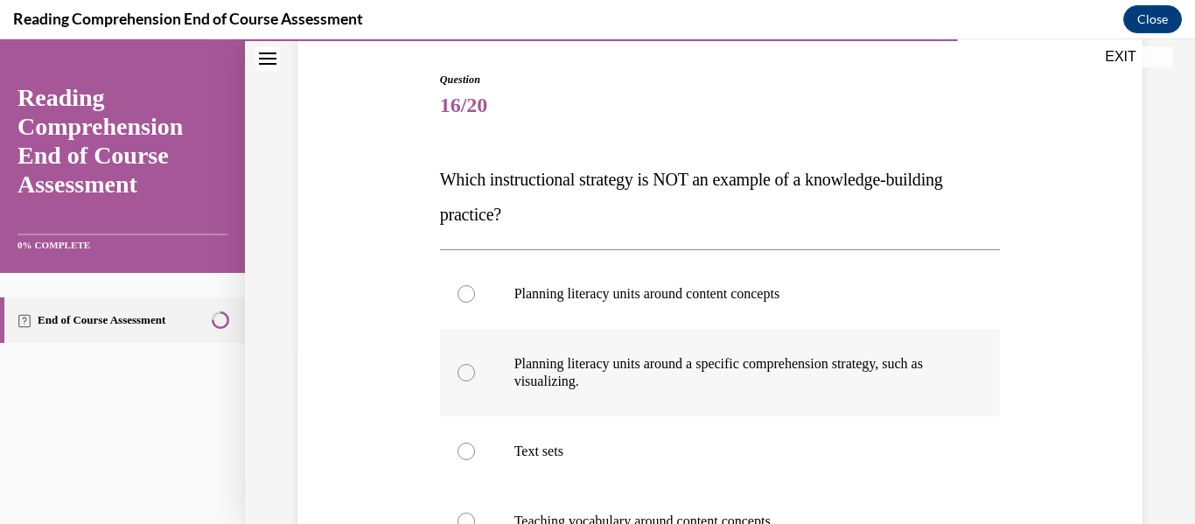
click at [789, 370] on p "Planning literacy units around a specific comprehension strategy, such as visua…" at bounding box center [736, 372] width 443 height 35
click at [475, 370] on input "Planning literacy units around a specific comprehension strategy, such as visua…" at bounding box center [467, 373] width 18 height 18
radio input "true"
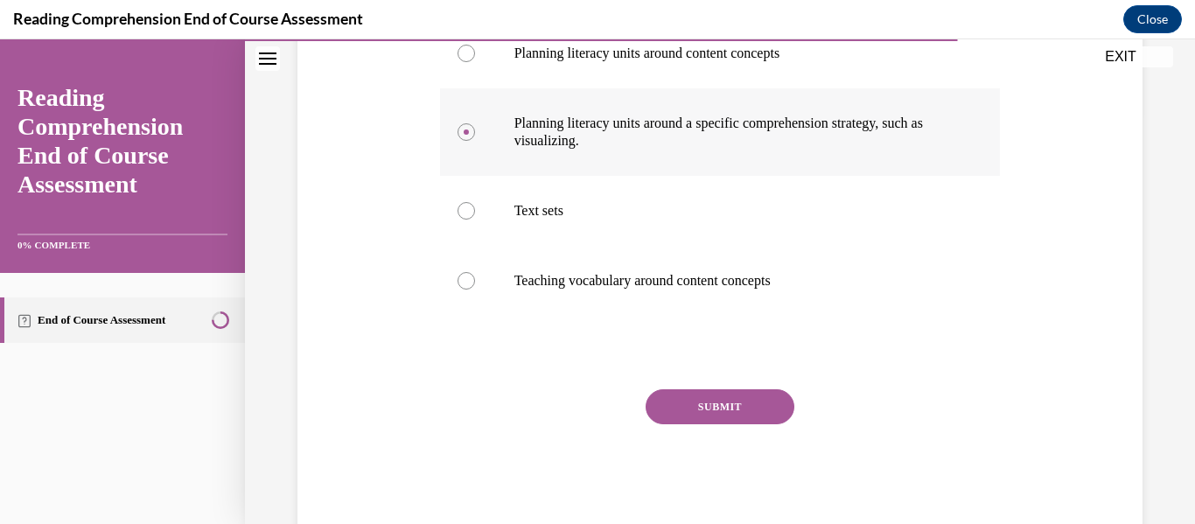
scroll to position [417, 0]
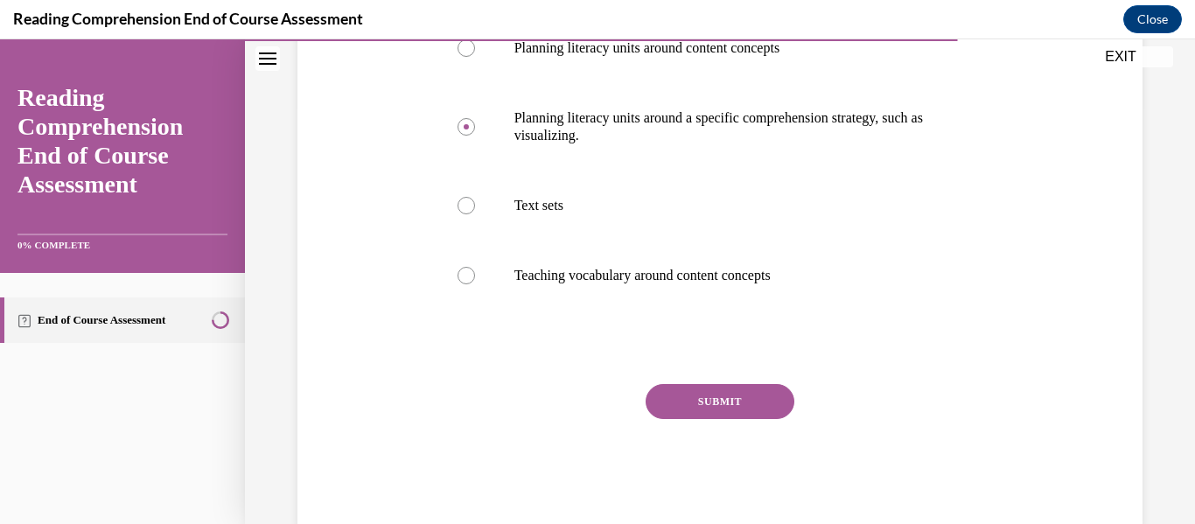
click at [753, 397] on button "SUBMIT" at bounding box center [720, 401] width 149 height 35
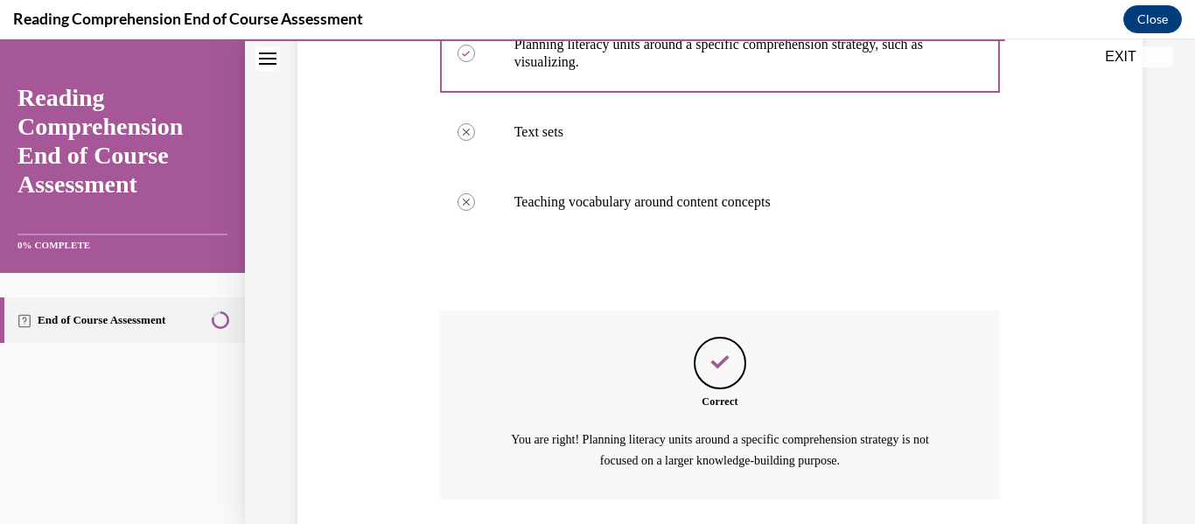
scroll to position [619, 0]
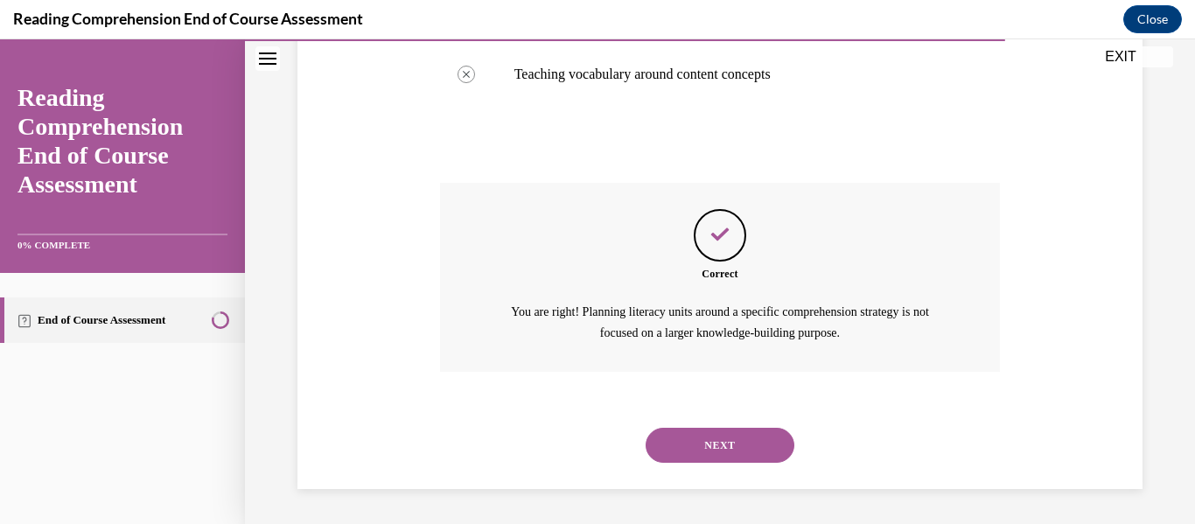
click at [731, 449] on button "NEXT" at bounding box center [720, 445] width 149 height 35
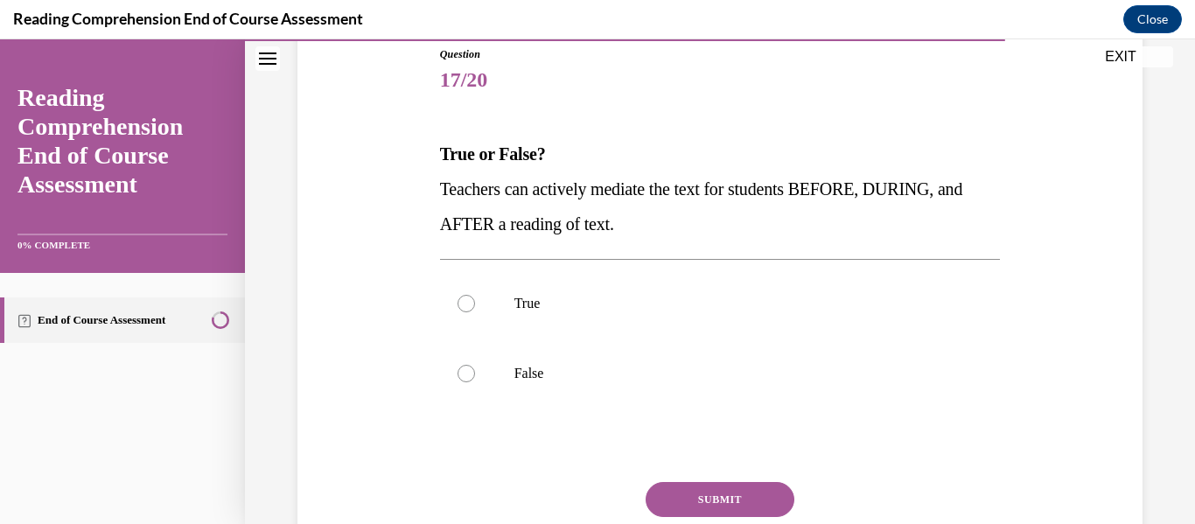
scroll to position [191, 0]
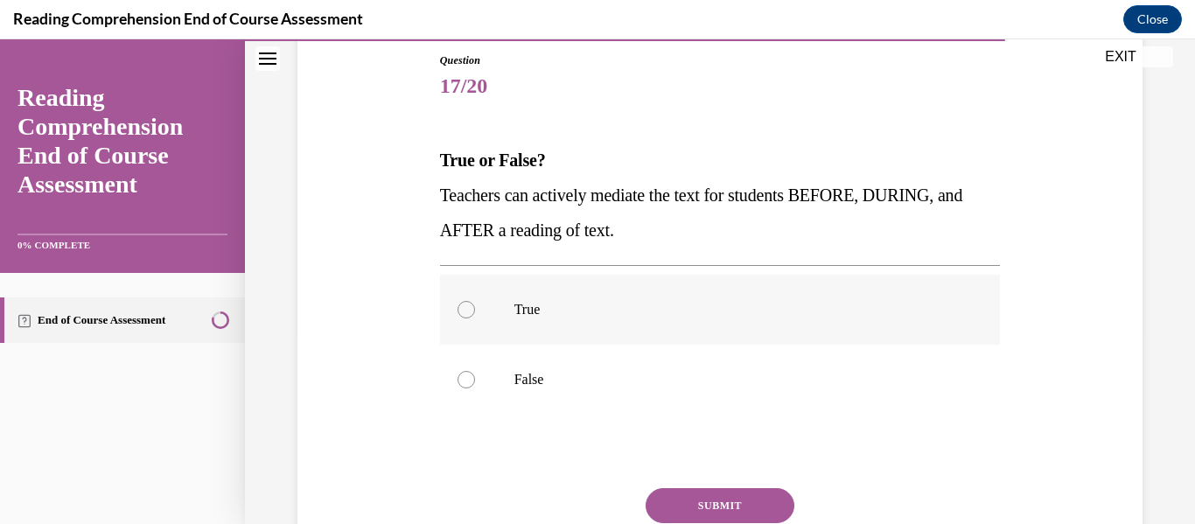
click at [535, 295] on label "True" at bounding box center [720, 310] width 561 height 70
click at [475, 301] on input "True" at bounding box center [467, 310] width 18 height 18
radio input "true"
click at [657, 497] on button "SUBMIT" at bounding box center [720, 505] width 149 height 35
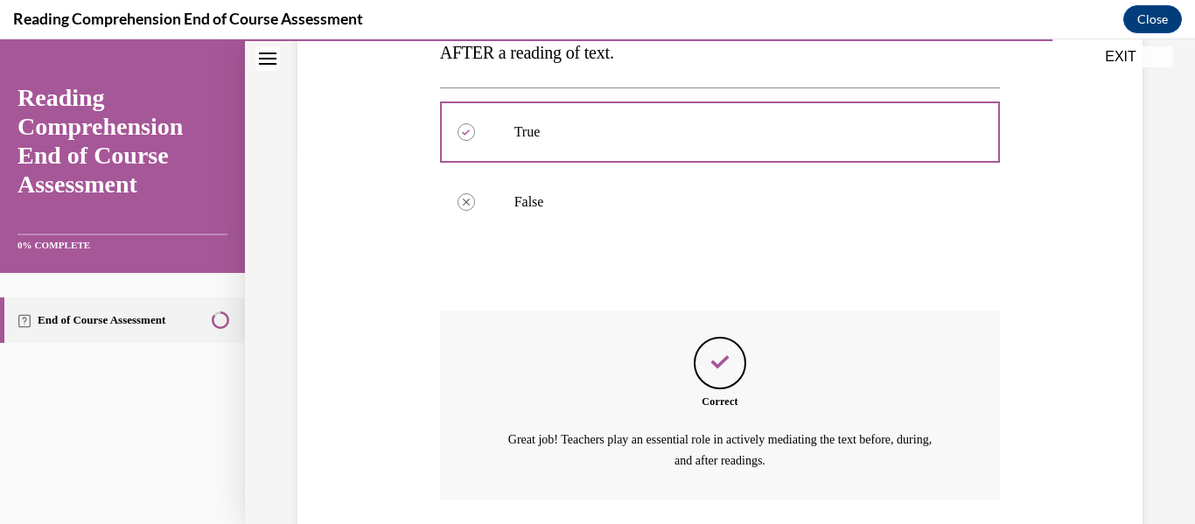
scroll to position [496, 0]
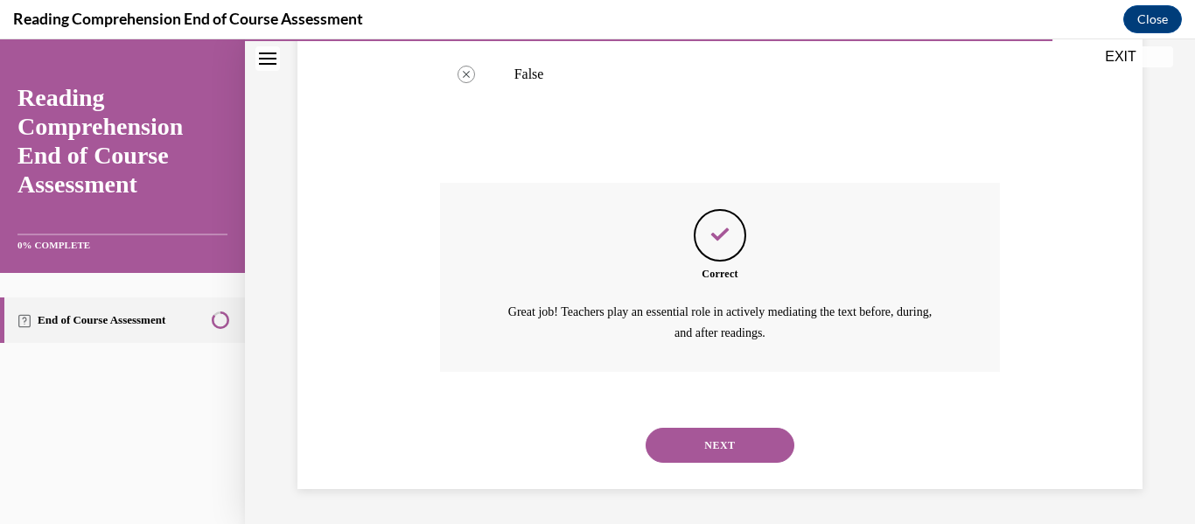
click at [764, 439] on button "NEXT" at bounding box center [720, 445] width 149 height 35
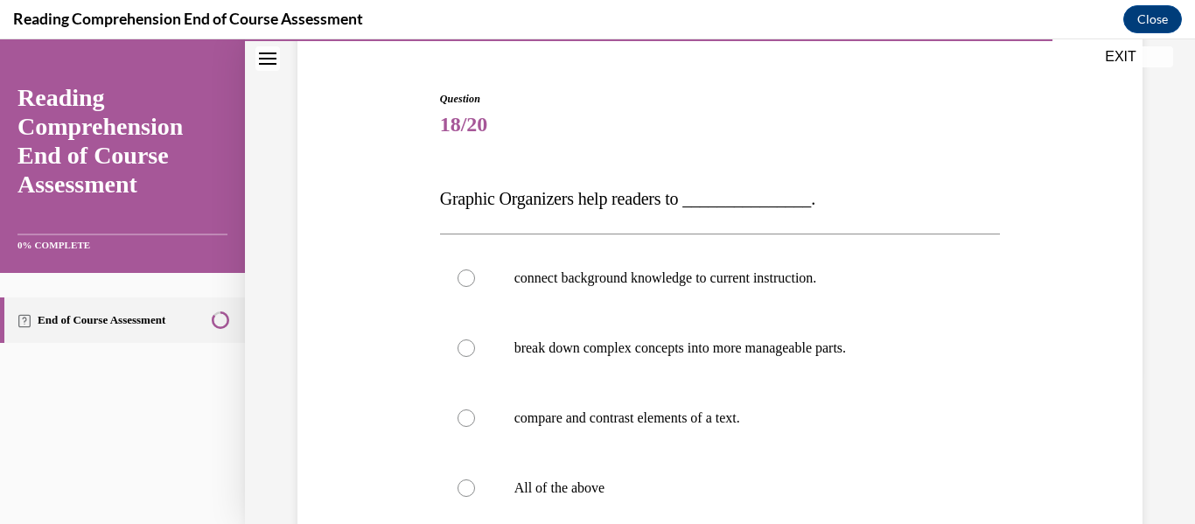
scroll to position [403, 0]
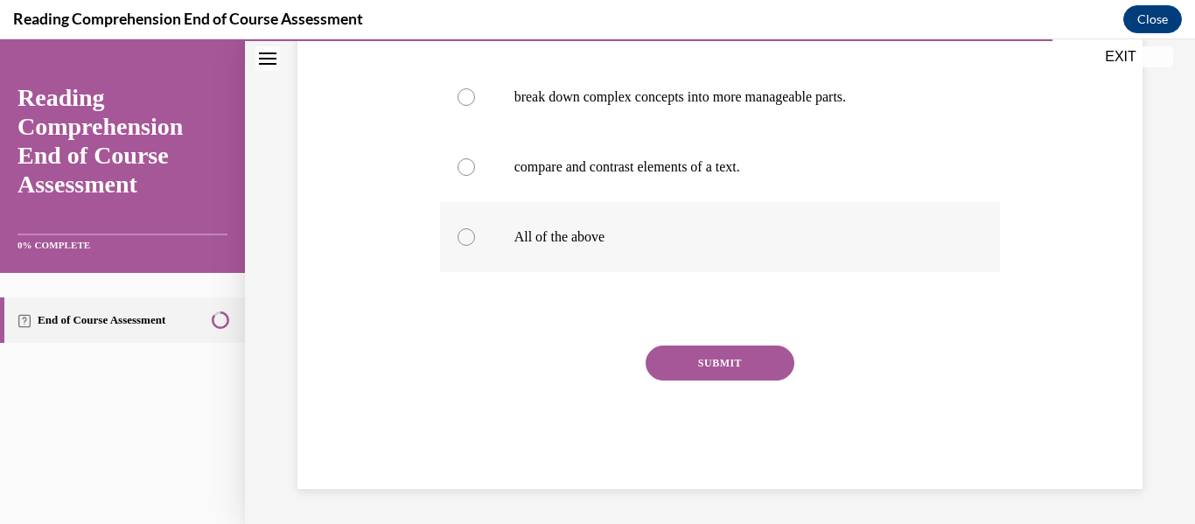
click at [548, 256] on label "All of the above" at bounding box center [720, 237] width 561 height 70
click at [475, 246] on input "All of the above" at bounding box center [467, 237] width 18 height 18
radio input "true"
click at [725, 365] on button "SUBMIT" at bounding box center [720, 363] width 149 height 35
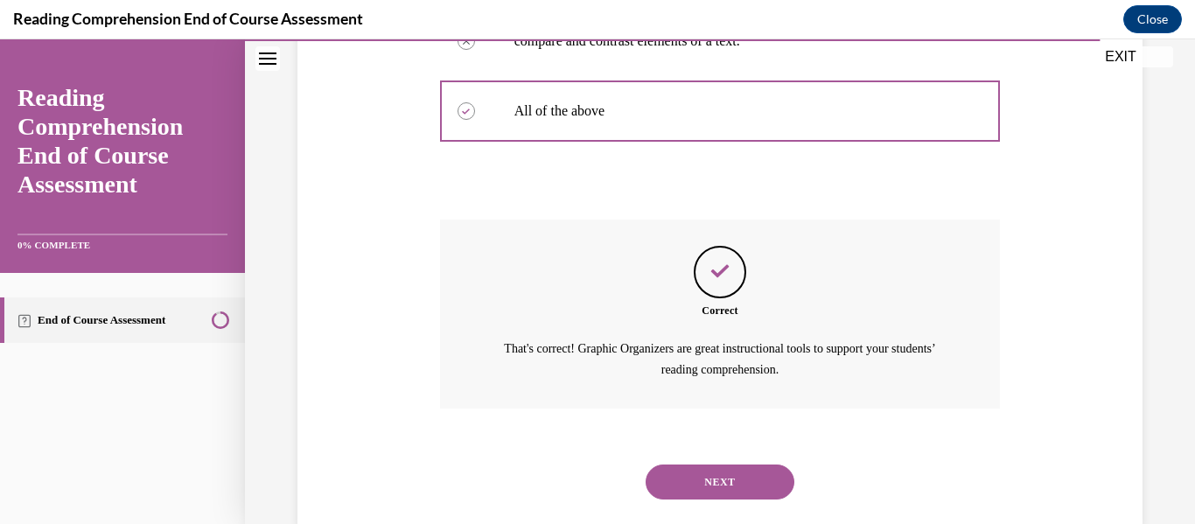
scroll to position [566, 0]
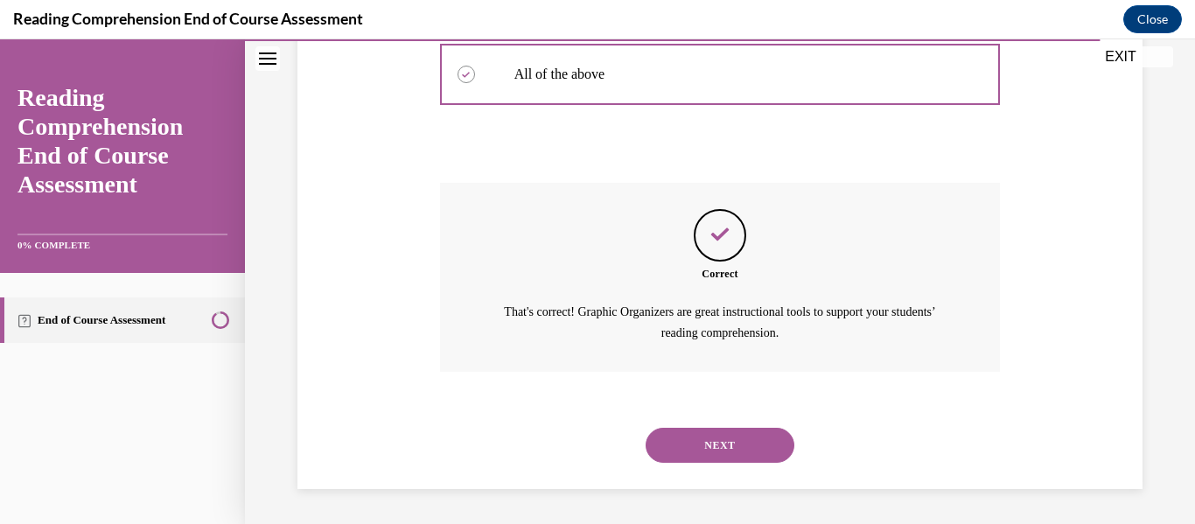
click at [733, 441] on button "NEXT" at bounding box center [720, 445] width 149 height 35
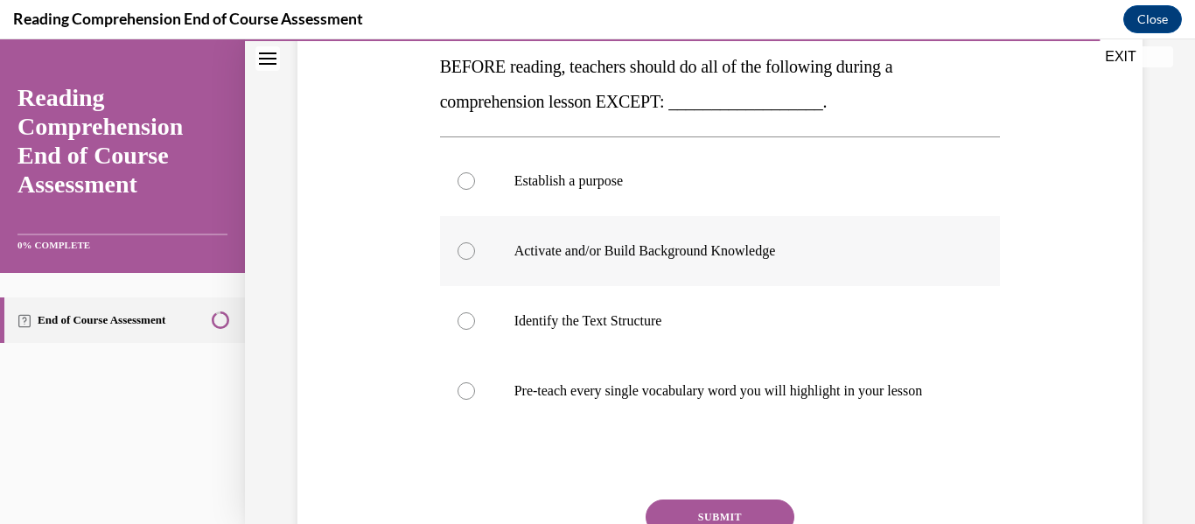
scroll to position [288, 0]
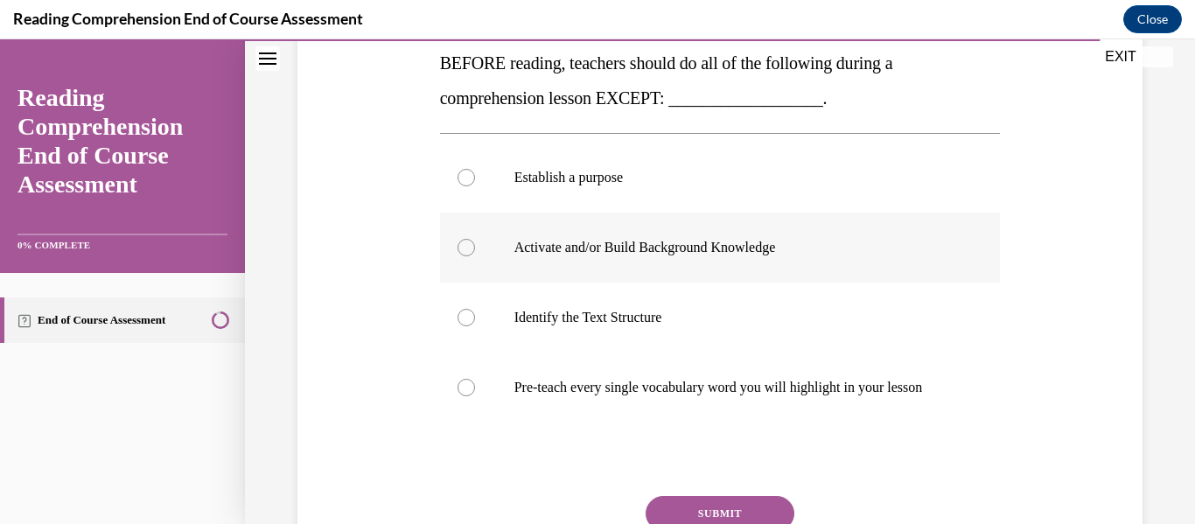
click at [873, 384] on p "Pre-teach every single vocabulary word you will highlight in your lesson" at bounding box center [736, 388] width 443 height 18
click at [475, 384] on input "Pre-teach every single vocabulary word you will highlight in your lesson" at bounding box center [467, 388] width 18 height 18
radio input "true"
click at [727, 514] on button "SUBMIT" at bounding box center [720, 513] width 149 height 35
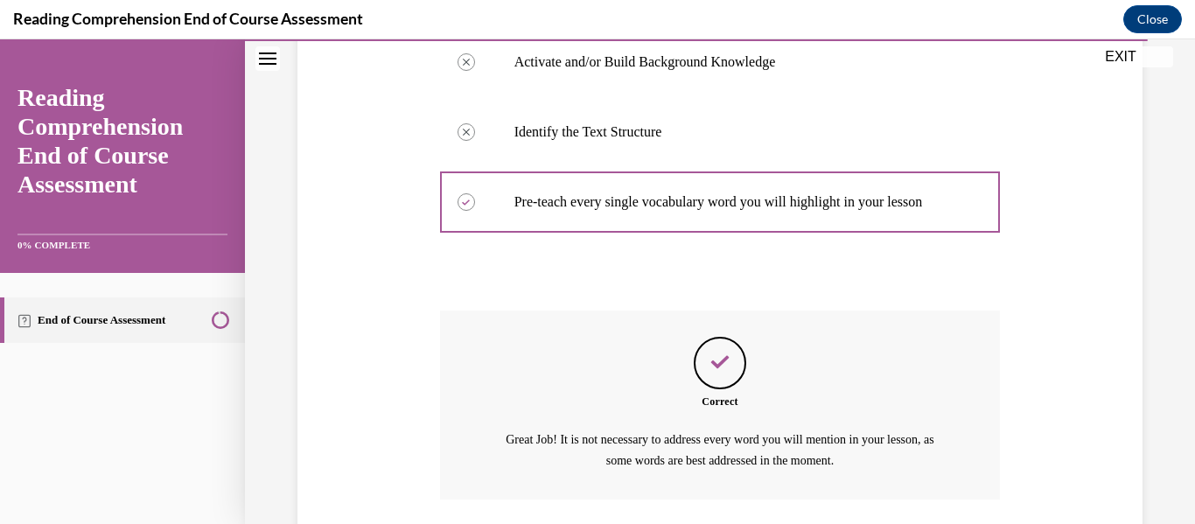
scroll to position [601, 0]
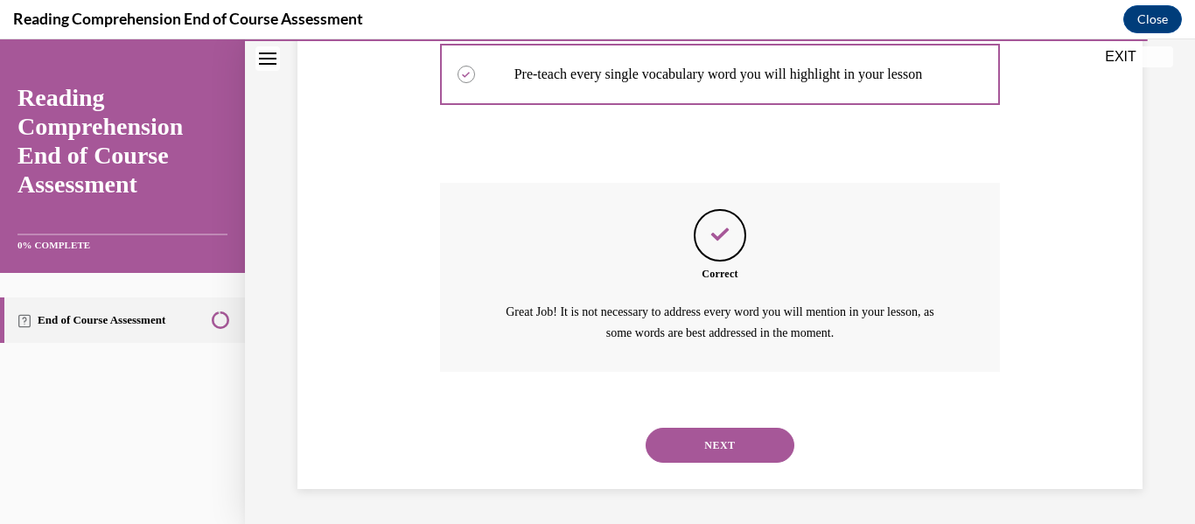
click at [733, 440] on button "NEXT" at bounding box center [720, 445] width 149 height 35
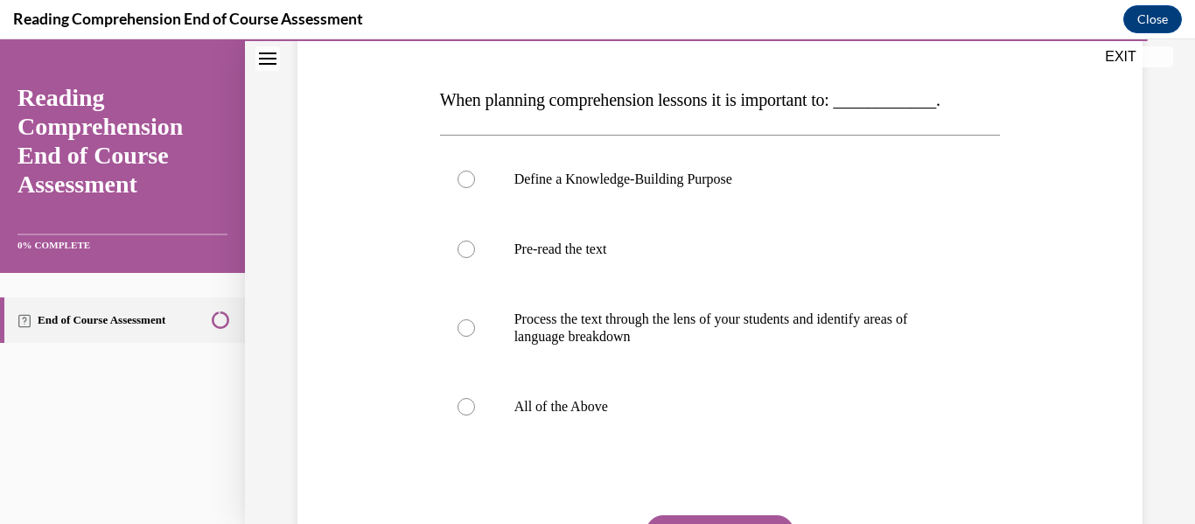
scroll to position [256, 0]
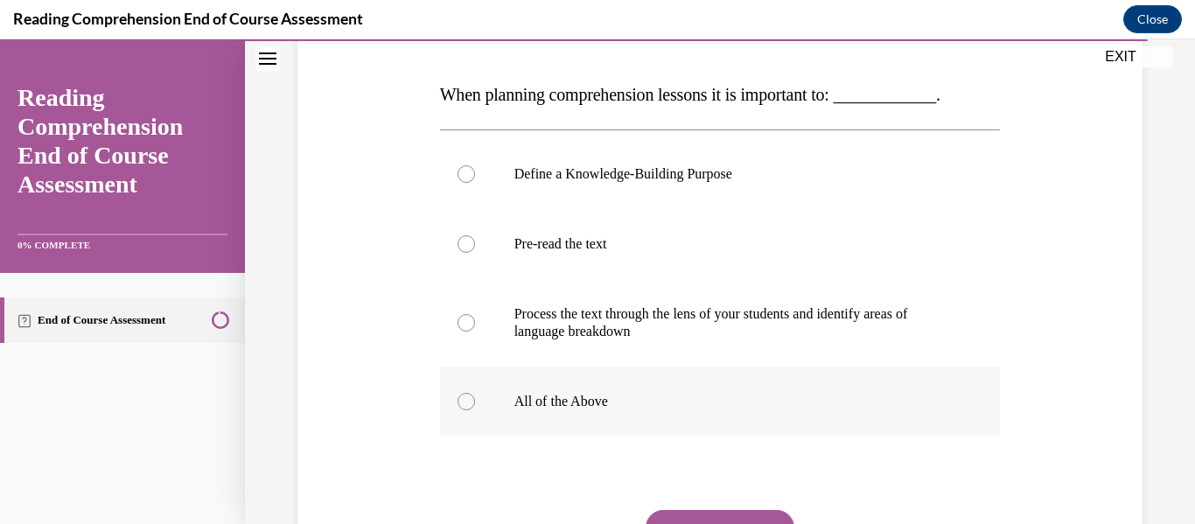
click at [809, 410] on p "All of the Above" at bounding box center [736, 402] width 443 height 18
click at [475, 410] on input "All of the Above" at bounding box center [467, 402] width 18 height 18
radio input "true"
click at [587, 384] on label "All of the Above" at bounding box center [720, 402] width 561 height 70
click at [475, 393] on input "All of the Above" at bounding box center [467, 402] width 18 height 18
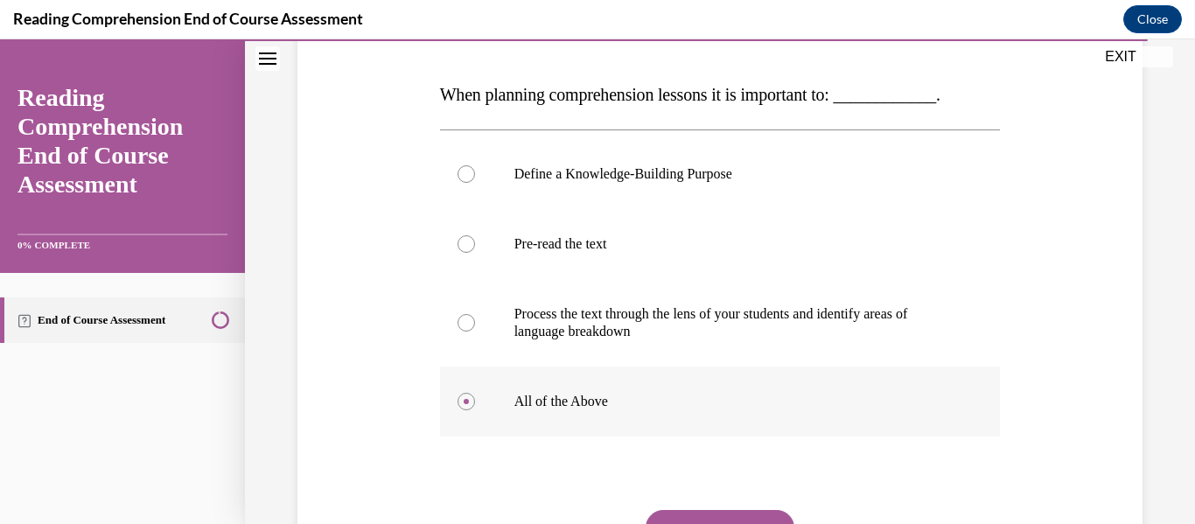
scroll to position [421, 0]
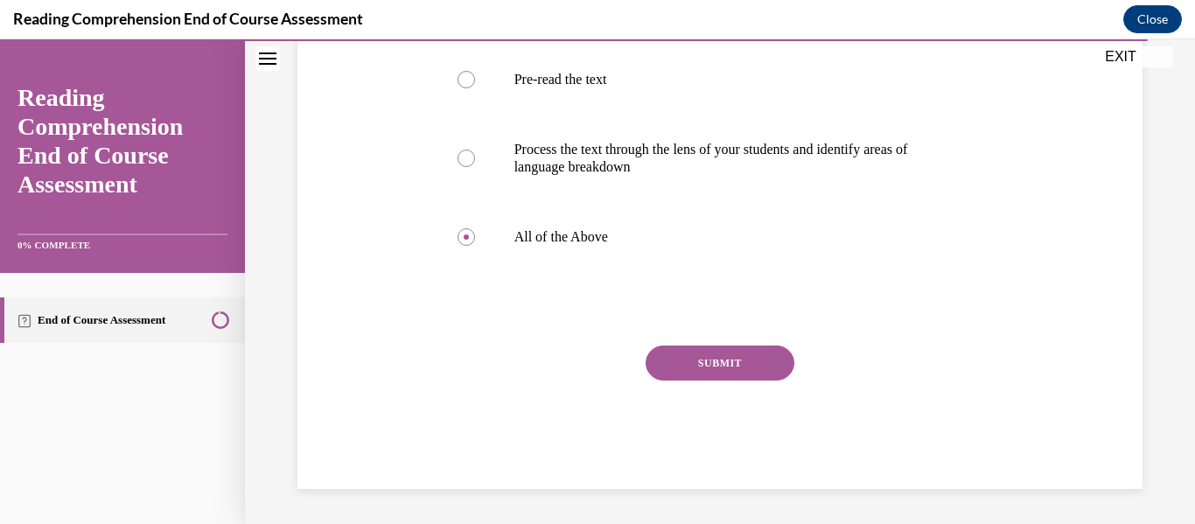
click at [706, 351] on button "SUBMIT" at bounding box center [720, 363] width 149 height 35
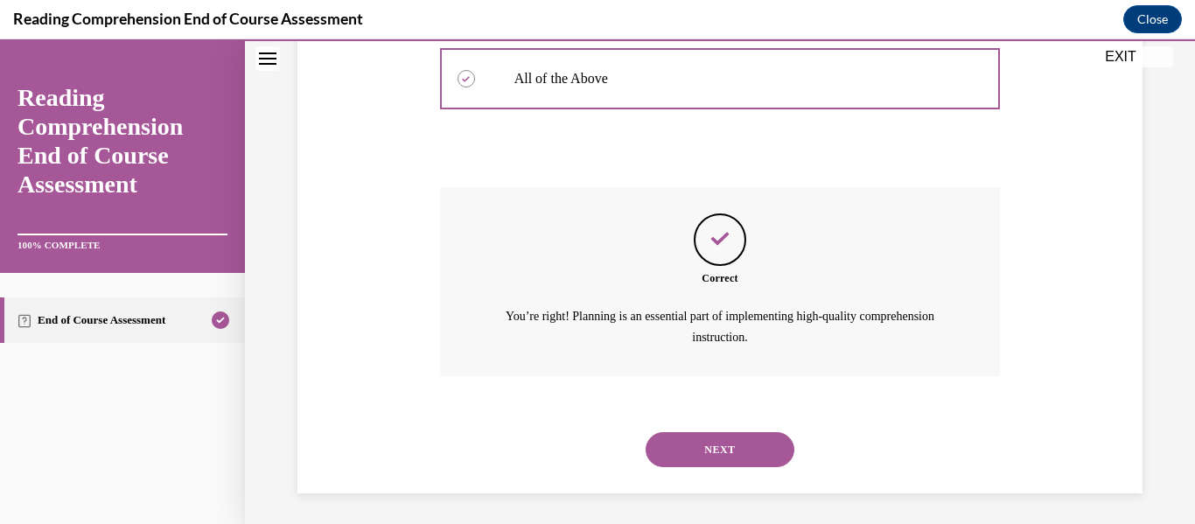
scroll to position [584, 0]
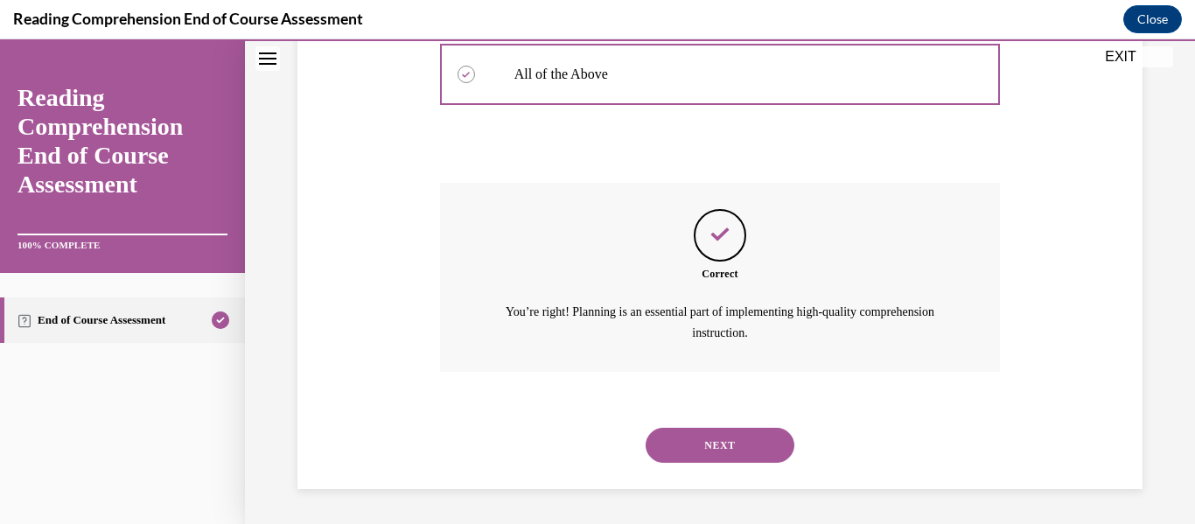
click at [716, 445] on button "NEXT" at bounding box center [720, 445] width 149 height 35
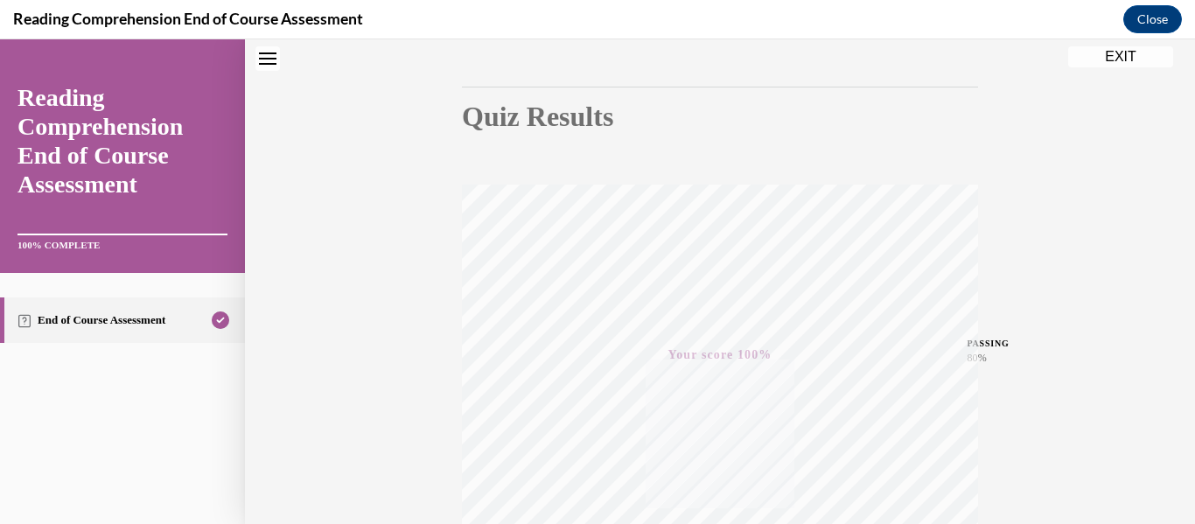
scroll to position [0, 0]
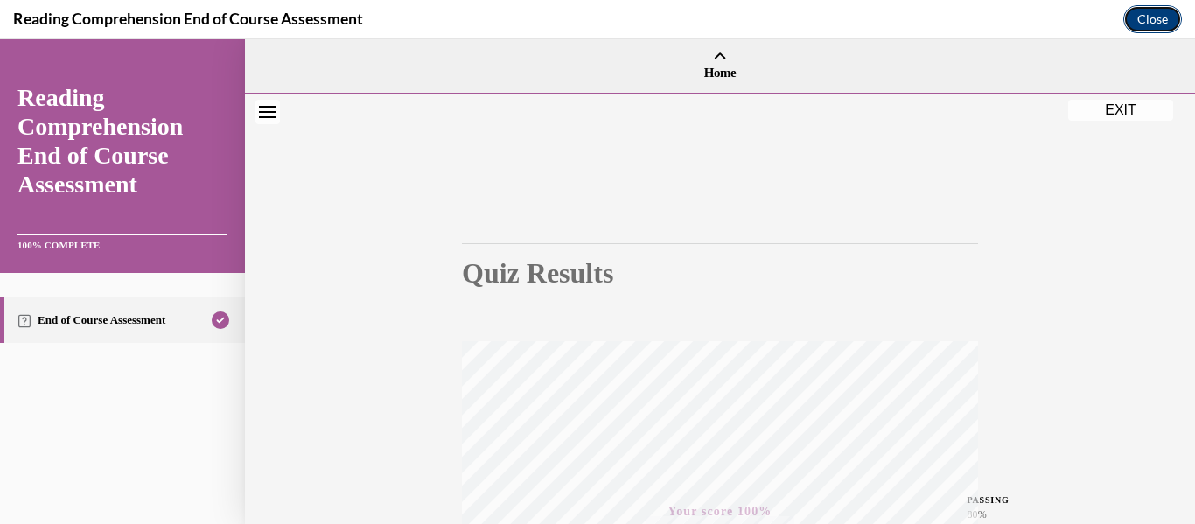
click at [1150, 21] on button "Close" at bounding box center [1153, 19] width 59 height 28
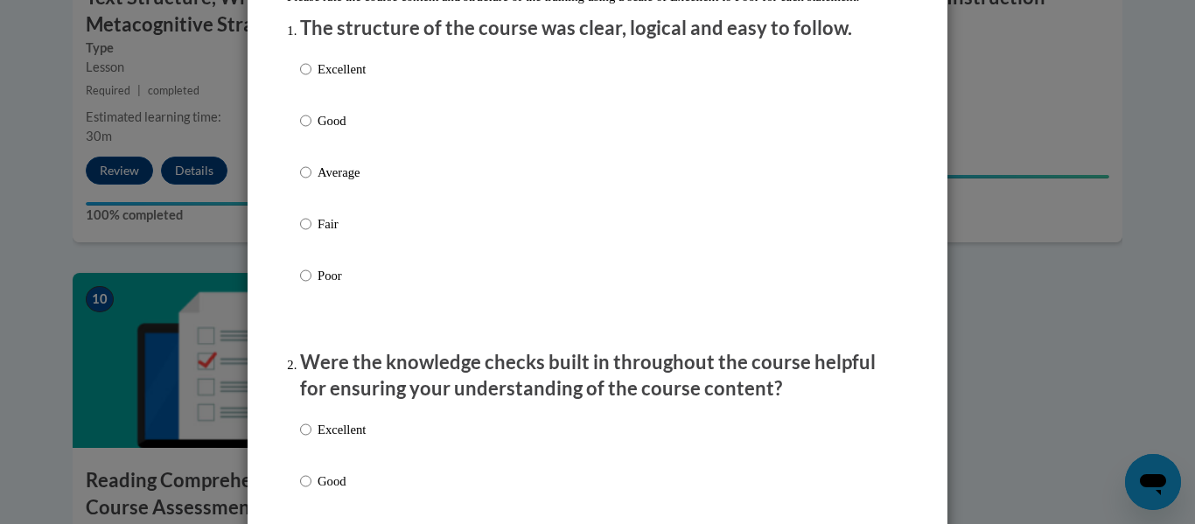
scroll to position [234, 0]
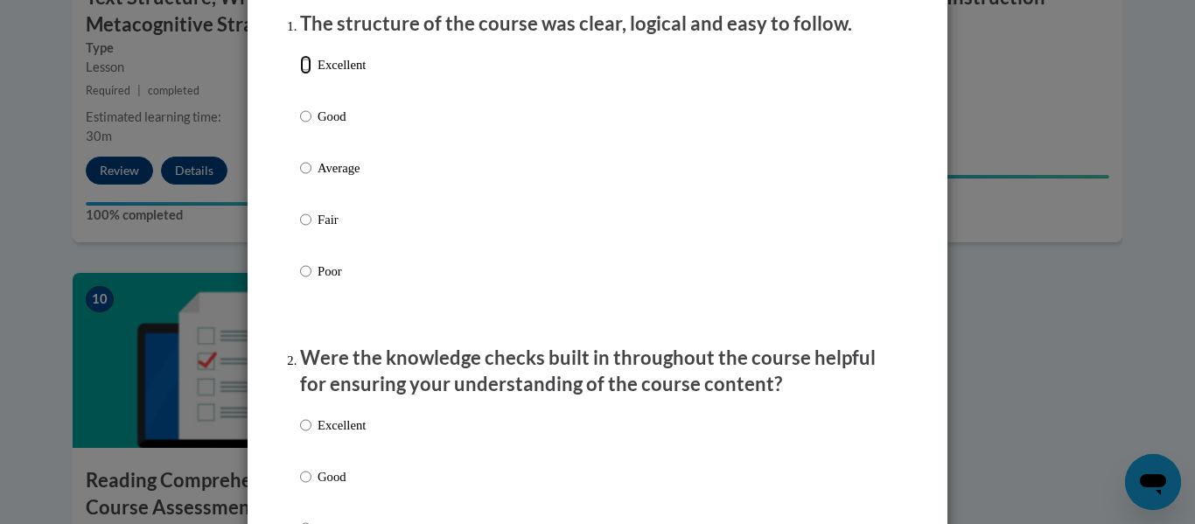
click at [305, 74] on input "Excellent" at bounding box center [305, 64] width 11 height 19
radio input "true"
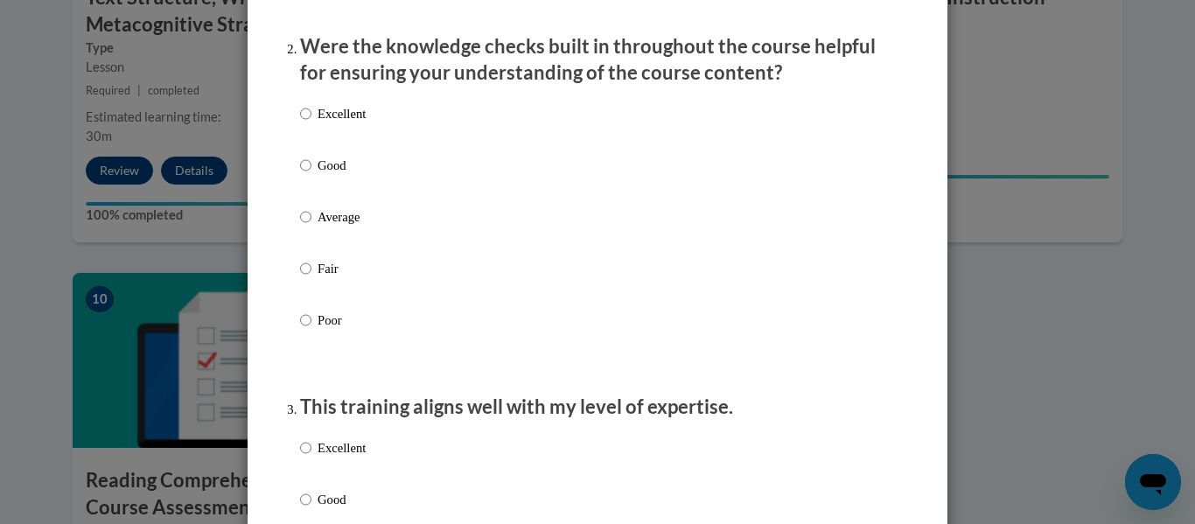
scroll to position [548, 0]
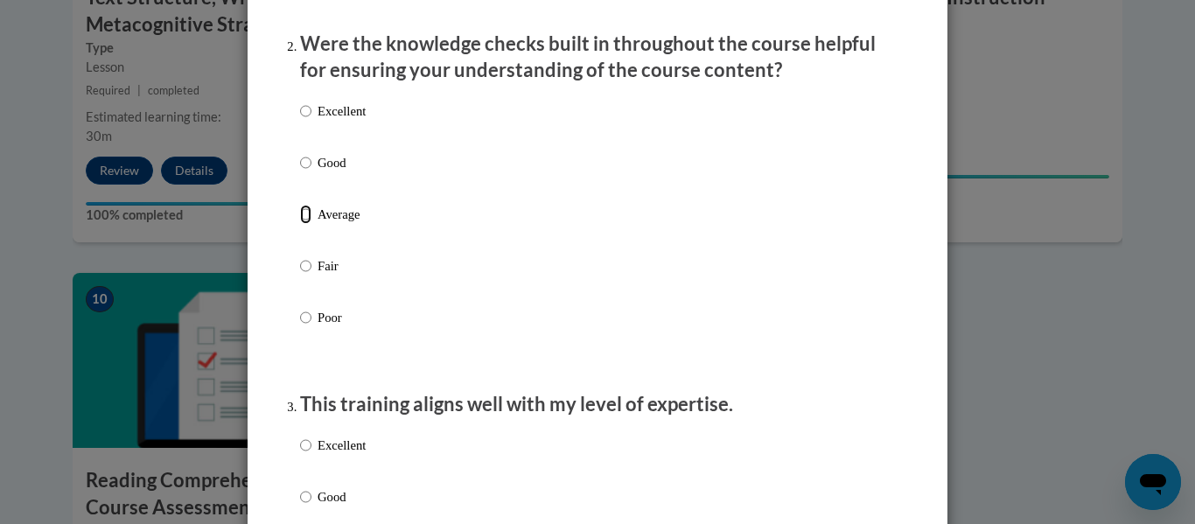
click at [304, 224] on input "Average" at bounding box center [305, 214] width 11 height 19
radio input "true"
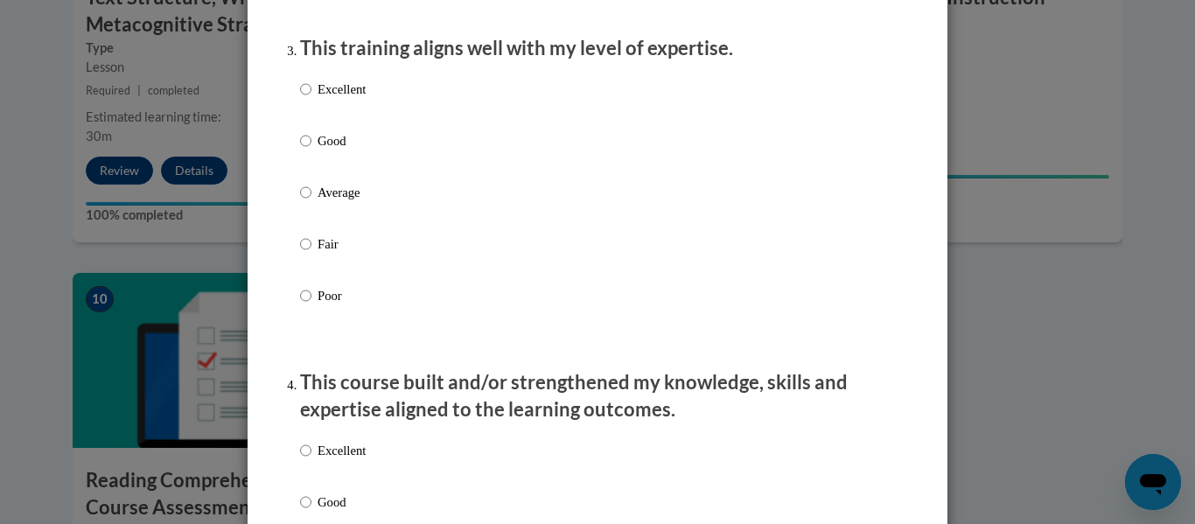
scroll to position [906, 0]
click at [305, 149] on input "Good" at bounding box center [305, 139] width 11 height 19
radio input "true"
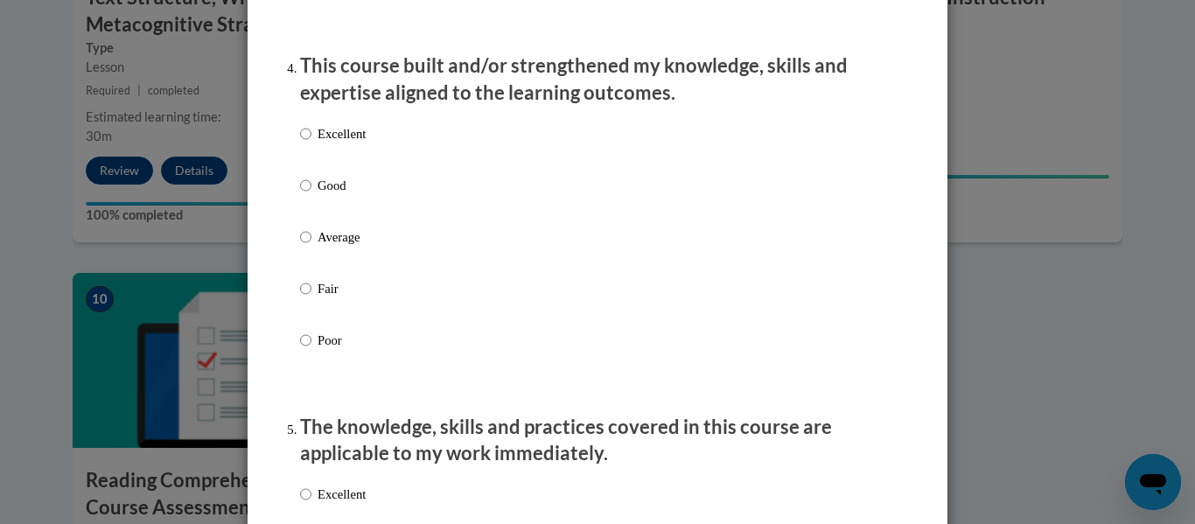
scroll to position [1225, 0]
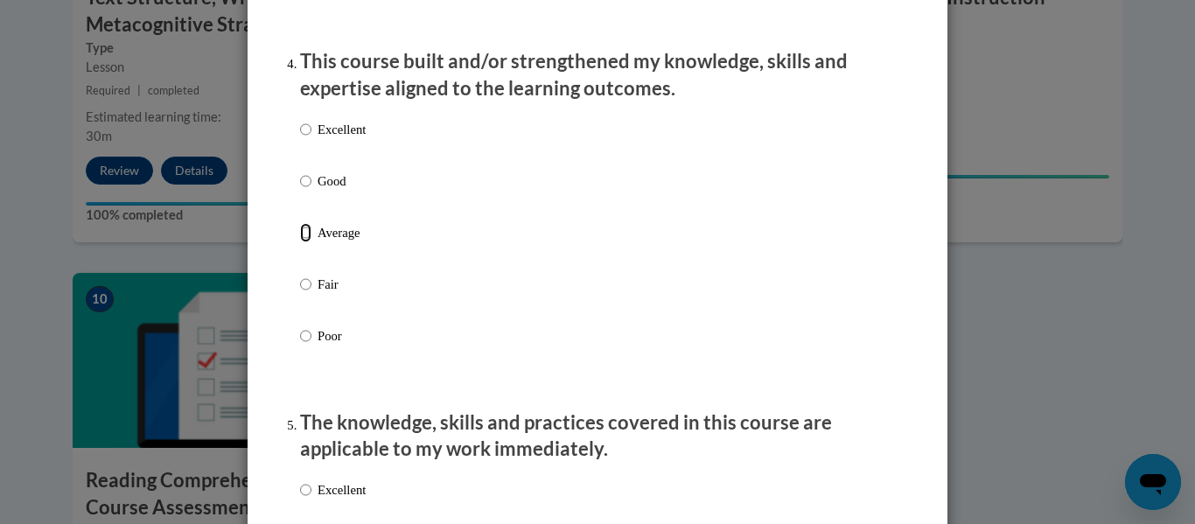
click at [309, 242] on input "Average" at bounding box center [305, 232] width 11 height 19
radio input "true"
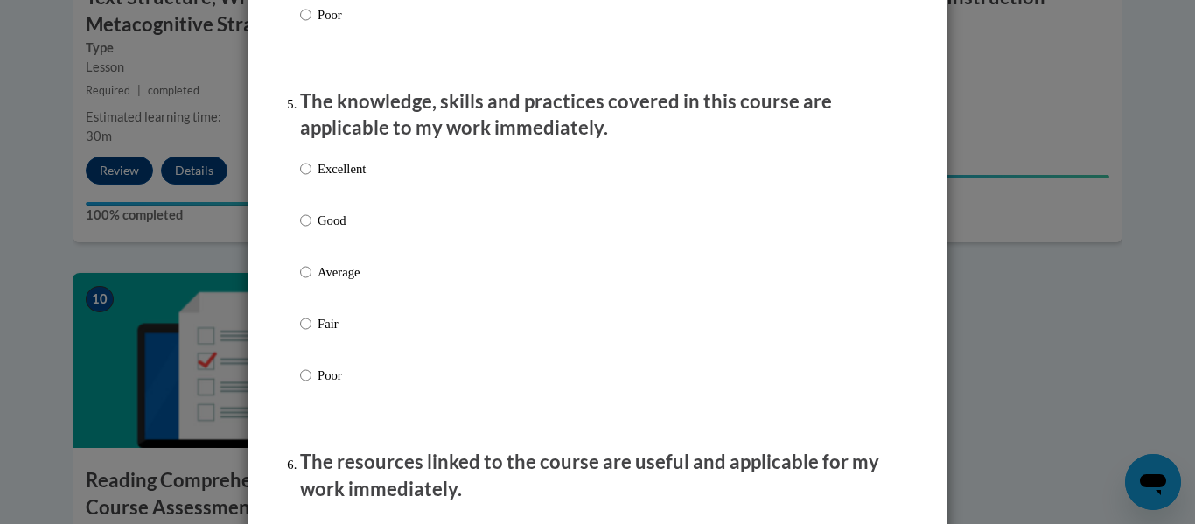
scroll to position [1547, 0]
click at [304, 281] on input "Average" at bounding box center [305, 271] width 11 height 19
radio input "true"
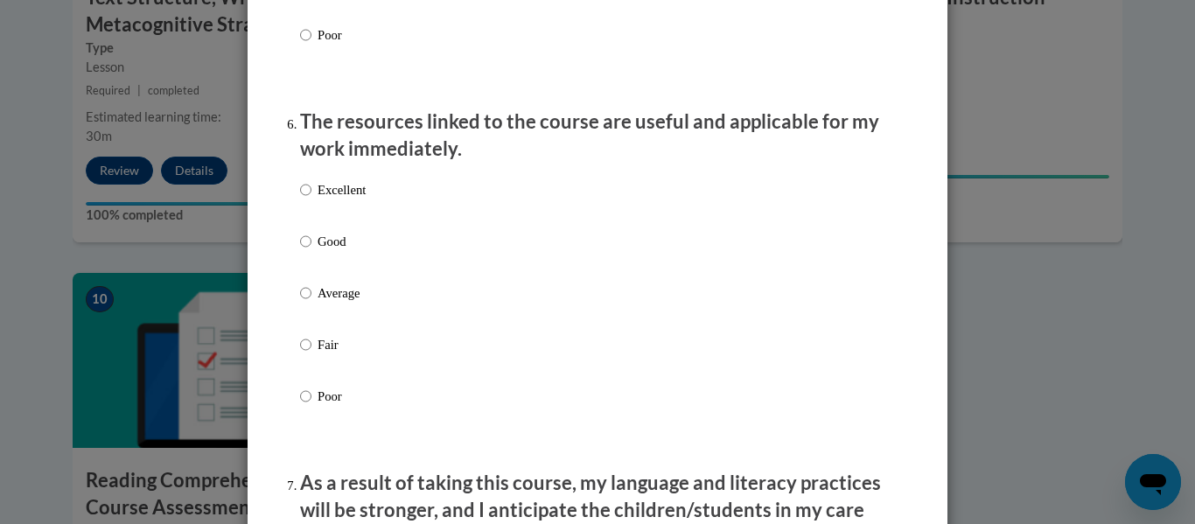
scroll to position [1911, 0]
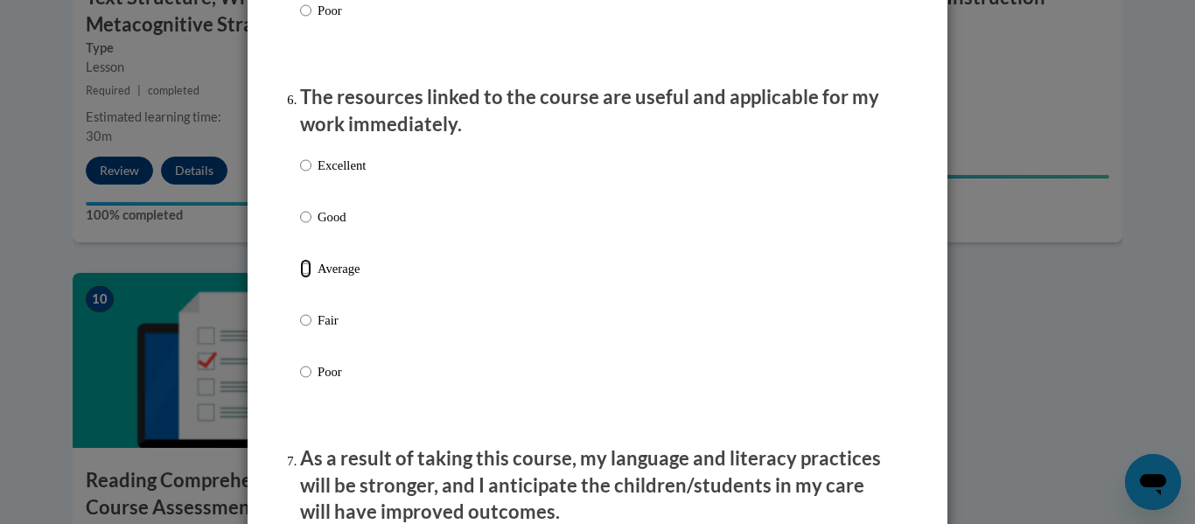
click at [303, 278] on input "Average" at bounding box center [305, 268] width 11 height 19
radio input "true"
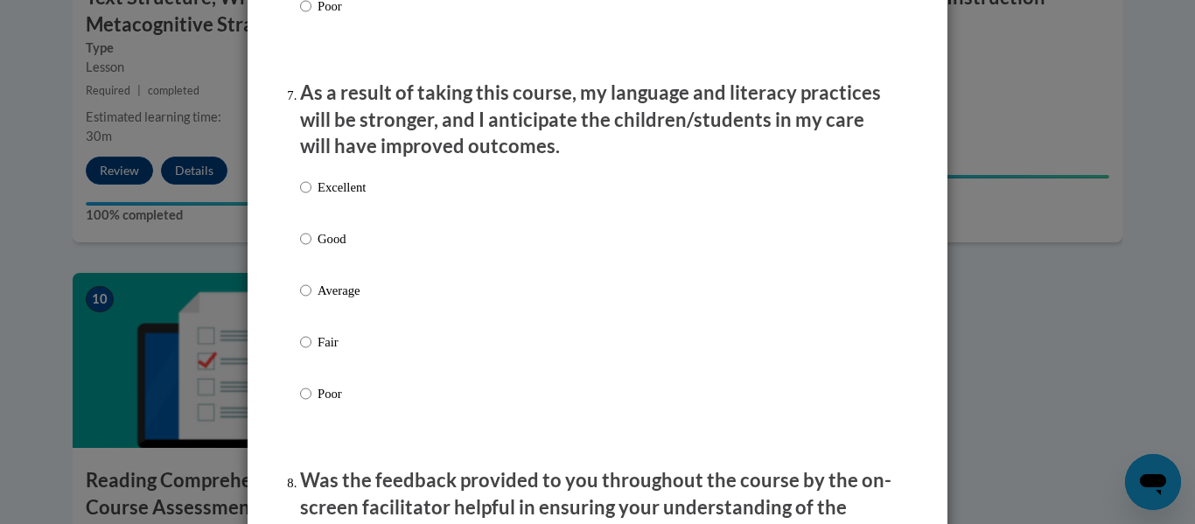
scroll to position [2282, 0]
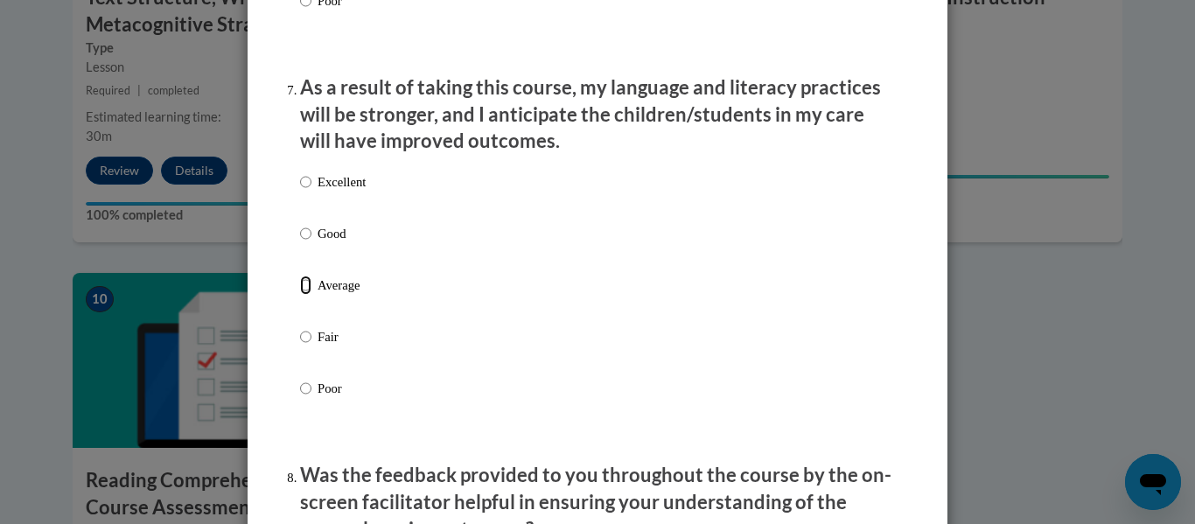
click at [306, 295] on input "Average" at bounding box center [305, 285] width 11 height 19
radio input "true"
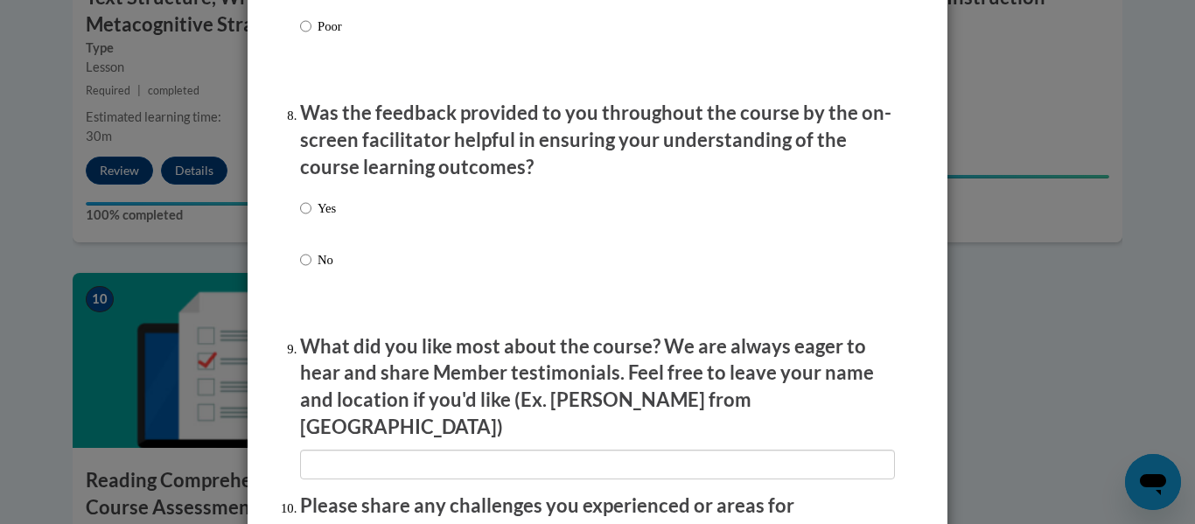
scroll to position [2647, 0]
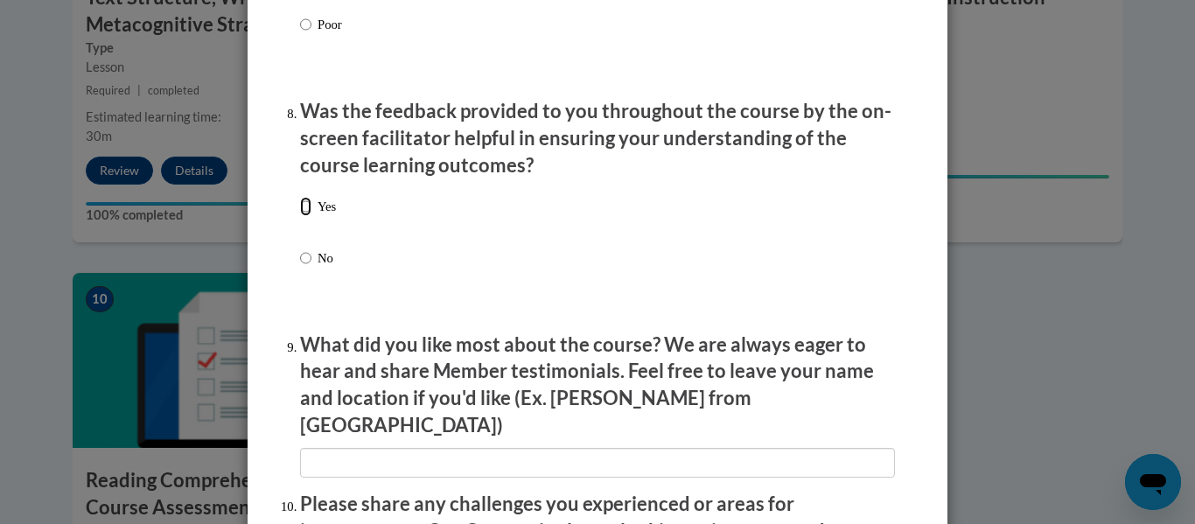
click at [300, 216] on input "Yes" at bounding box center [305, 206] width 11 height 19
radio input "true"
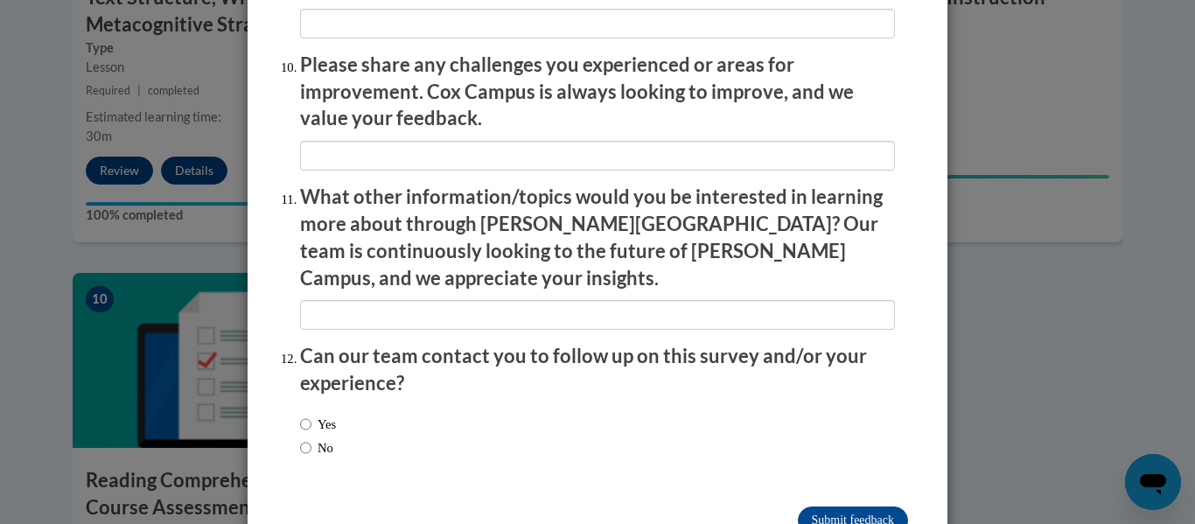
scroll to position [3112, 0]
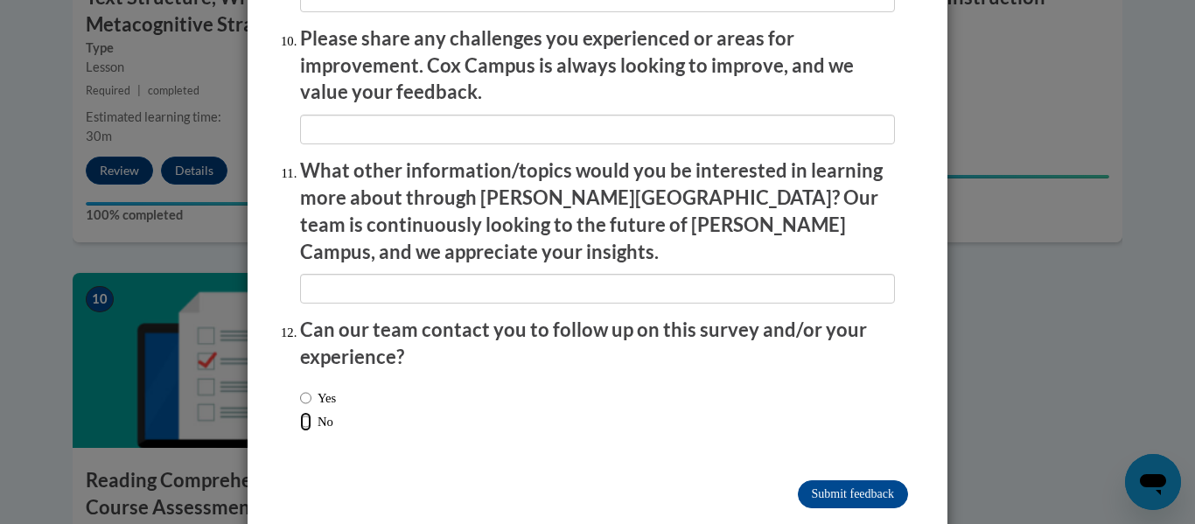
click at [310, 412] on input "No" at bounding box center [305, 421] width 11 height 19
radio input "true"
click at [835, 480] on input "Submit feedback" at bounding box center [853, 494] width 110 height 28
